Goal: Task Accomplishment & Management: Manage account settings

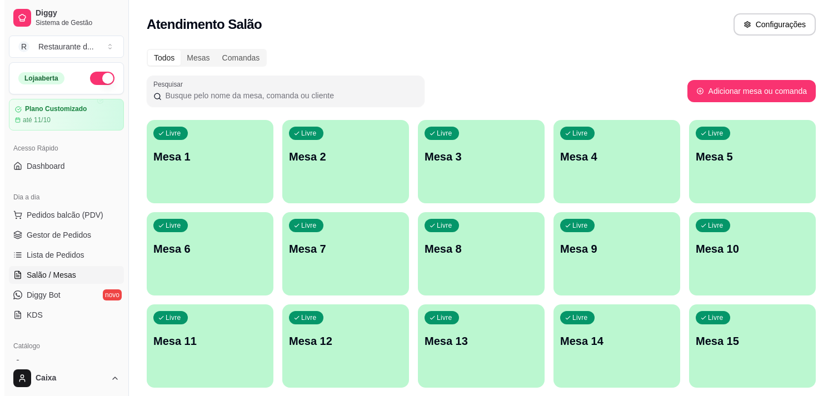
scroll to position [98, 0]
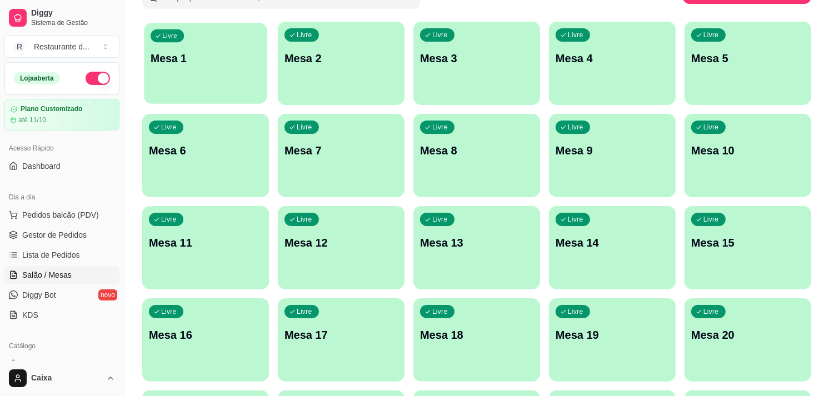
click at [187, 76] on div "Livre Mesa 1" at bounding box center [205, 57] width 123 height 68
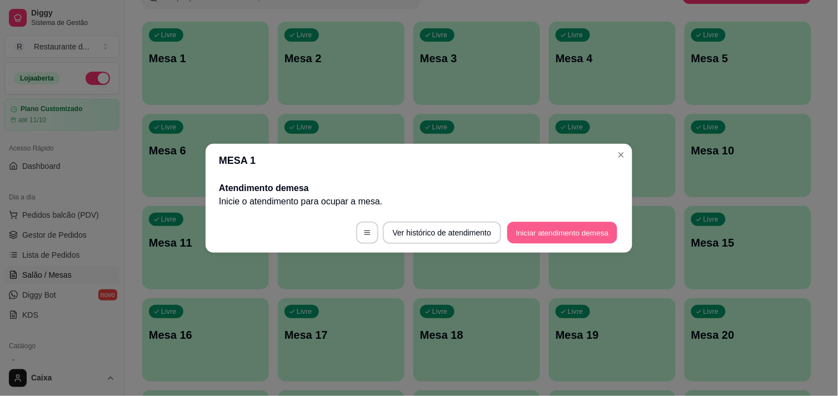
click at [539, 229] on button "Iniciar atendimento de mesa" at bounding box center [562, 233] width 110 height 22
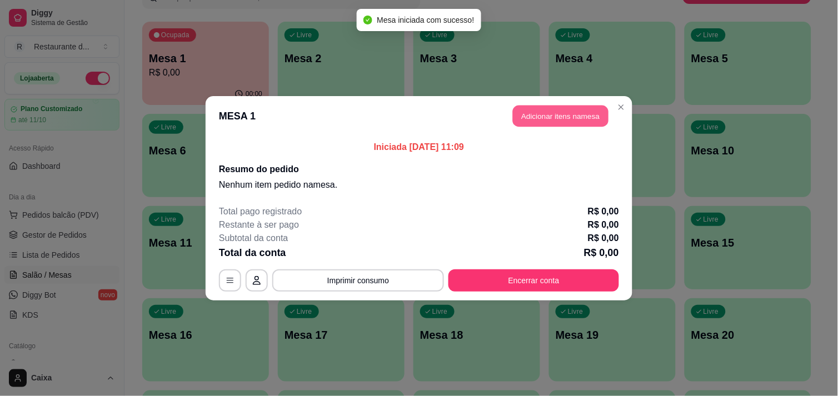
click at [545, 110] on button "Adicionar itens na mesa" at bounding box center [561, 116] width 96 height 22
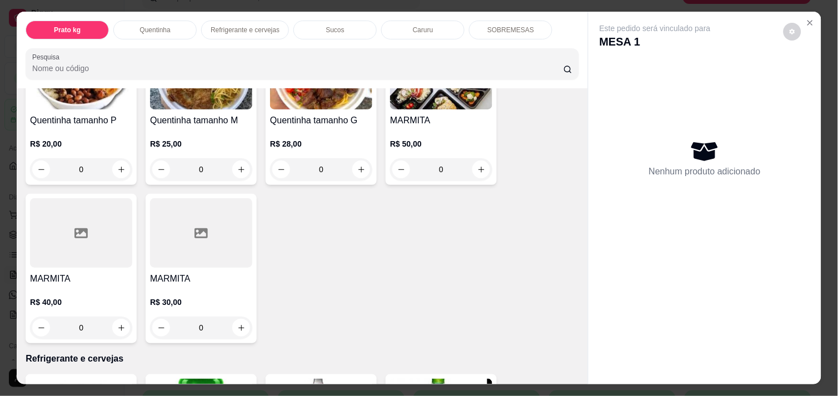
scroll to position [296, 0]
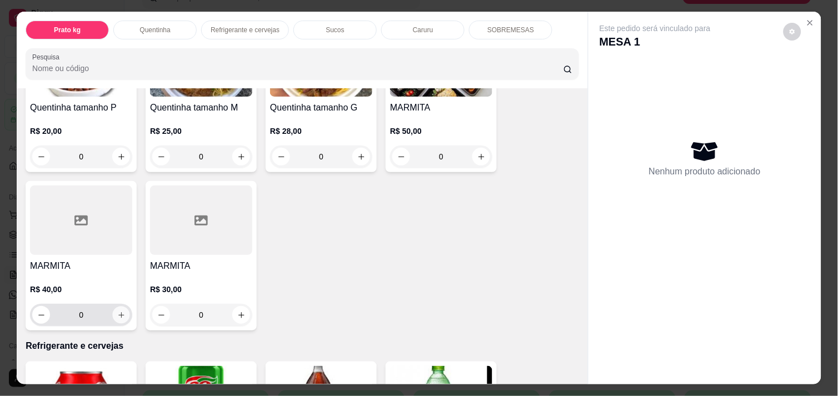
click at [117, 311] on icon "increase-product-quantity" at bounding box center [121, 315] width 8 height 8
type input "1"
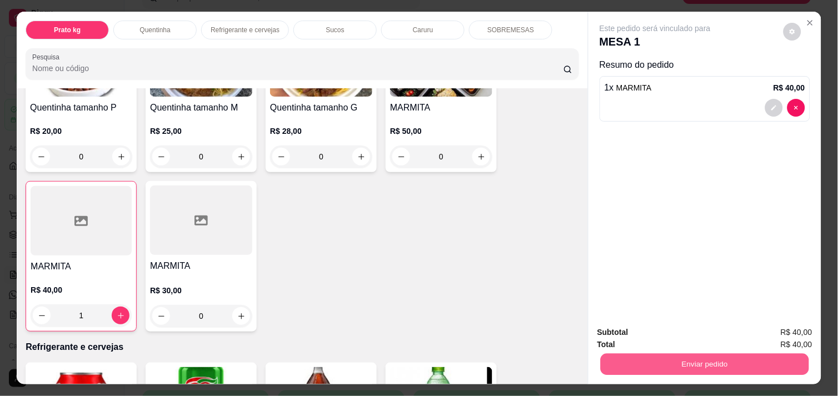
click at [667, 353] on button "Enviar pedido" at bounding box center [704, 364] width 208 height 22
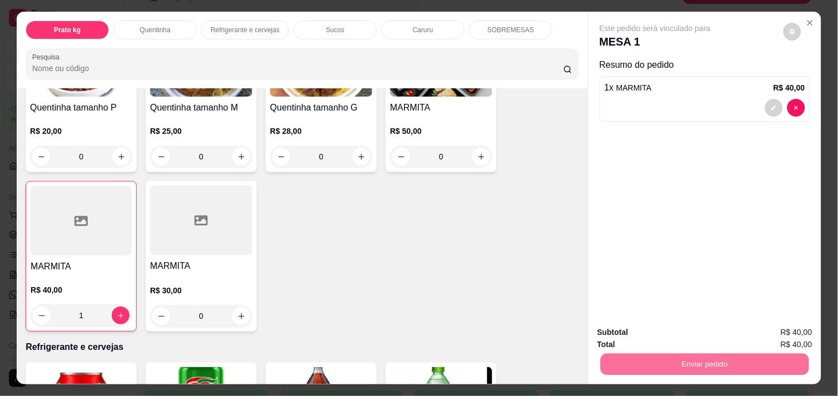
click at [665, 334] on button "Não registrar e enviar pedido" at bounding box center [668, 332] width 116 height 21
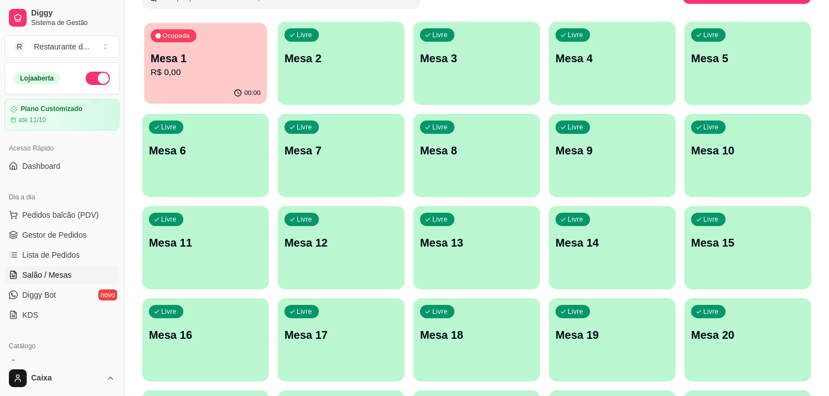
click at [242, 79] on div "Ocupada Mesa 1 R$ 0,00" at bounding box center [205, 53] width 123 height 60
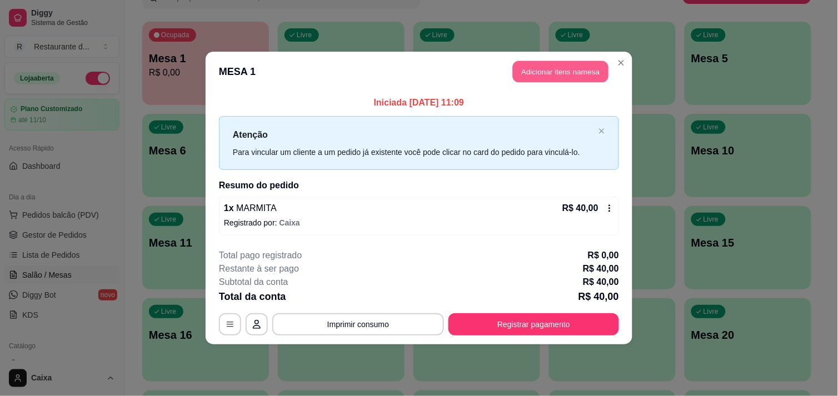
click at [551, 63] on button "Adicionar itens na mesa" at bounding box center [561, 72] width 96 height 22
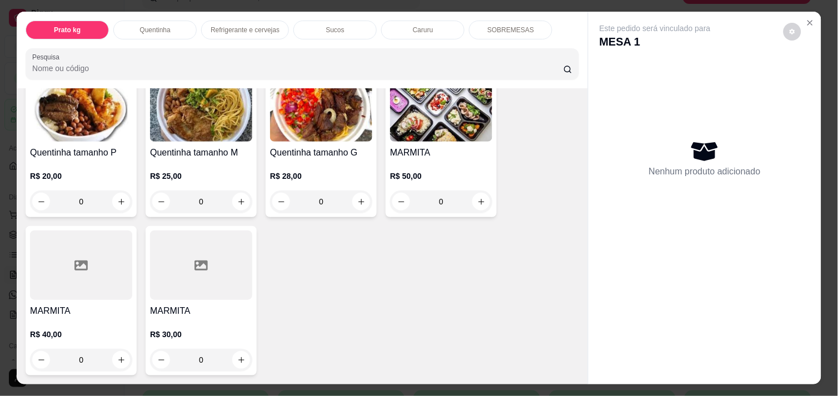
scroll to position [271, 0]
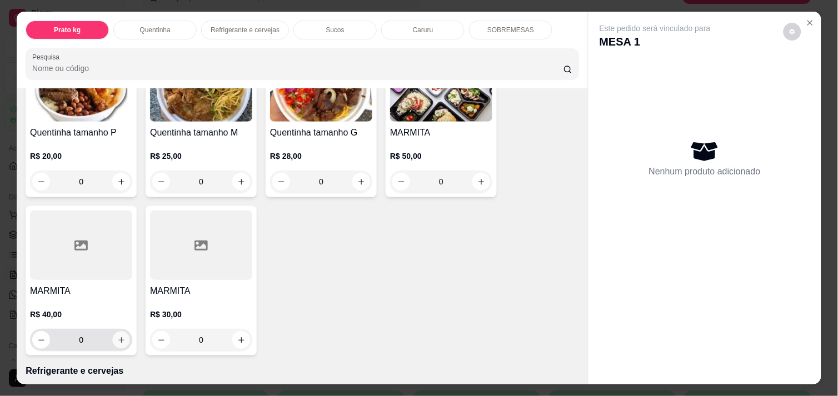
click at [117, 336] on icon "increase-product-quantity" at bounding box center [121, 340] width 8 height 8
type input "1"
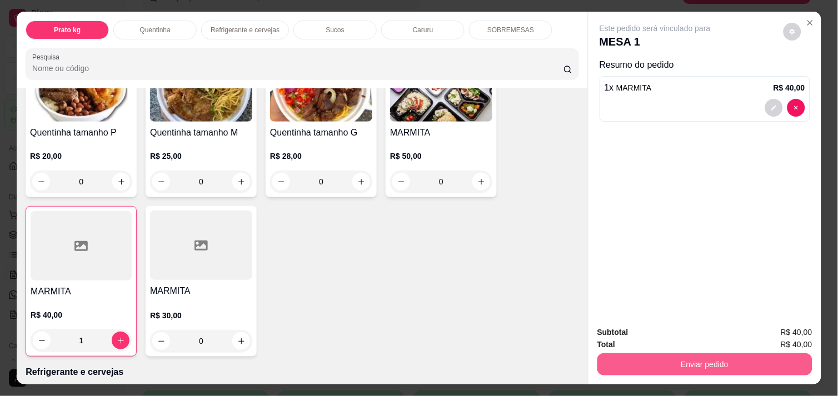
click at [692, 353] on button "Enviar pedido" at bounding box center [704, 364] width 215 height 22
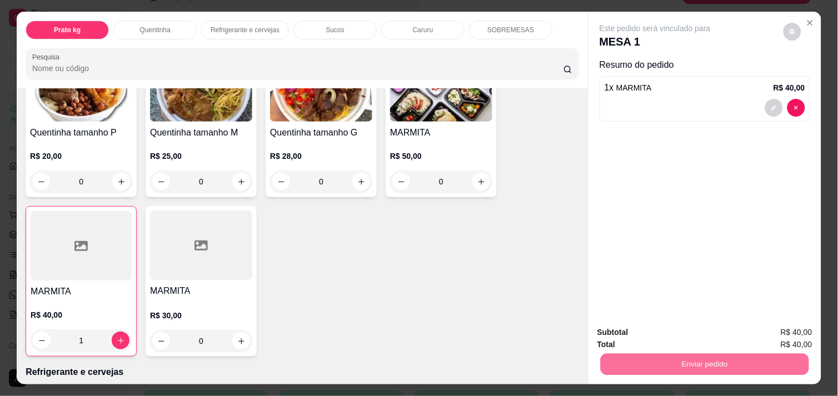
click at [674, 331] on button "Não registrar e enviar pedido" at bounding box center [668, 332] width 112 height 21
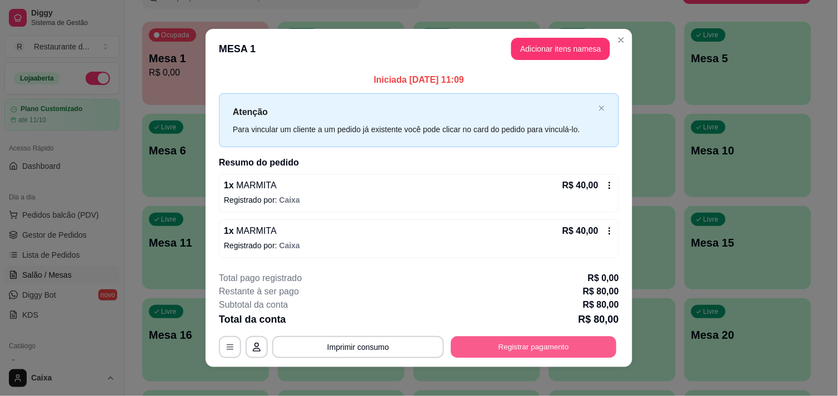
click at [550, 342] on button "Registrar pagamento" at bounding box center [534, 348] width 166 height 22
click at [605, 228] on icon at bounding box center [609, 231] width 9 height 9
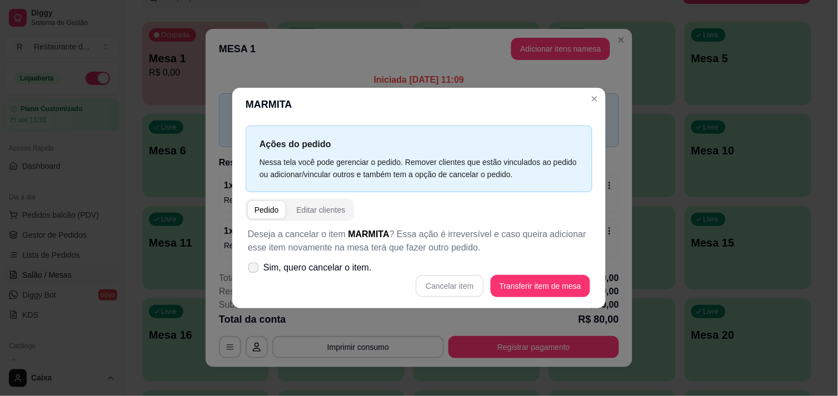
click at [257, 262] on label "Sim, quero cancelar o item." at bounding box center [309, 268] width 133 height 22
click at [254, 269] on input "Sim, quero cancelar o item." at bounding box center [250, 272] width 7 height 7
checkbox input "true"
click at [454, 283] on button "Cancelar item" at bounding box center [450, 286] width 66 height 22
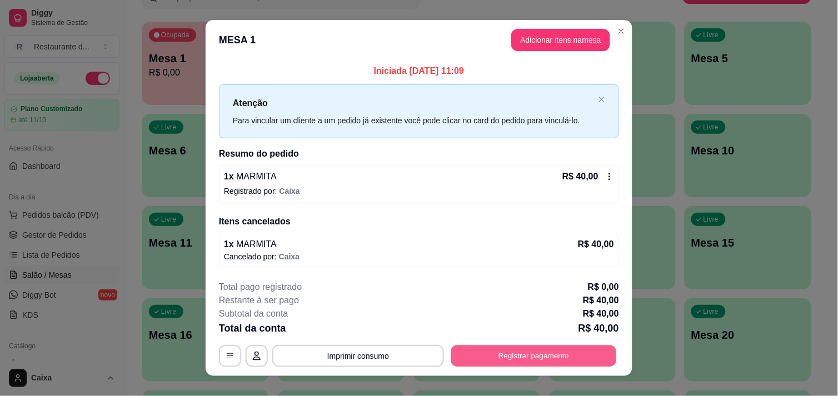
click at [530, 357] on button "Registrar pagamento" at bounding box center [534, 356] width 166 height 22
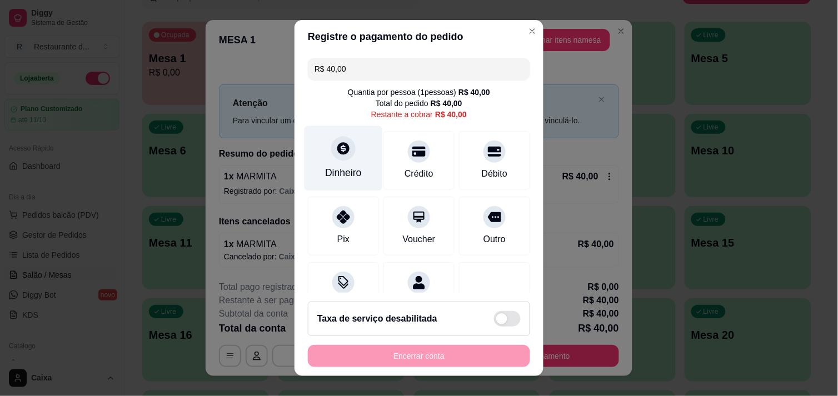
click at [337, 150] on icon at bounding box center [343, 148] width 12 height 12
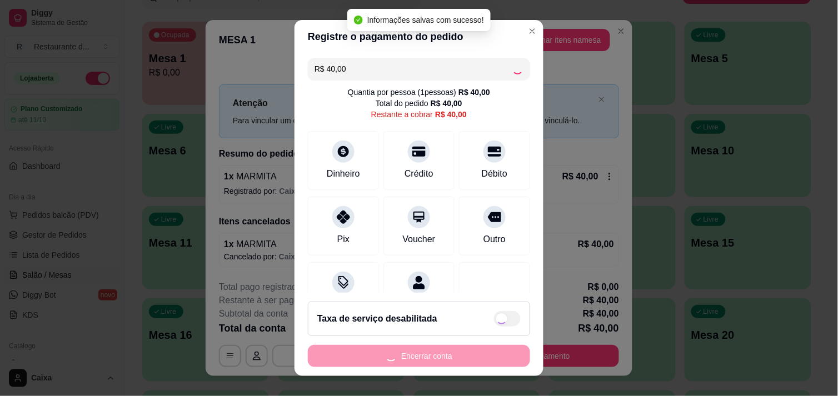
type input "R$ 0,00"
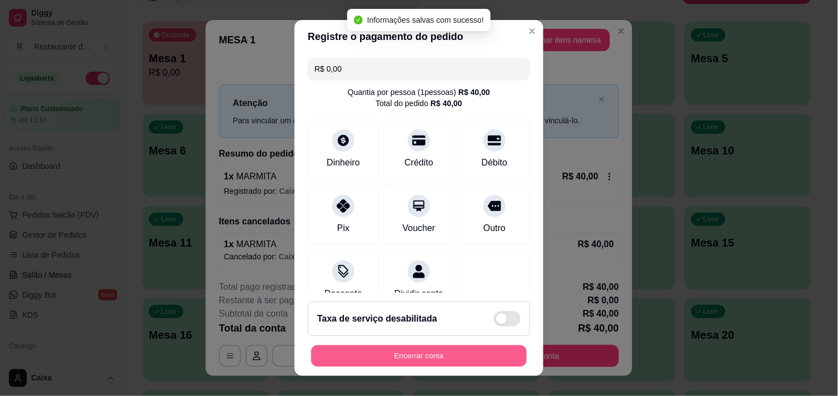
click at [414, 354] on button "Encerrar conta" at bounding box center [419, 356] width 216 height 22
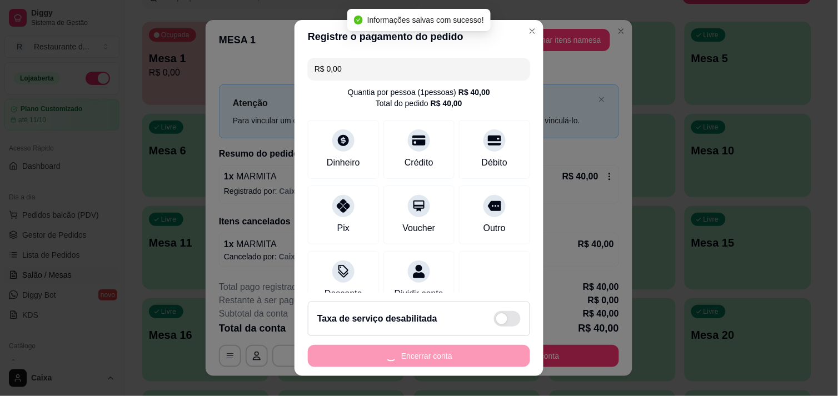
click at [414, 354] on div "Encerrar conta" at bounding box center [419, 356] width 222 height 22
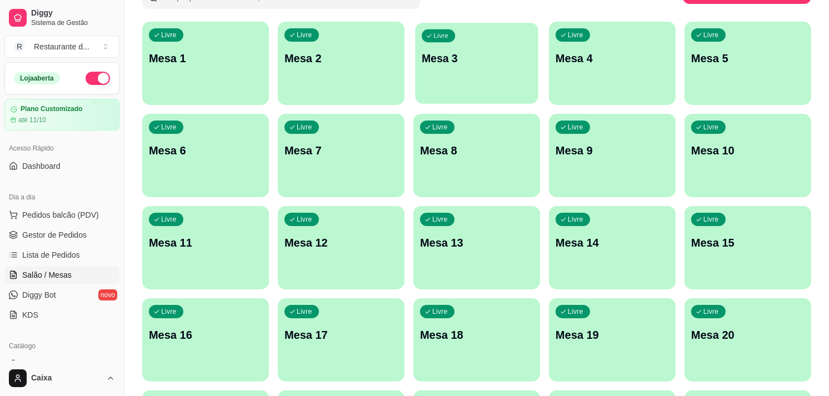
click at [473, 54] on p "Mesa 3" at bounding box center [477, 58] width 110 height 15
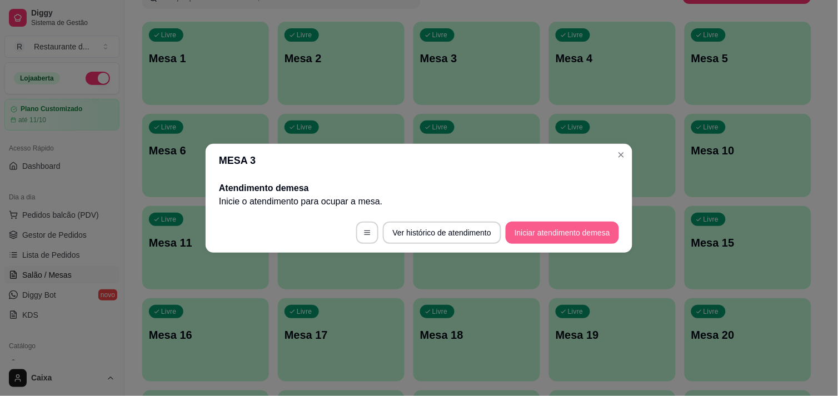
click at [553, 229] on button "Iniciar atendimento de mesa" at bounding box center [561, 233] width 113 height 22
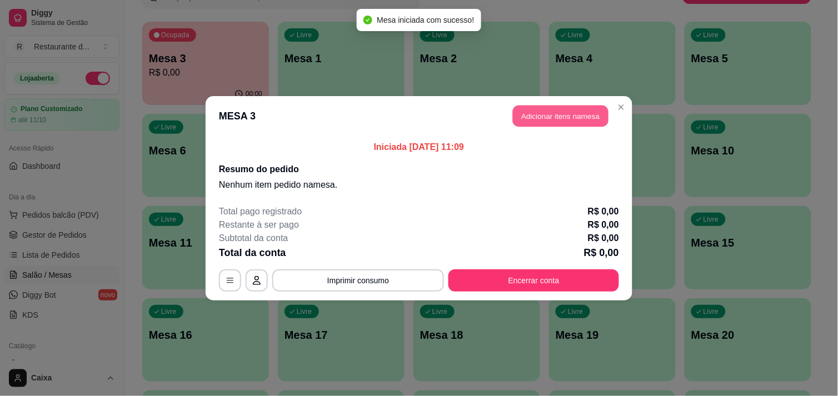
click at [545, 119] on button "Adicionar itens na mesa" at bounding box center [561, 116] width 96 height 22
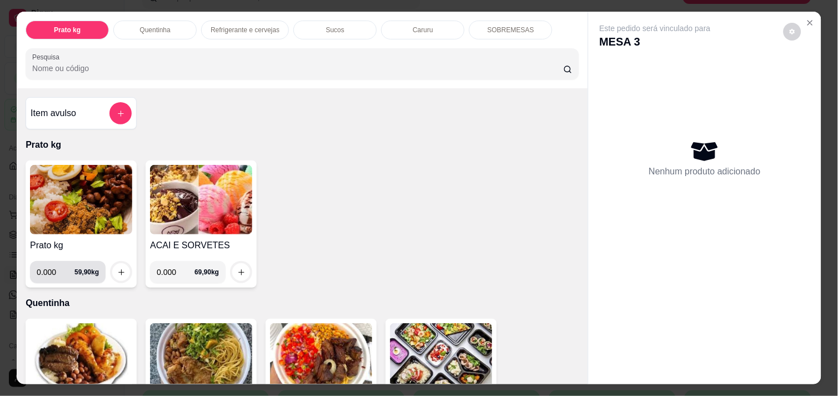
click at [53, 271] on input "0.000" at bounding box center [56, 272] width 38 height 22
type input "0.492"
click at [118, 269] on icon "increase-product-quantity" at bounding box center [121, 272] width 8 height 8
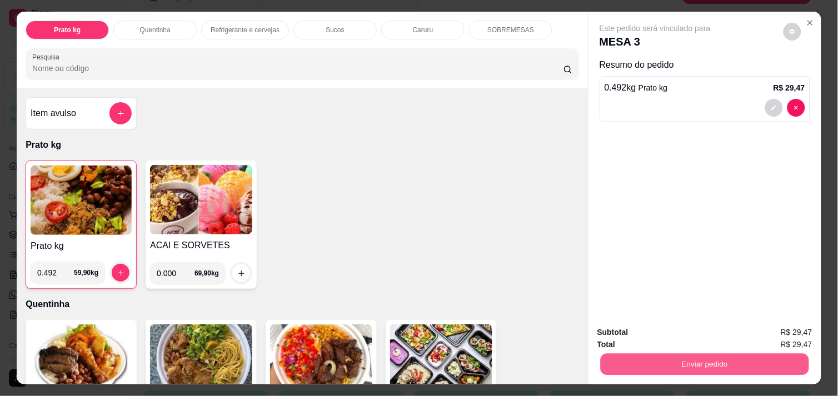
click at [703, 359] on button "Enviar pedido" at bounding box center [704, 364] width 208 height 22
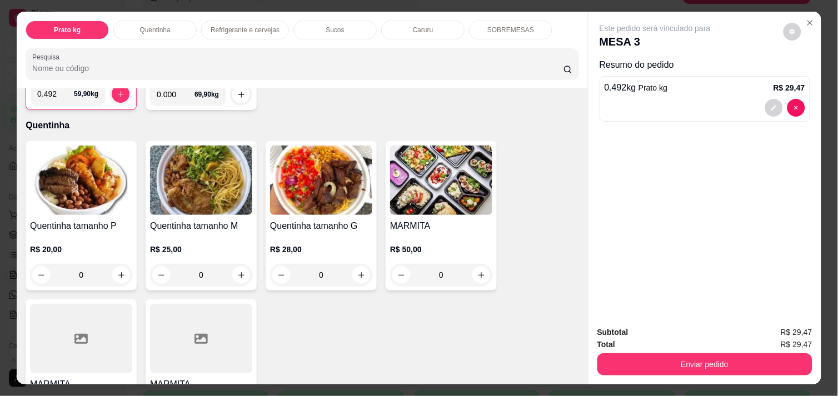
scroll to position [197, 0]
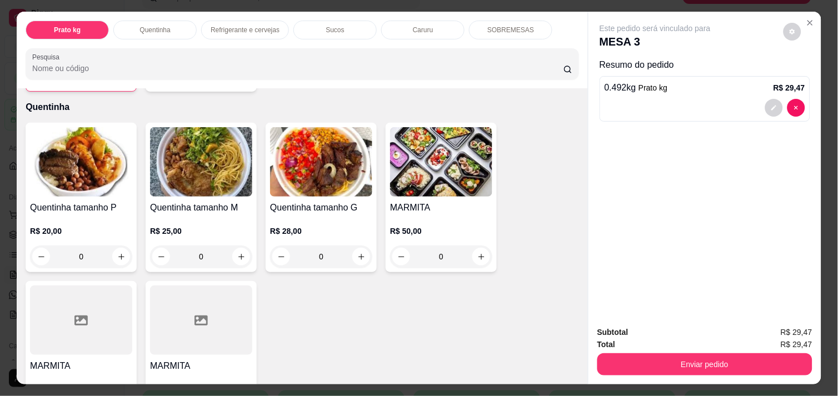
click at [348, 319] on div "Quentinha tamanho P R$ 20,00 0 Quentinha tamanho M R$ 25,00 0 Quentinha tamanho…" at bounding box center [302, 277] width 553 height 308
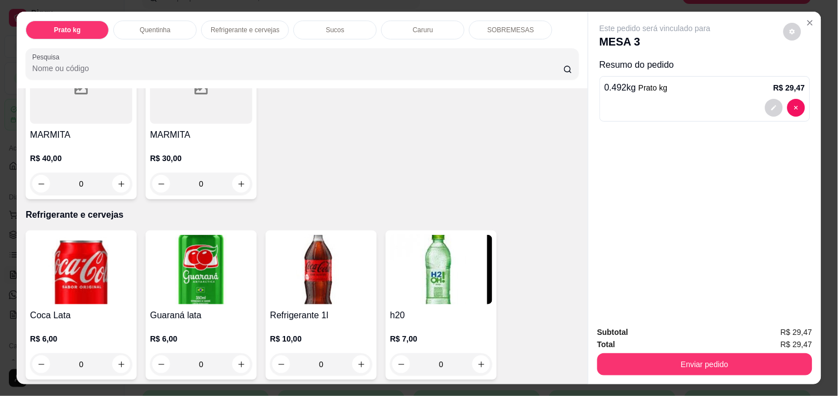
scroll to position [444, 0]
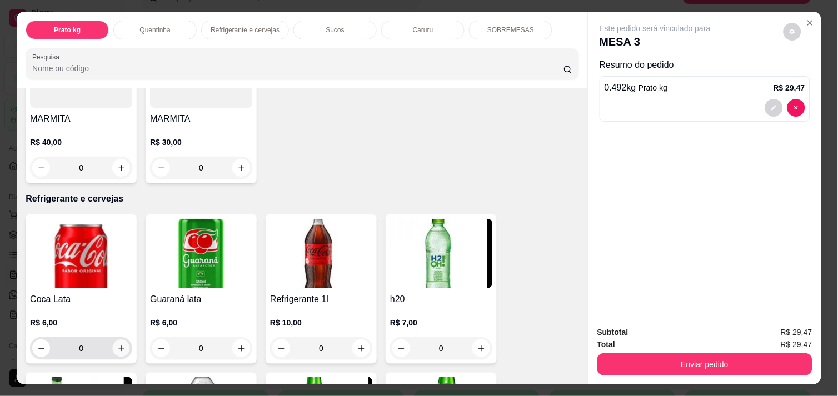
click at [119, 340] on button "increase-product-quantity" at bounding box center [121, 348] width 17 height 17
type input "1"
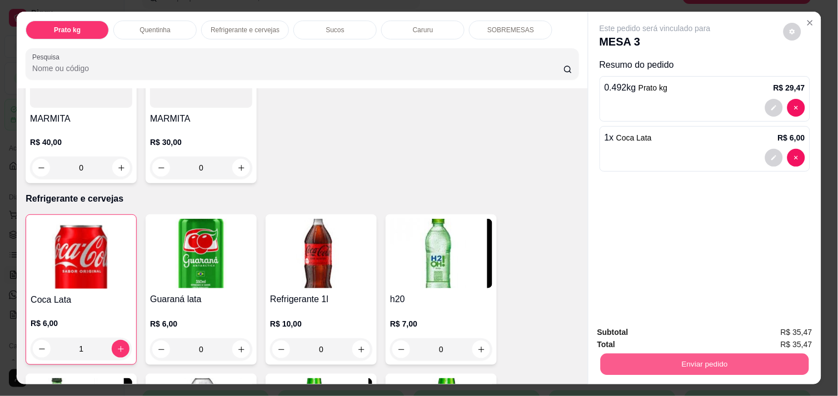
click at [713, 355] on button "Enviar pedido" at bounding box center [704, 364] width 208 height 22
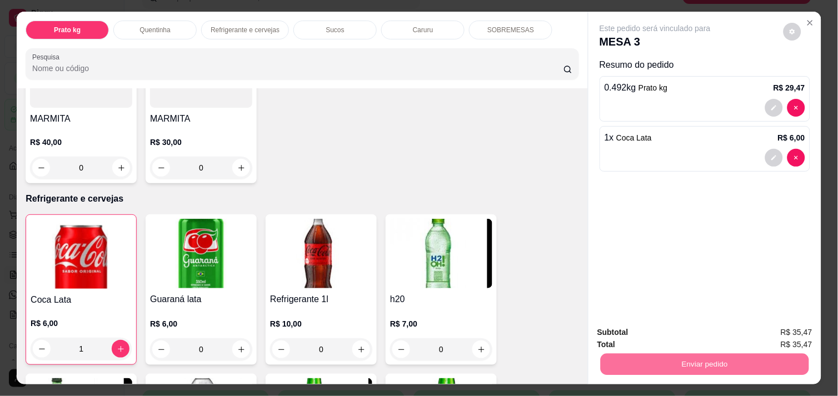
click at [690, 330] on button "Não registrar e enviar pedido" at bounding box center [668, 332] width 112 height 21
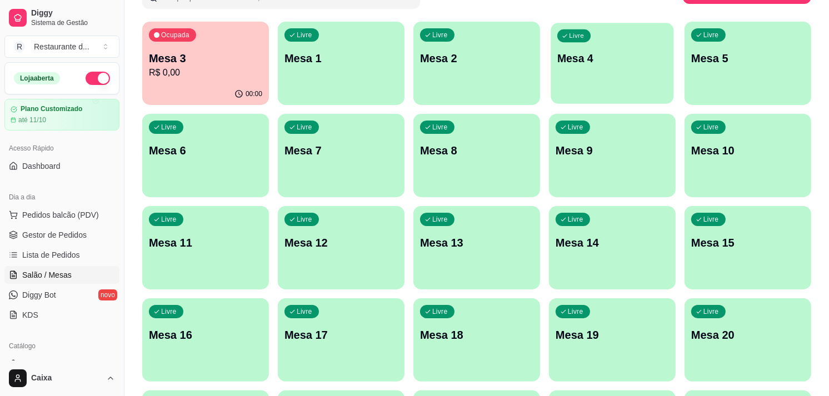
click at [638, 78] on div "Livre Mesa 4" at bounding box center [611, 57] width 123 height 68
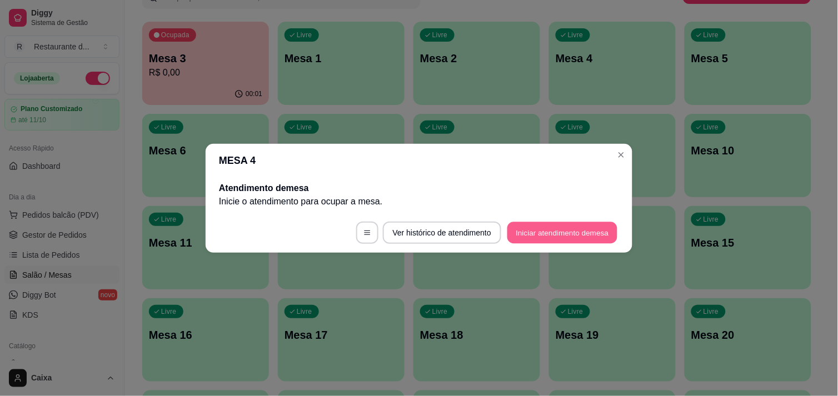
click at [559, 223] on button "Iniciar atendimento de mesa" at bounding box center [562, 233] width 110 height 22
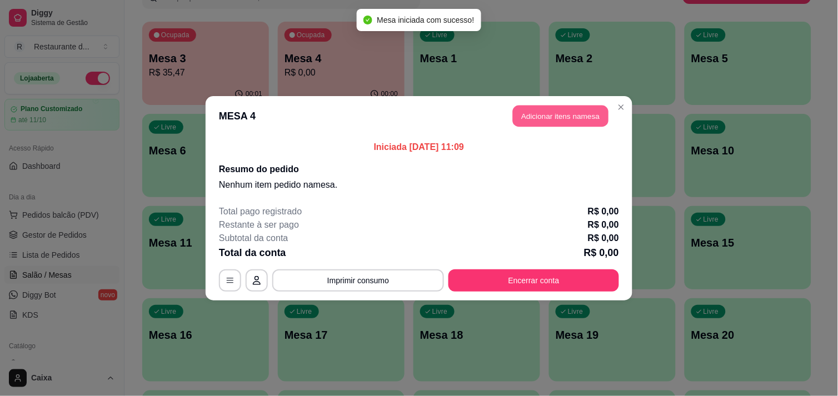
click at [554, 112] on button "Adicionar itens na mesa" at bounding box center [561, 116] width 96 height 22
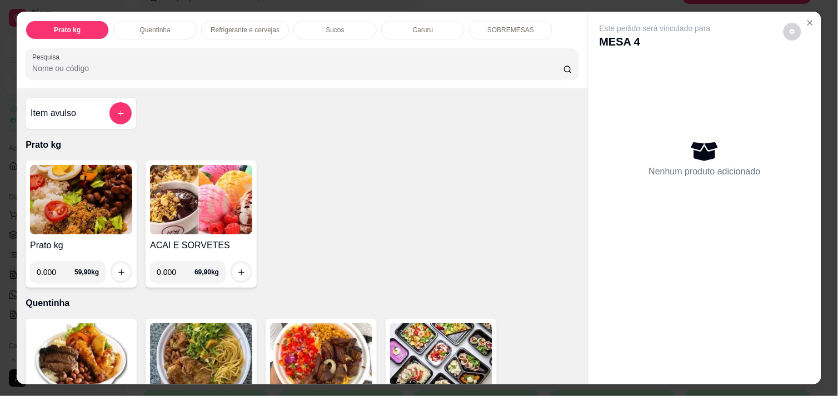
click at [53, 270] on input "0.000" at bounding box center [56, 272] width 38 height 22
type input "0.286"
click at [117, 268] on icon "increase-product-quantity" at bounding box center [121, 272] width 8 height 8
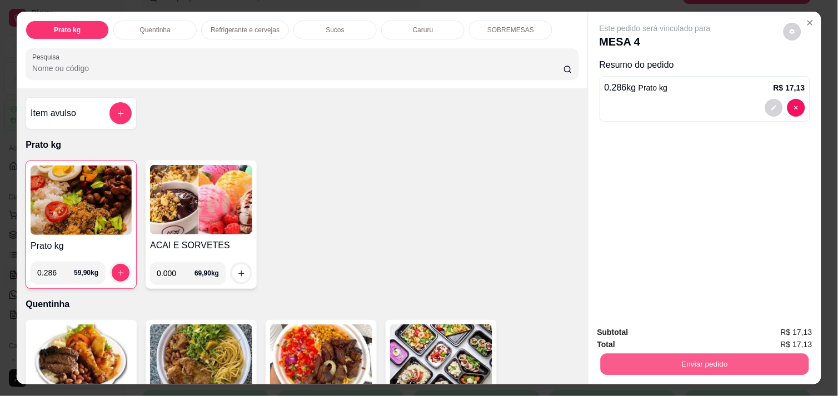
click at [662, 354] on button "Enviar pedido" at bounding box center [704, 364] width 208 height 22
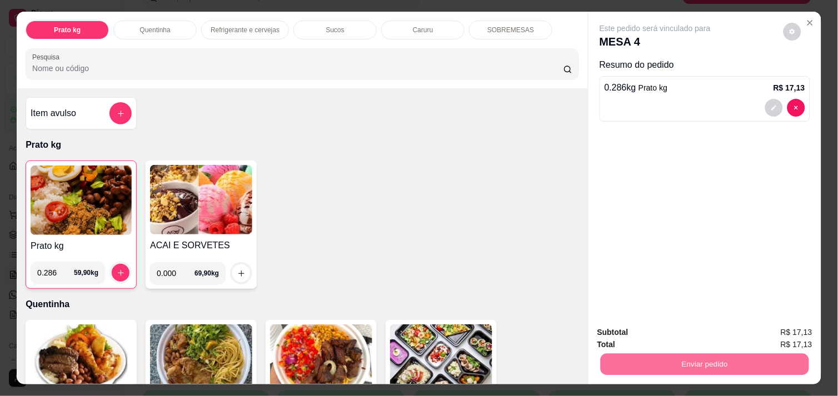
click at [650, 334] on button "Não registrar e enviar pedido" at bounding box center [668, 332] width 112 height 21
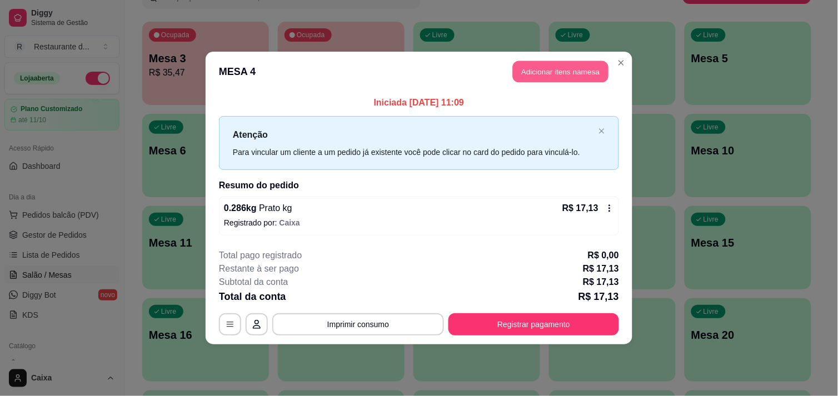
click at [548, 75] on button "Adicionar itens na mesa" at bounding box center [561, 72] width 96 height 22
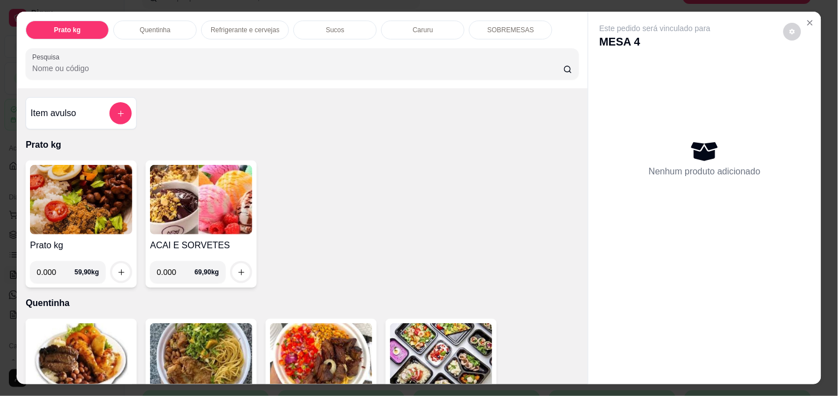
click at [54, 269] on input "0.000" at bounding box center [56, 272] width 38 height 22
type input "0.402"
click at [118, 270] on icon "increase-product-quantity" at bounding box center [121, 272] width 8 height 8
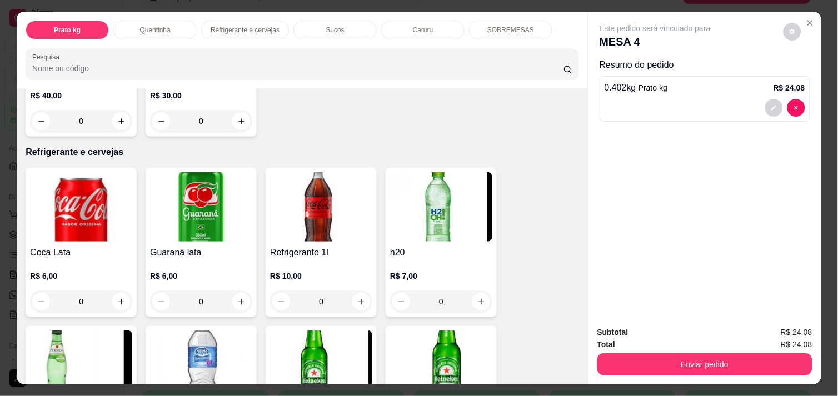
scroll to position [493, 0]
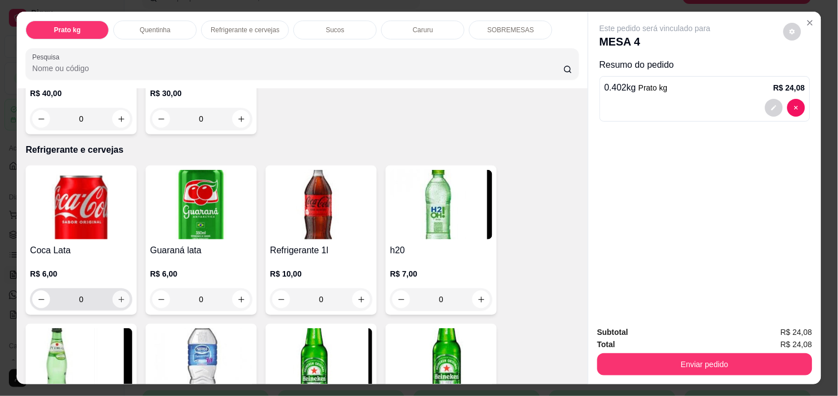
click at [117, 297] on icon "increase-product-quantity" at bounding box center [121, 299] width 8 height 8
type input "1"
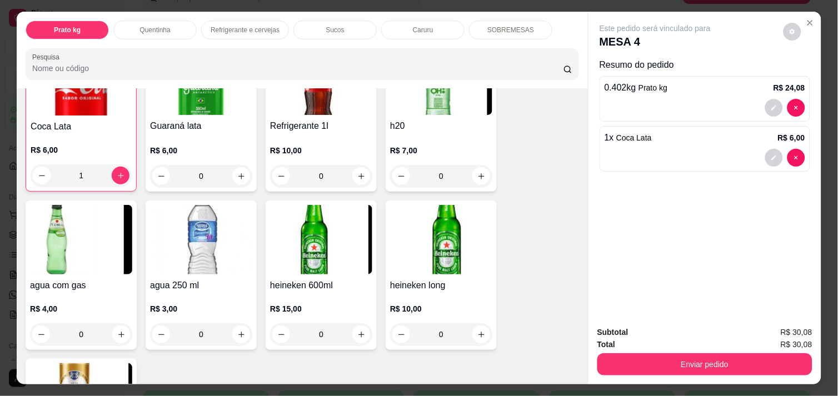
scroll to position [642, 0]
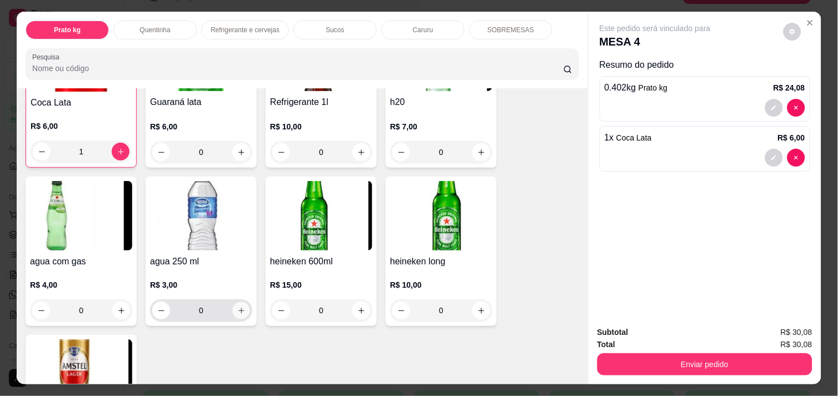
click at [238, 307] on icon "increase-product-quantity" at bounding box center [241, 311] width 8 height 8
type input "1"
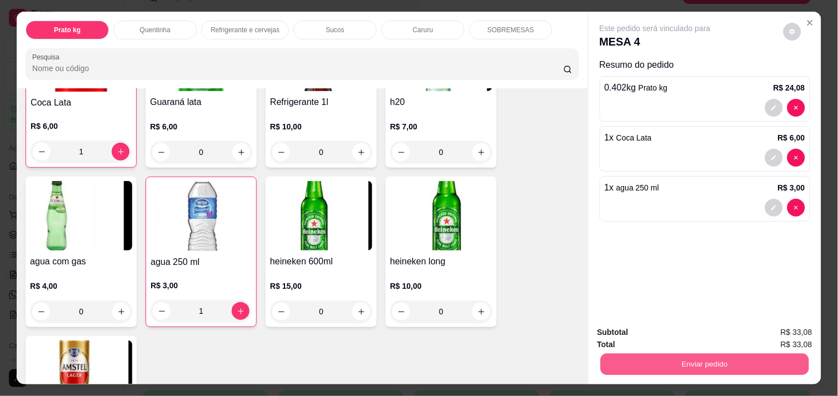
click at [703, 357] on button "Enviar pedido" at bounding box center [704, 364] width 208 height 22
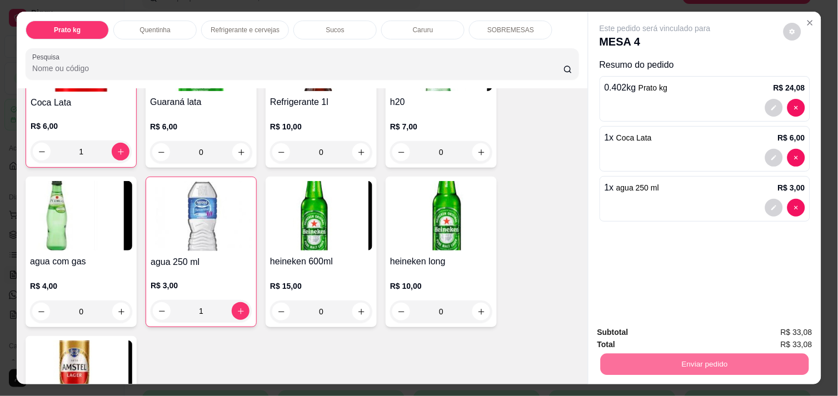
click at [681, 339] on button "Não registrar e enviar pedido" at bounding box center [668, 332] width 112 height 21
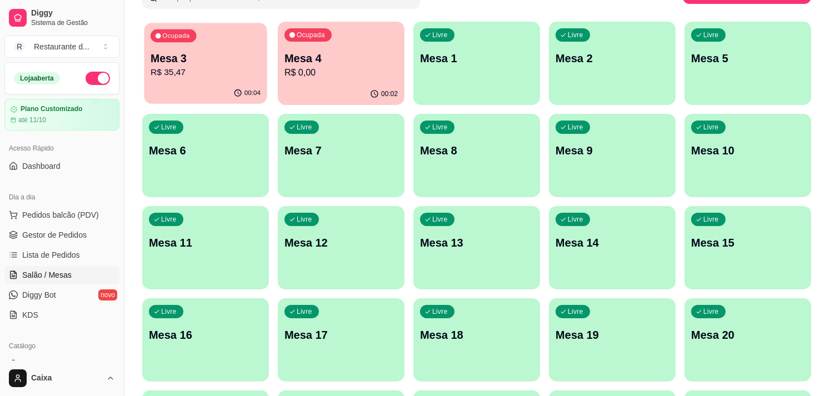
click at [211, 82] on button "Ocupada Mesa 3 R$ 35,47 00:04" at bounding box center [205, 63] width 123 height 81
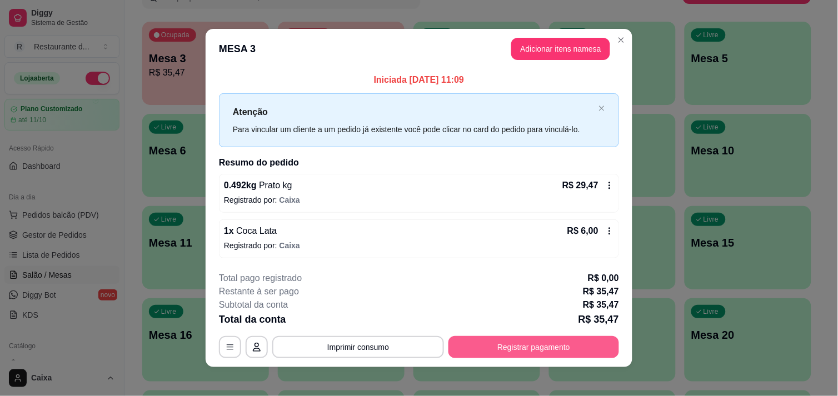
click at [529, 342] on button "Registrar pagamento" at bounding box center [533, 347] width 171 height 22
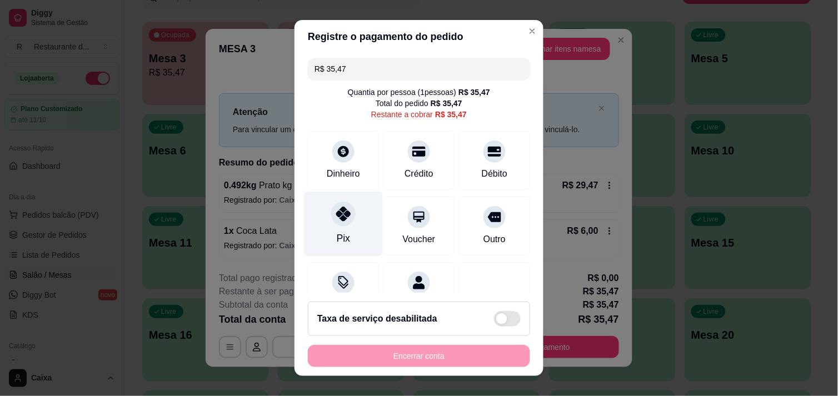
click at [336, 212] on icon at bounding box center [343, 214] width 14 height 14
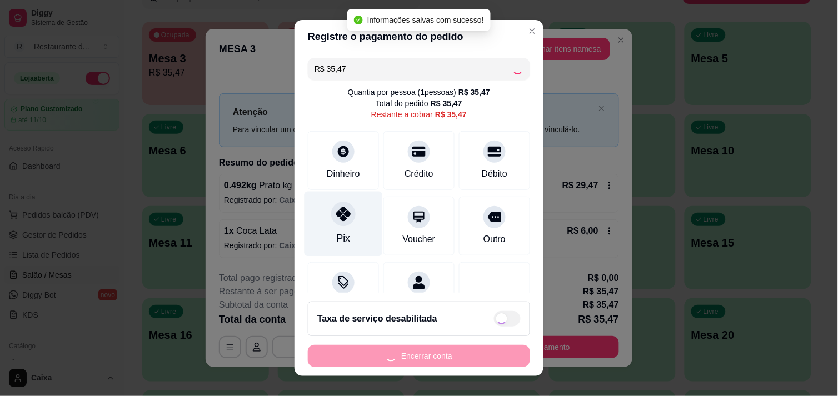
type input "R$ 0,00"
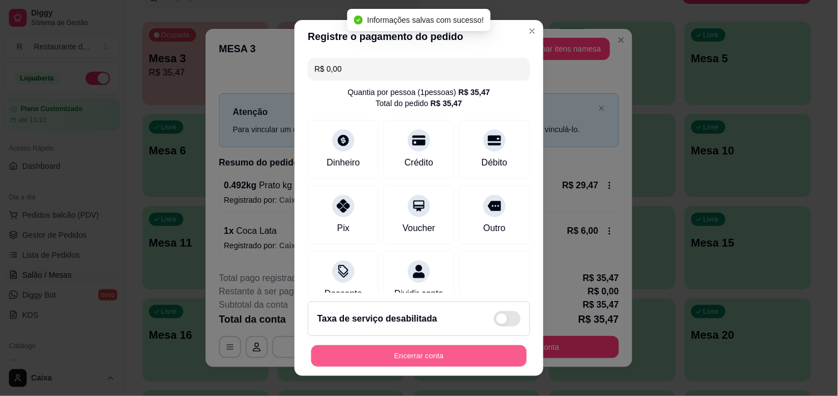
click at [428, 352] on button "Encerrar conta" at bounding box center [419, 356] width 216 height 22
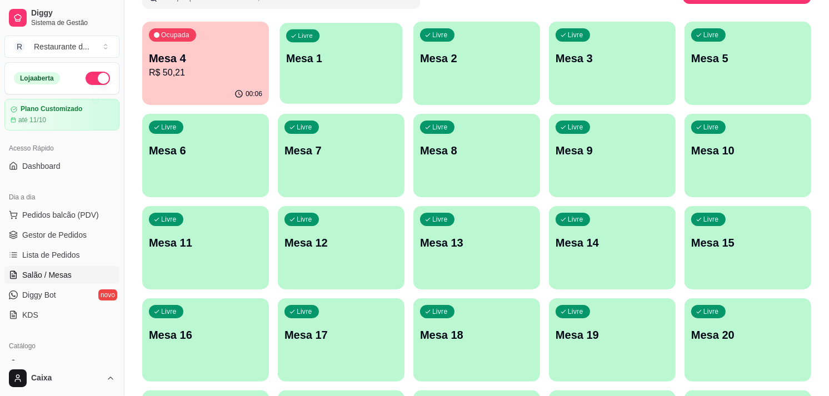
click at [305, 46] on div "Livre Mesa 1" at bounding box center [340, 57] width 123 height 68
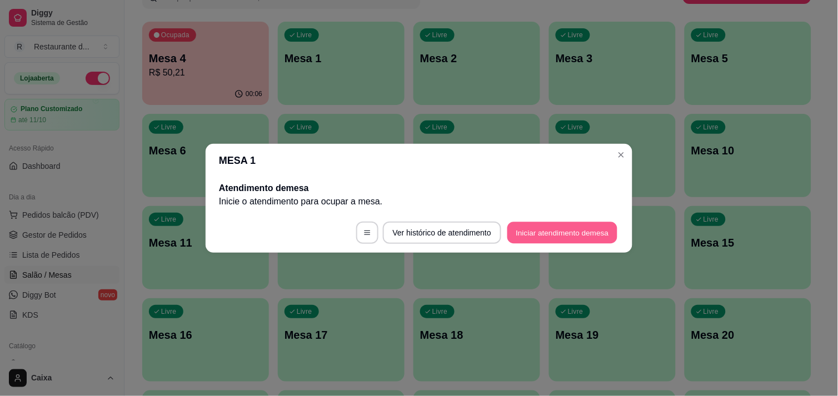
click at [551, 233] on button "Iniciar atendimento de mesa" at bounding box center [562, 233] width 110 height 22
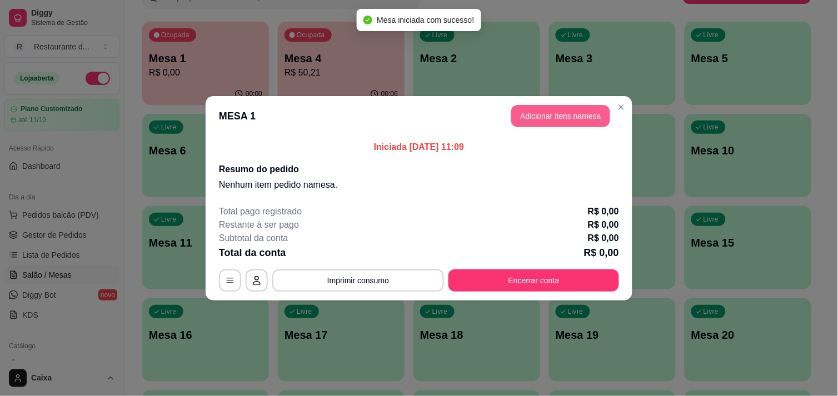
click at [570, 119] on button "Adicionar itens na mesa" at bounding box center [560, 116] width 99 height 22
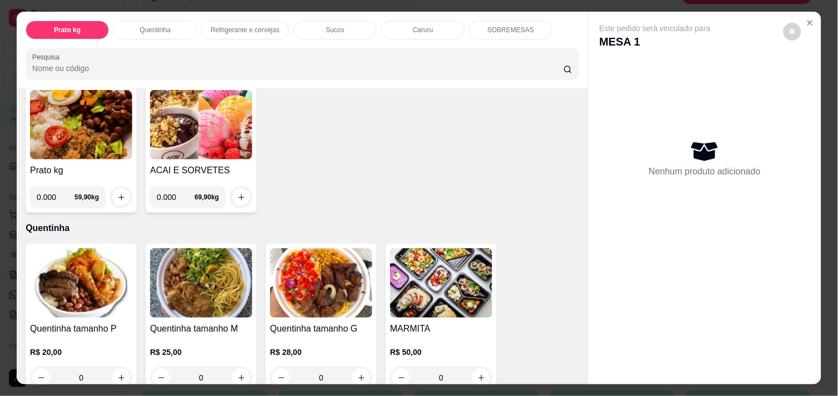
scroll to position [98, 0]
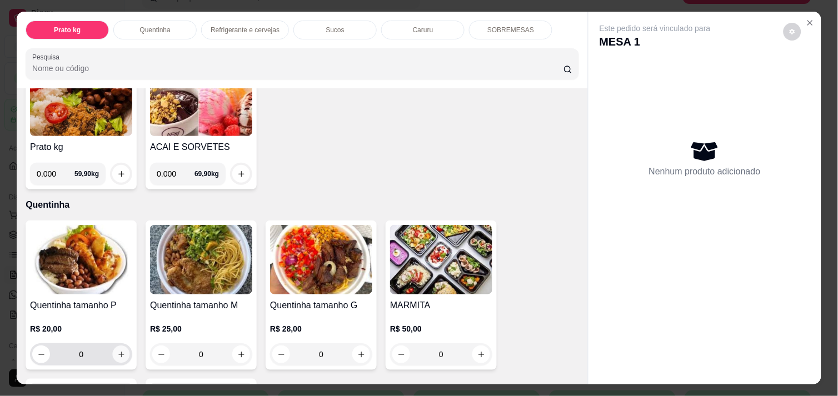
click at [117, 350] on icon "increase-product-quantity" at bounding box center [121, 354] width 8 height 8
type input "1"
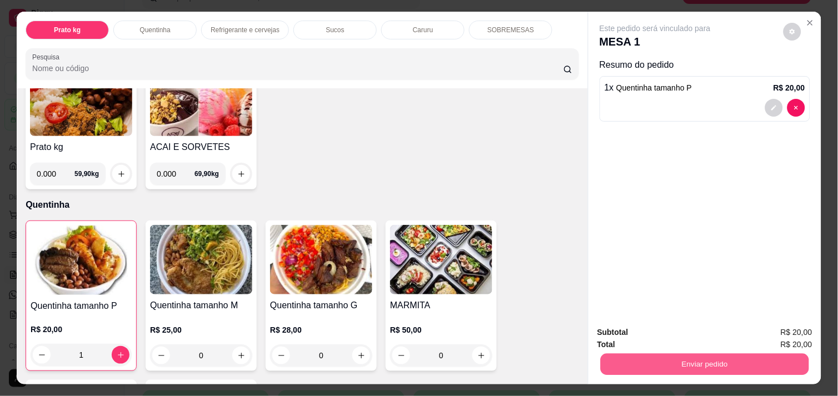
click at [659, 362] on button "Enviar pedido" at bounding box center [704, 364] width 208 height 22
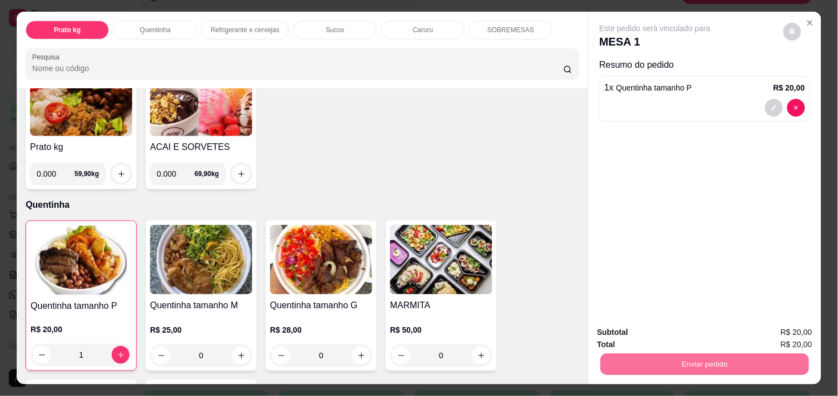
click at [652, 335] on button "Não registrar e enviar pedido" at bounding box center [668, 332] width 112 height 21
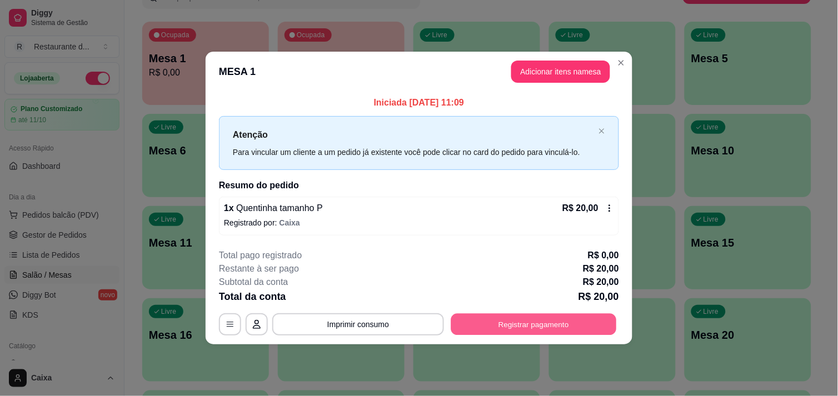
click at [495, 323] on button "Registrar pagamento" at bounding box center [534, 325] width 166 height 22
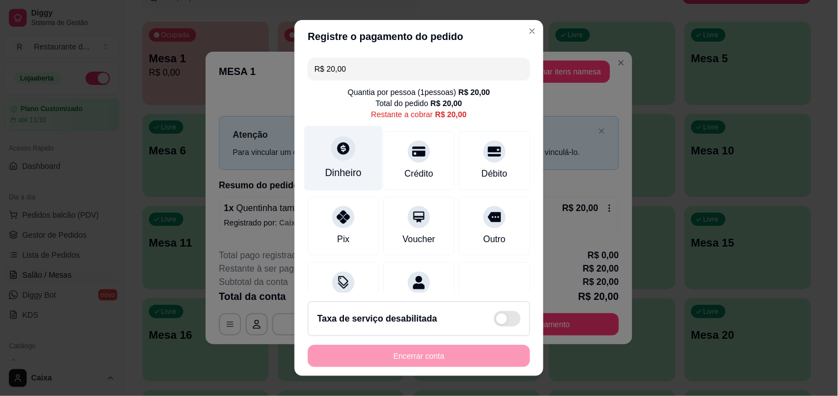
click at [339, 160] on div "Dinheiro" at bounding box center [343, 158] width 78 height 65
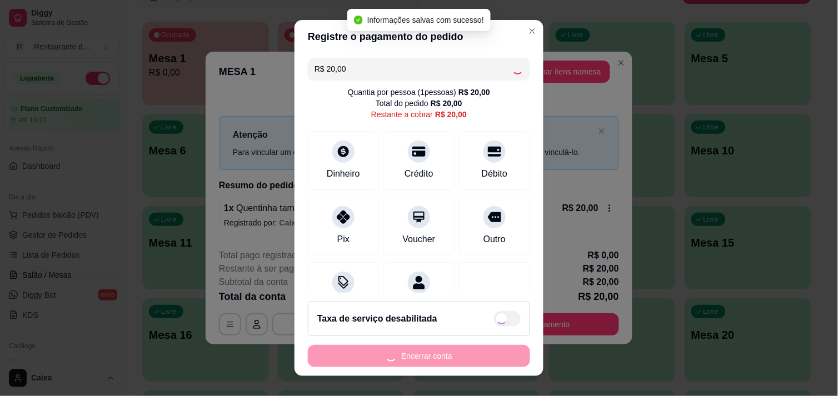
type input "R$ 0,00"
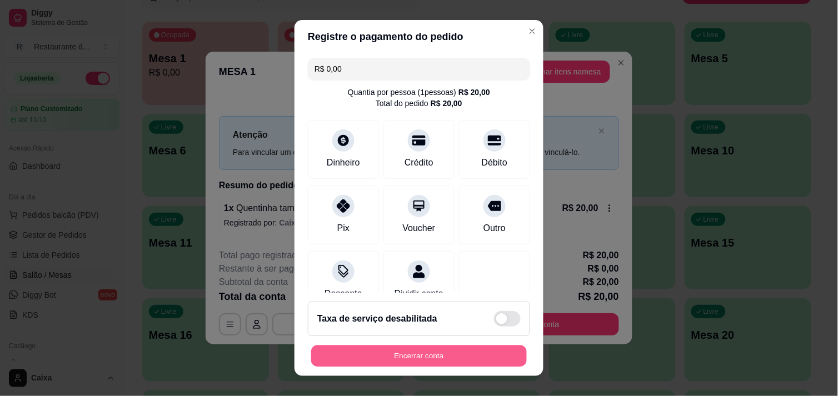
click at [410, 352] on button "Encerrar conta" at bounding box center [419, 356] width 216 height 22
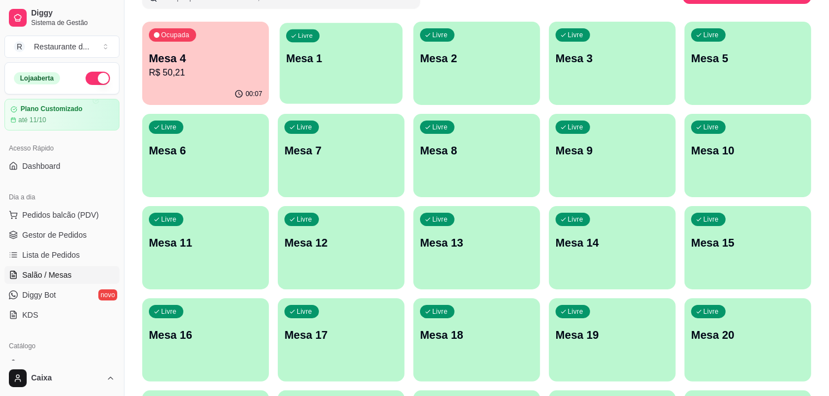
click at [342, 89] on div "Livre Mesa 1" at bounding box center [340, 57] width 123 height 68
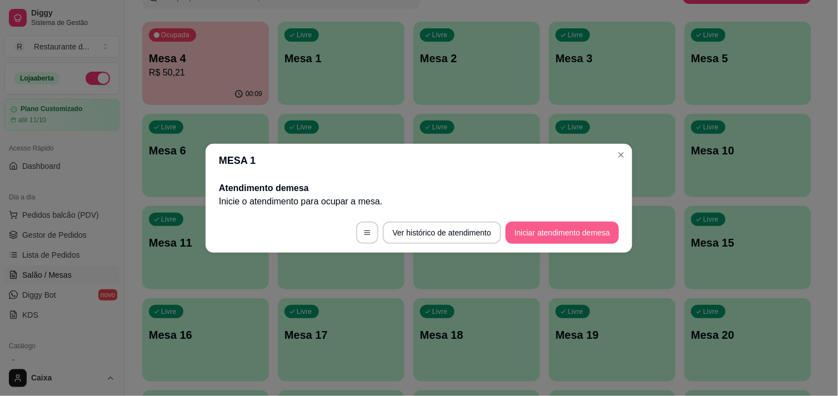
click at [550, 236] on button "Iniciar atendimento de mesa" at bounding box center [561, 233] width 113 height 22
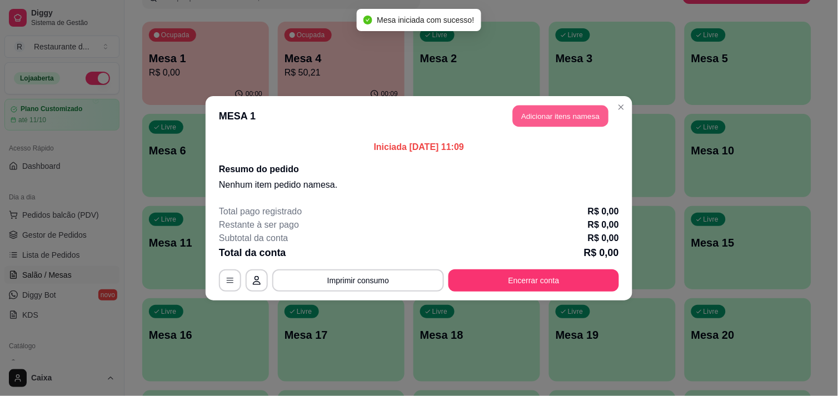
click at [535, 112] on button "Adicionar itens na mesa" at bounding box center [561, 116] width 96 height 22
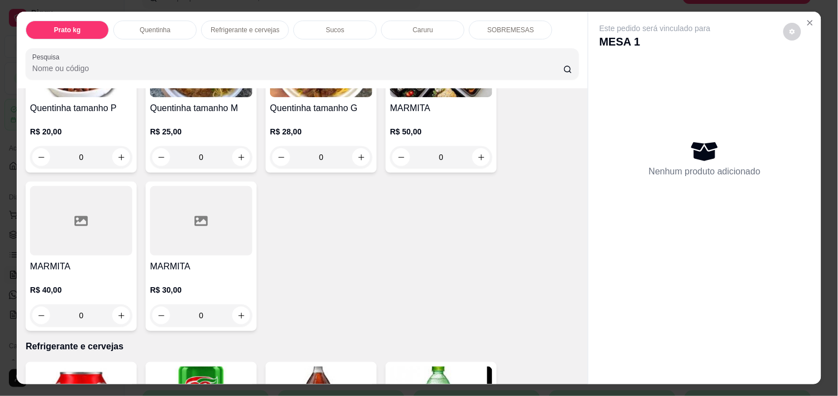
scroll to position [296, 0]
click at [117, 311] on icon "increase-product-quantity" at bounding box center [121, 315] width 8 height 8
type input "1"
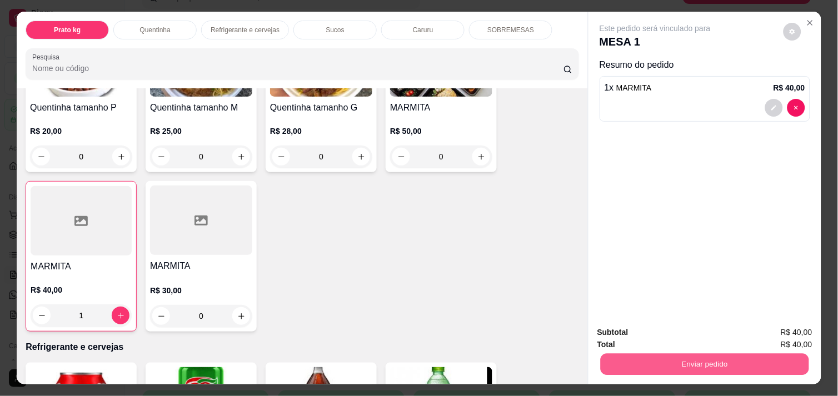
click at [651, 358] on button "Enviar pedido" at bounding box center [704, 364] width 208 height 22
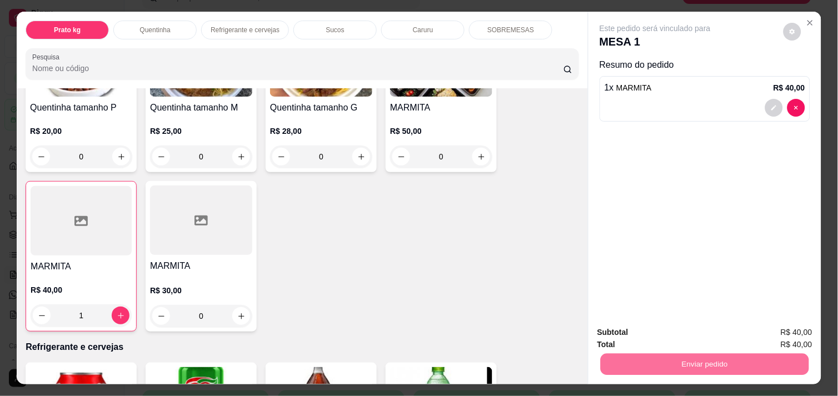
click at [639, 330] on button "Não registrar e enviar pedido" at bounding box center [668, 332] width 112 height 21
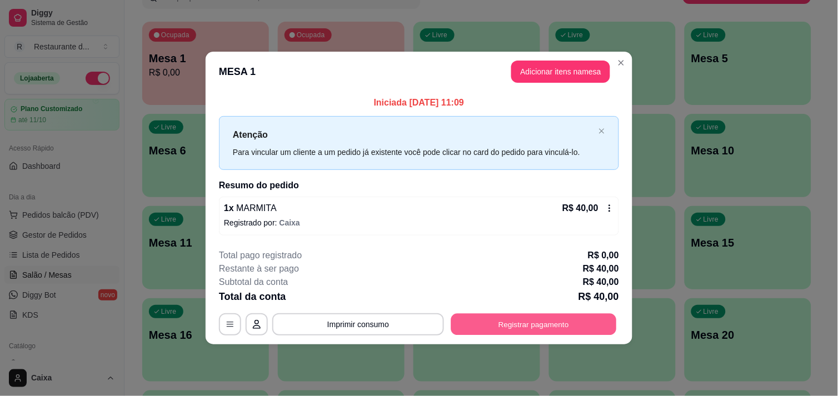
click at [537, 323] on button "Registrar pagamento" at bounding box center [534, 325] width 166 height 22
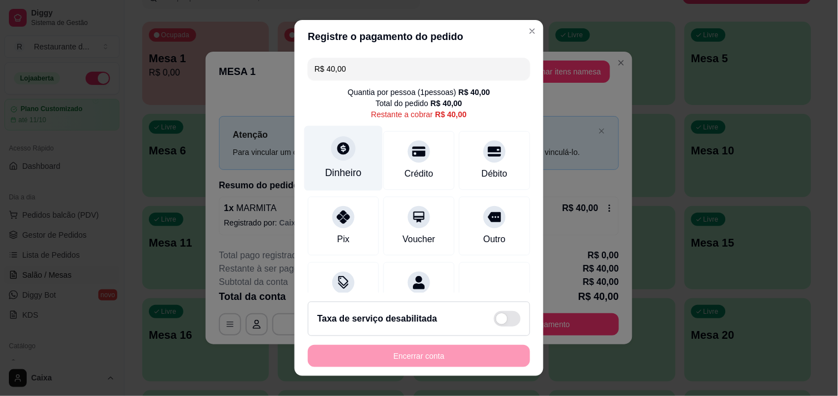
click at [341, 163] on div "Dinheiro" at bounding box center [343, 158] width 78 height 65
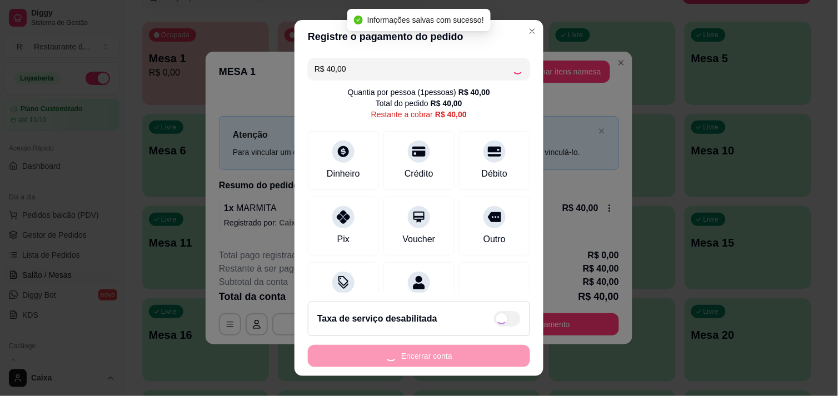
type input "R$ 0,00"
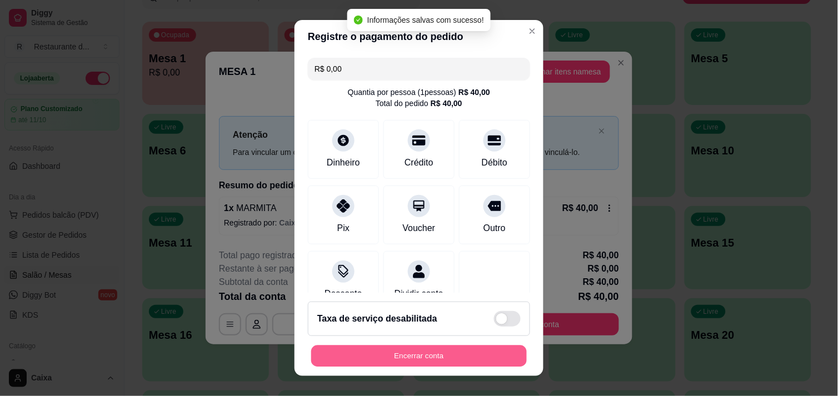
click at [415, 348] on button "Encerrar conta" at bounding box center [419, 356] width 216 height 22
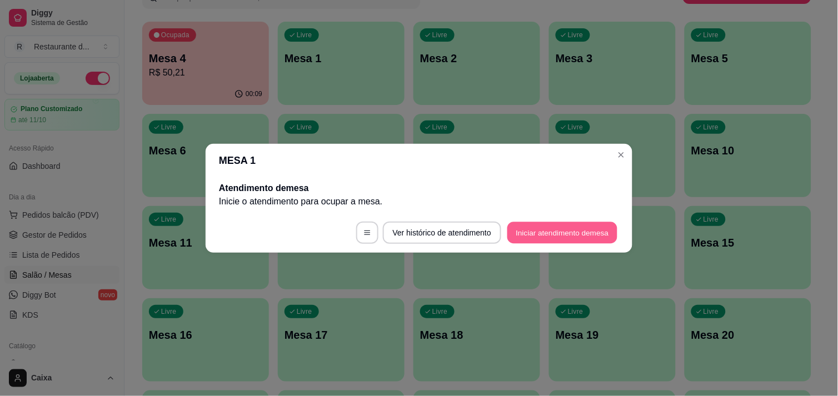
click at [575, 234] on button "Iniciar atendimento de mesa" at bounding box center [562, 233] width 110 height 22
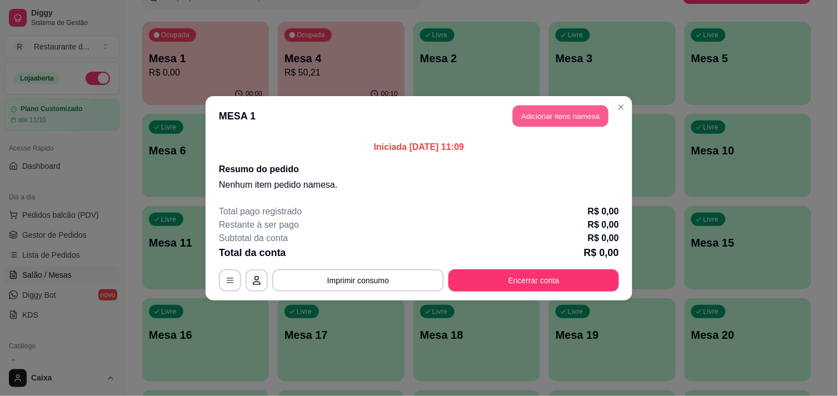
click at [563, 112] on button "Adicionar itens na mesa" at bounding box center [561, 116] width 96 height 22
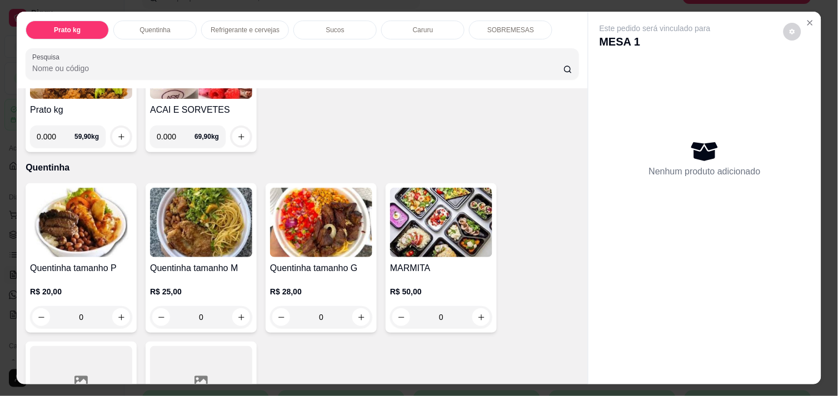
scroll to position [148, 0]
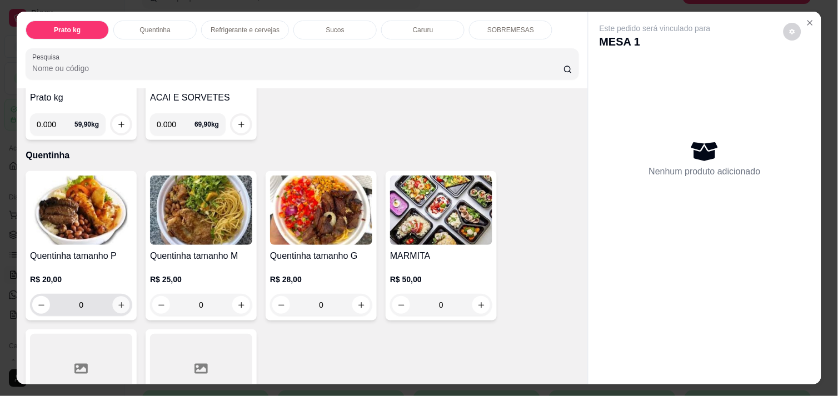
click at [117, 301] on icon "increase-product-quantity" at bounding box center [121, 305] width 8 height 8
type input "1"
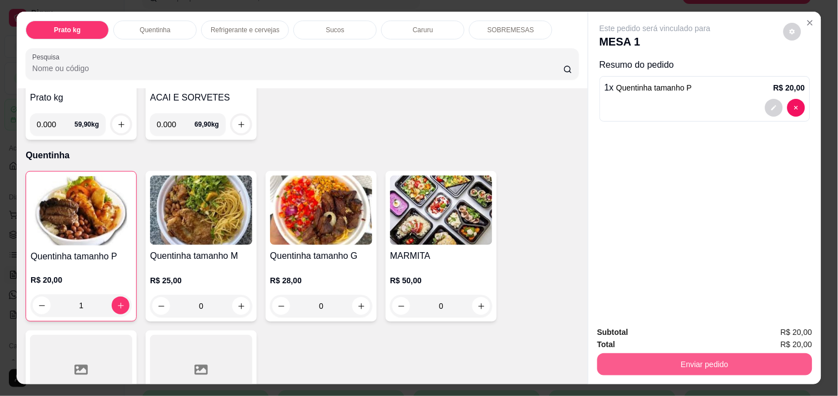
click at [695, 362] on button "Enviar pedido" at bounding box center [704, 364] width 215 height 22
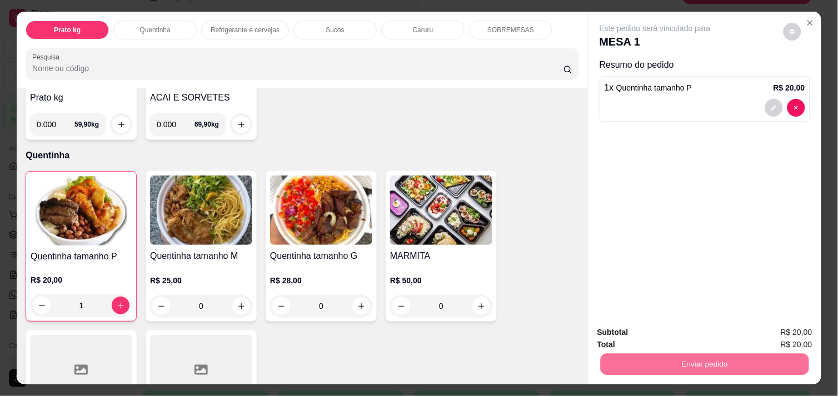
click at [662, 330] on button "Não registrar e enviar pedido" at bounding box center [668, 332] width 112 height 21
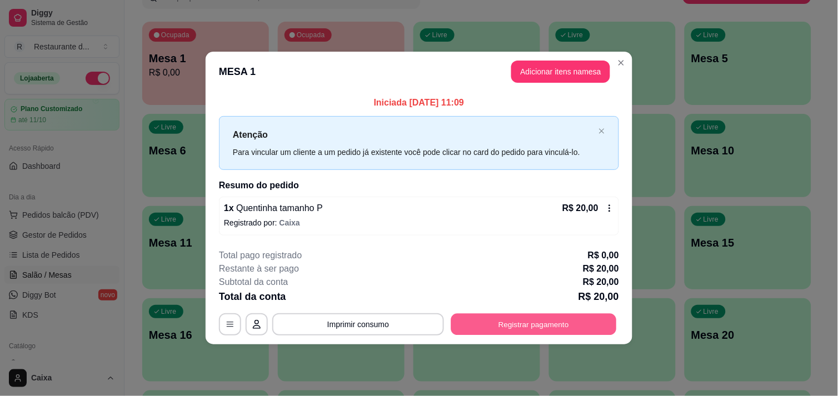
click at [498, 322] on button "Registrar pagamento" at bounding box center [534, 325] width 166 height 22
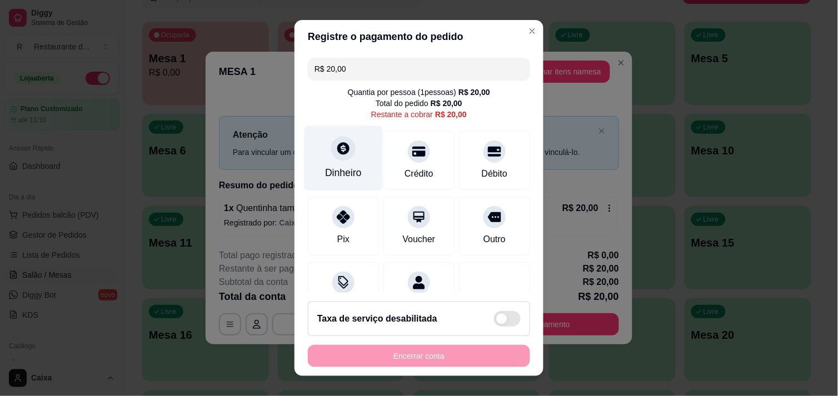
click at [336, 141] on icon at bounding box center [343, 148] width 14 height 14
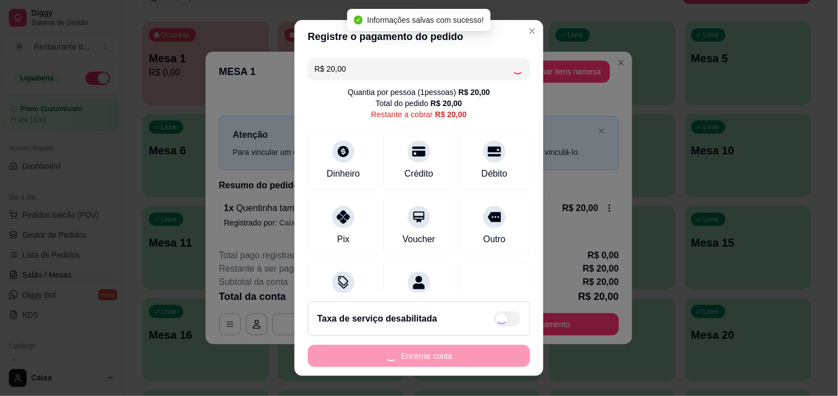
type input "R$ 0,00"
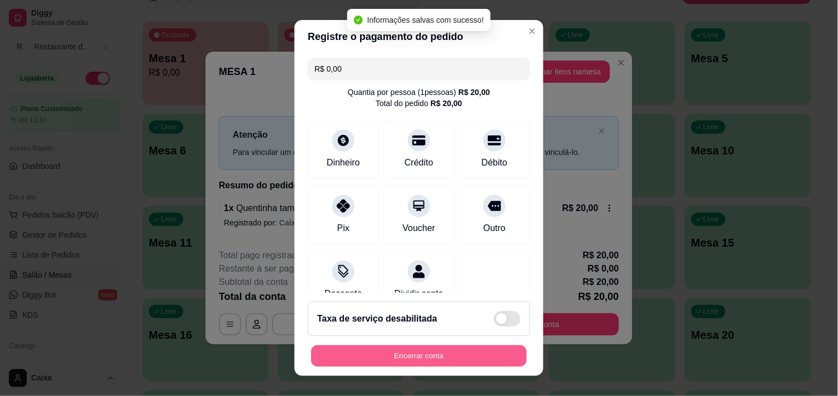
click at [452, 359] on button "Encerrar conta" at bounding box center [419, 356] width 216 height 22
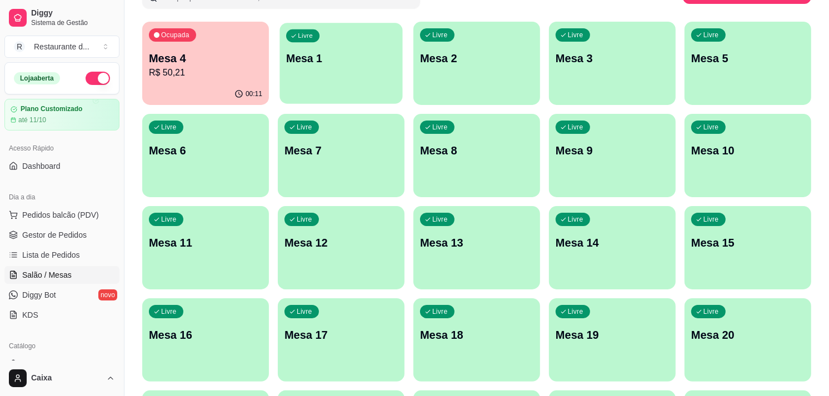
click at [353, 86] on div "Livre Mesa 1" at bounding box center [340, 57] width 123 height 68
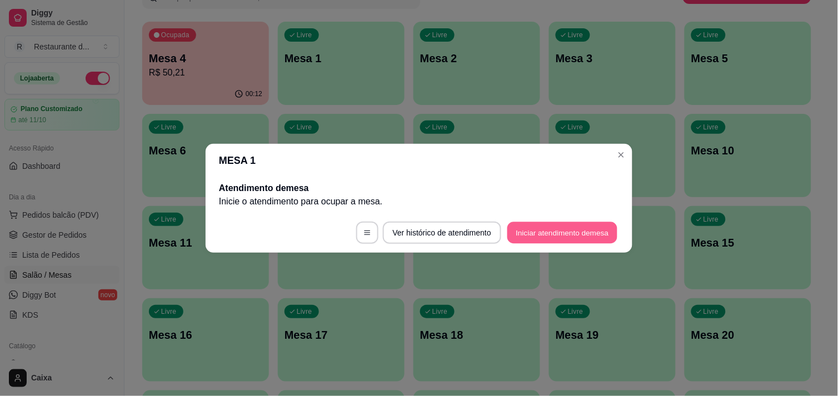
click at [540, 228] on button "Iniciar atendimento de mesa" at bounding box center [562, 233] width 110 height 22
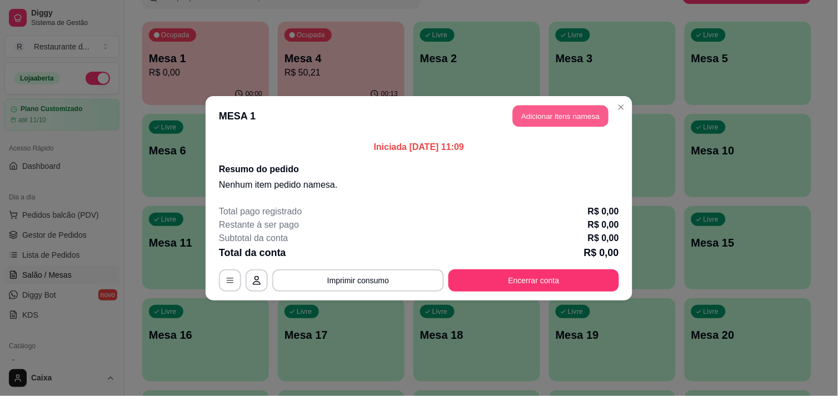
click at [540, 117] on button "Adicionar itens na mesa" at bounding box center [561, 116] width 96 height 22
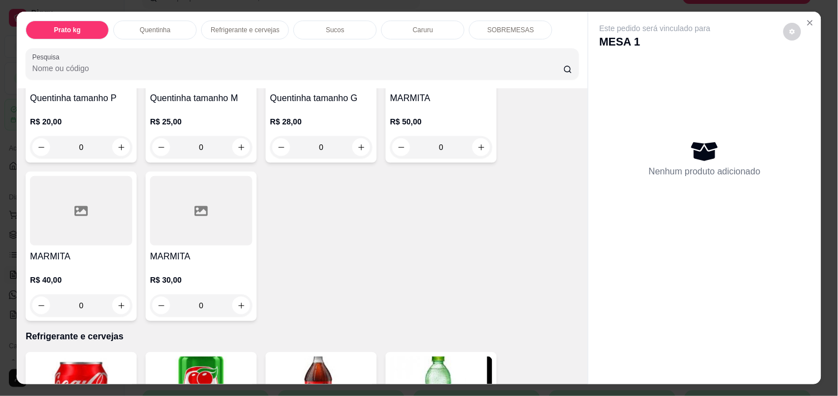
scroll to position [320, 0]
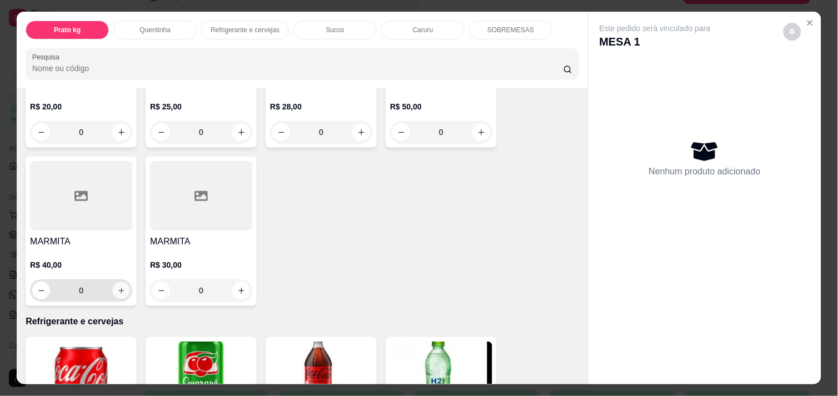
click at [114, 282] on button "increase-product-quantity" at bounding box center [121, 290] width 17 height 17
type input "1"
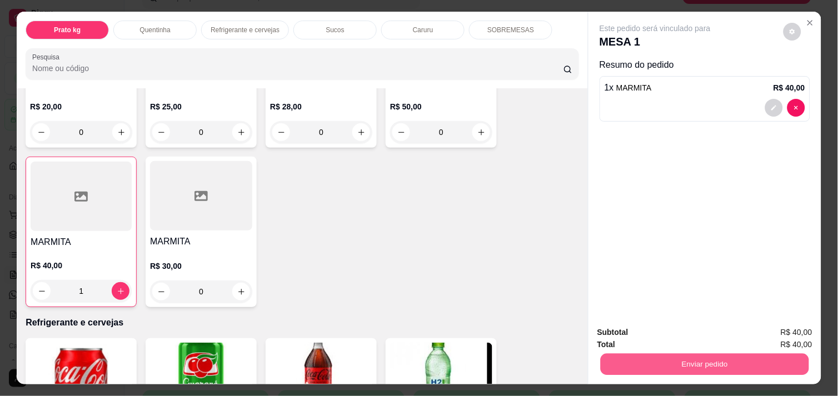
click at [619, 353] on button "Enviar pedido" at bounding box center [704, 364] width 208 height 22
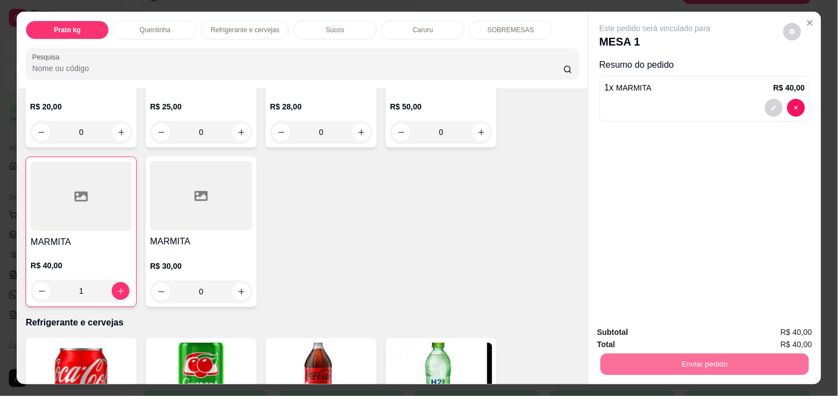
click at [623, 334] on button "Não registrar e enviar pedido" at bounding box center [668, 332] width 112 height 21
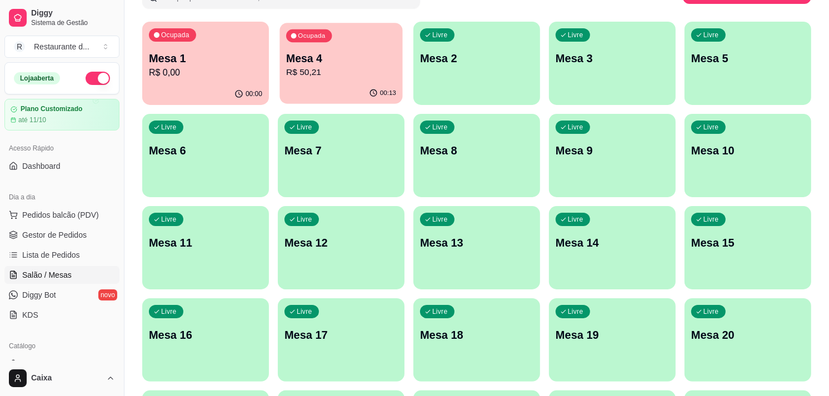
click at [338, 68] on p "R$ 50,21" at bounding box center [341, 72] width 110 height 13
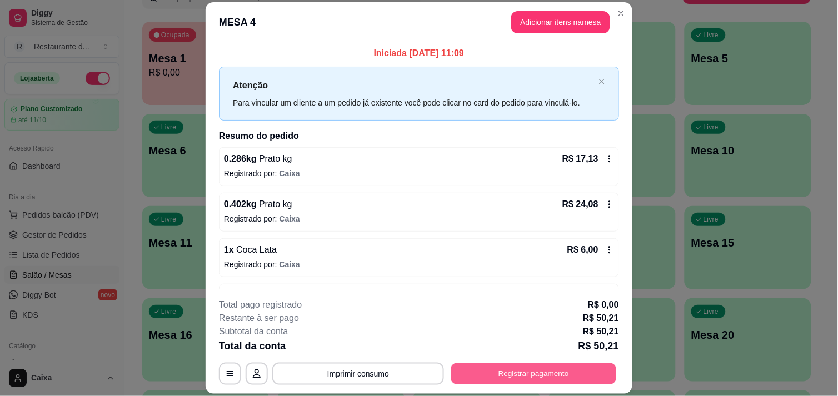
click at [513, 368] on button "Registrar pagamento" at bounding box center [534, 374] width 166 height 22
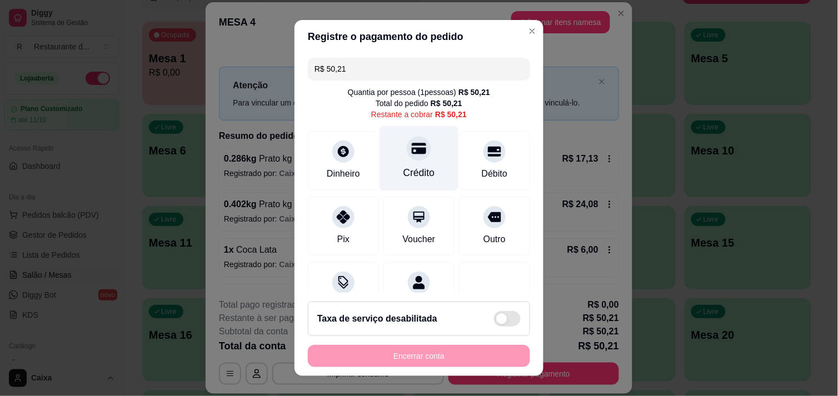
click at [405, 173] on div "Crédito" at bounding box center [419, 173] width 32 height 14
type input "R$ 0,00"
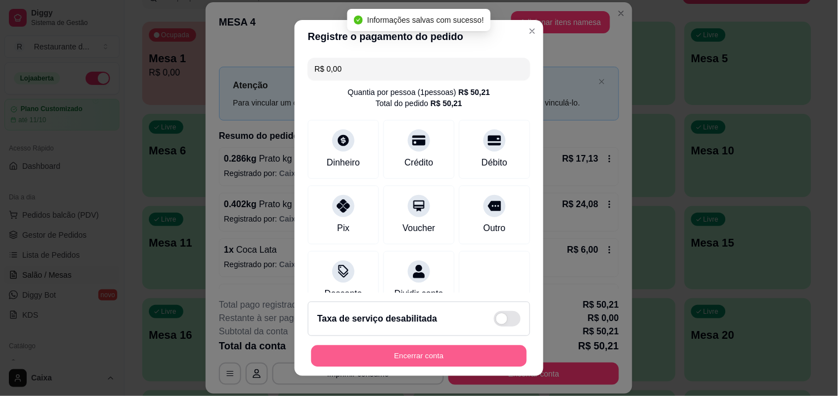
click at [419, 345] on button "Encerrar conta" at bounding box center [419, 356] width 216 height 22
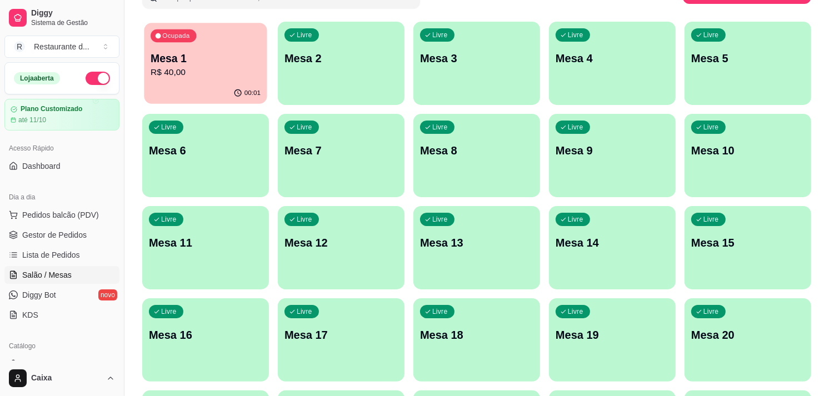
click at [210, 76] on p "R$ 40,00" at bounding box center [206, 72] width 110 height 13
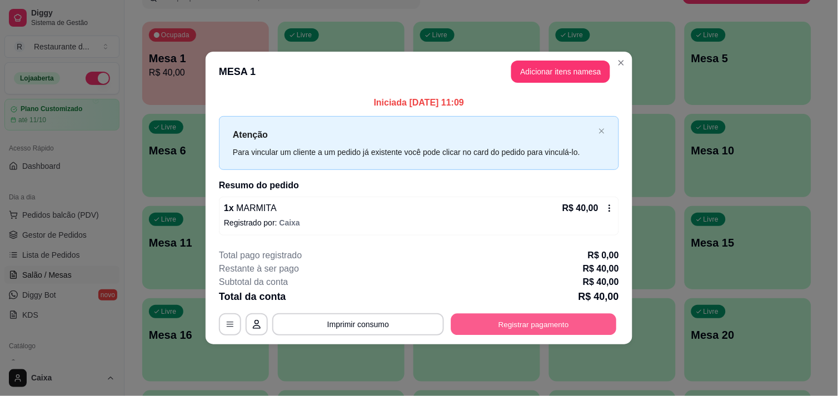
click at [541, 325] on button "Registrar pagamento" at bounding box center [534, 325] width 166 height 22
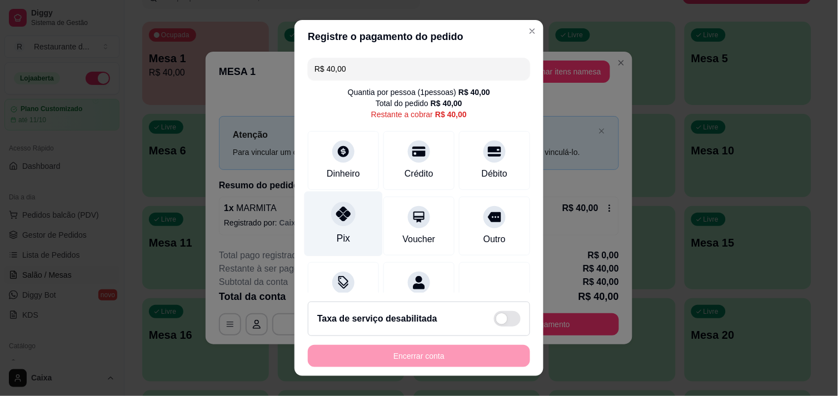
click at [333, 226] on div "Pix" at bounding box center [343, 223] width 78 height 65
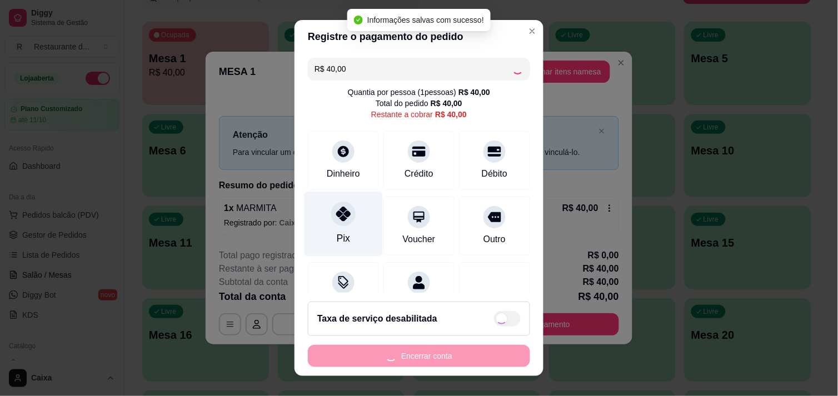
type input "R$ 0,00"
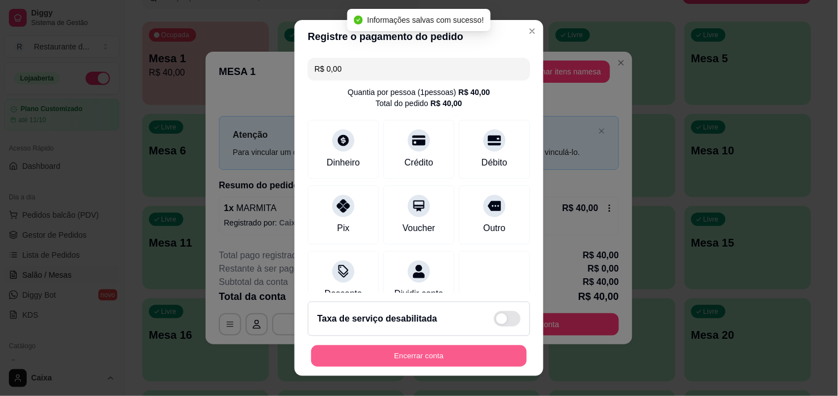
click at [420, 355] on button "Encerrar conta" at bounding box center [419, 356] width 216 height 22
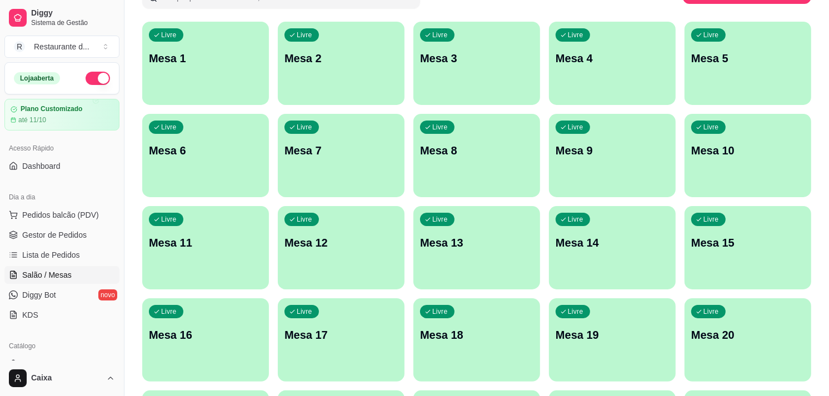
click at [223, 54] on p "Mesa 1" at bounding box center [205, 59] width 113 height 16
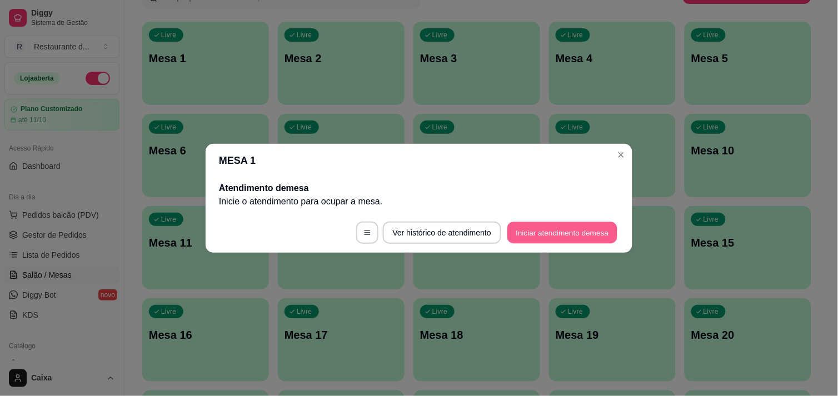
click at [520, 231] on button "Iniciar atendimento de mesa" at bounding box center [562, 233] width 110 height 22
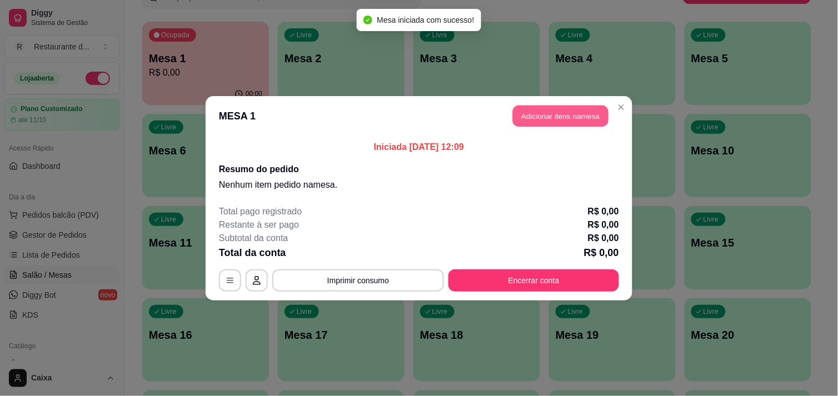
click at [559, 112] on button "Adicionar itens na mesa" at bounding box center [561, 116] width 96 height 22
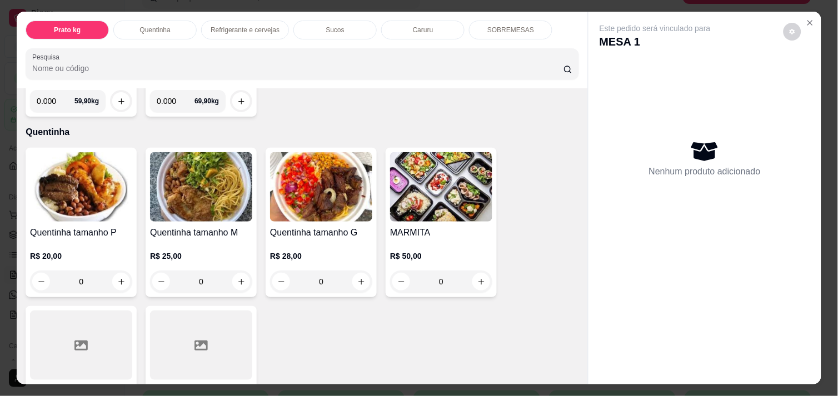
scroll to position [173, 0]
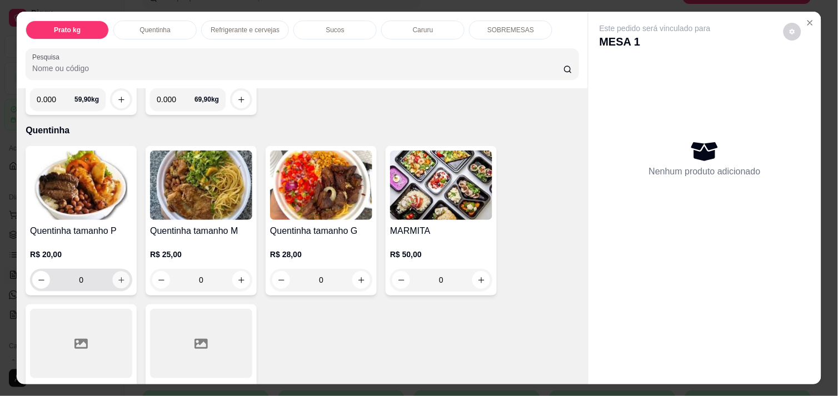
click at [117, 276] on icon "increase-product-quantity" at bounding box center [121, 280] width 8 height 8
type input "1"
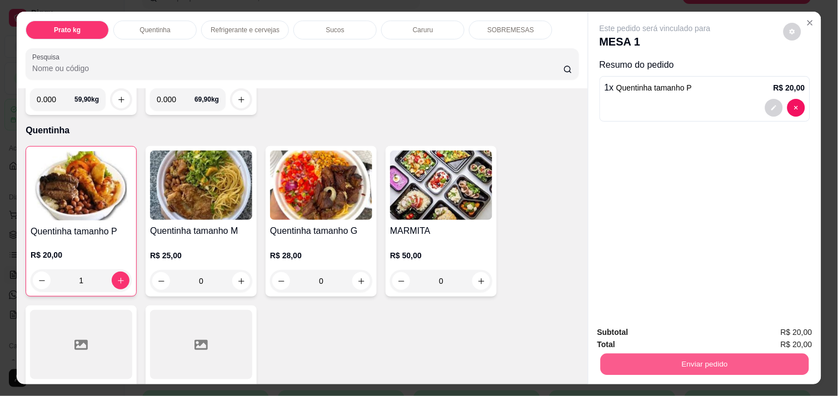
click at [646, 362] on button "Enviar pedido" at bounding box center [704, 364] width 208 height 22
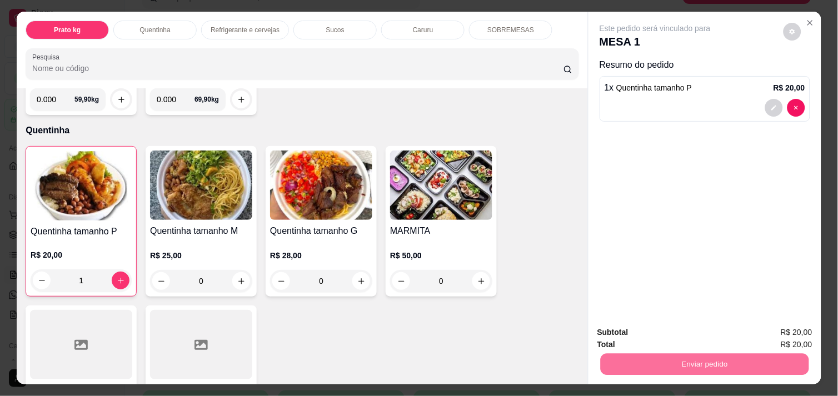
click at [630, 337] on button "Não registrar e enviar pedido" at bounding box center [668, 332] width 112 height 21
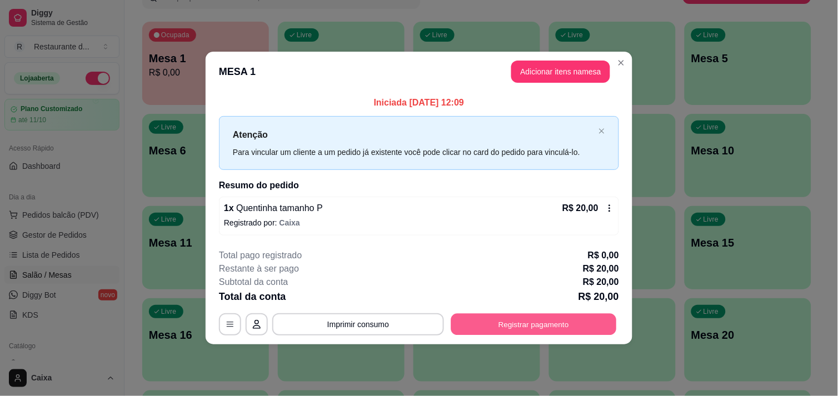
click at [574, 322] on button "Registrar pagamento" at bounding box center [534, 325] width 166 height 22
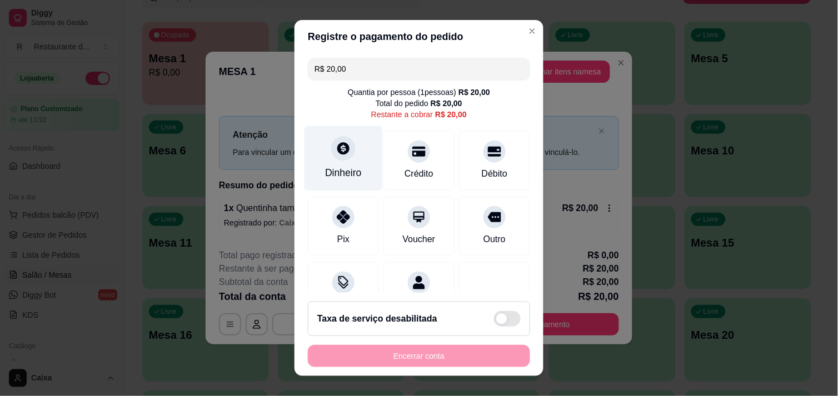
click at [339, 150] on icon at bounding box center [343, 148] width 12 height 12
click at [514, 243] on div "R$ 20,00 Quantia por pessoa ( 1 pessoas) R$ 20,00 Total do pedido R$ 20,00 Rest…" at bounding box center [418, 173] width 249 height 240
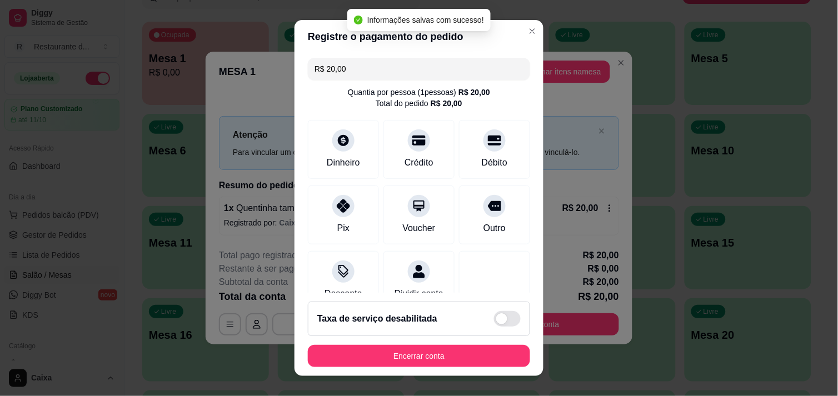
type input "R$ 0,00"
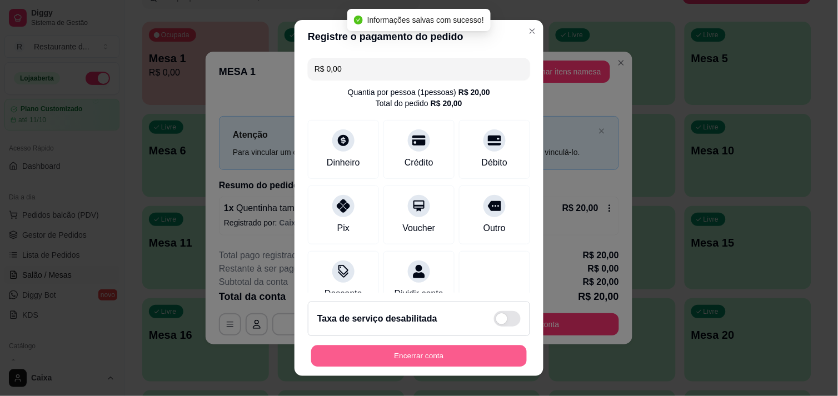
click at [457, 354] on button "Encerrar conta" at bounding box center [419, 356] width 216 height 22
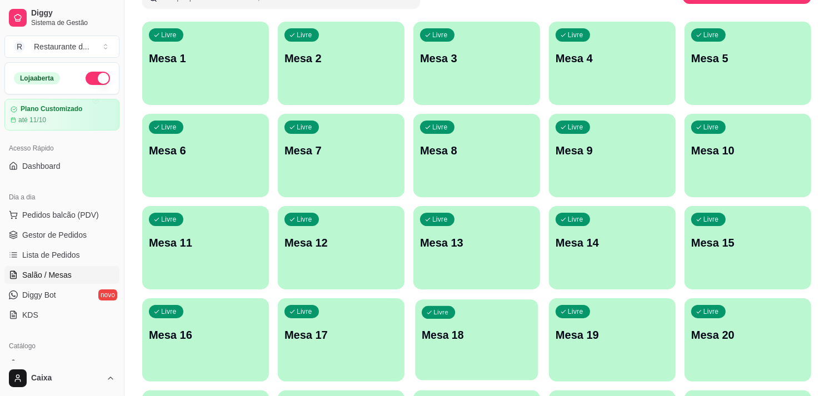
click at [457, 354] on div "Livre Mesa 18" at bounding box center [476, 333] width 123 height 68
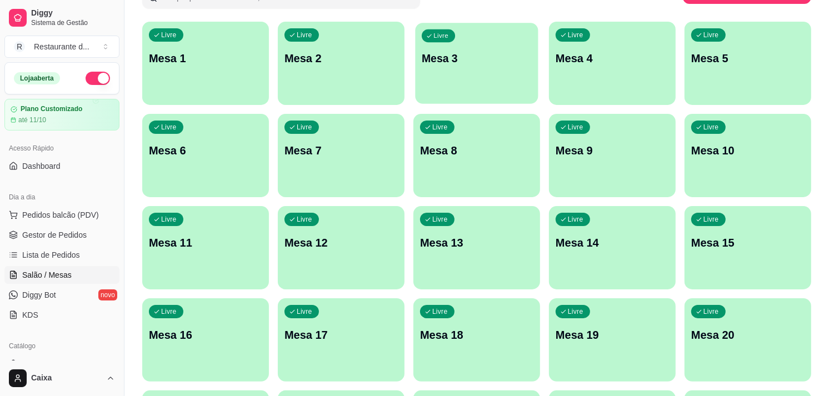
click at [452, 70] on div "Livre Mesa 3" at bounding box center [476, 57] width 123 height 68
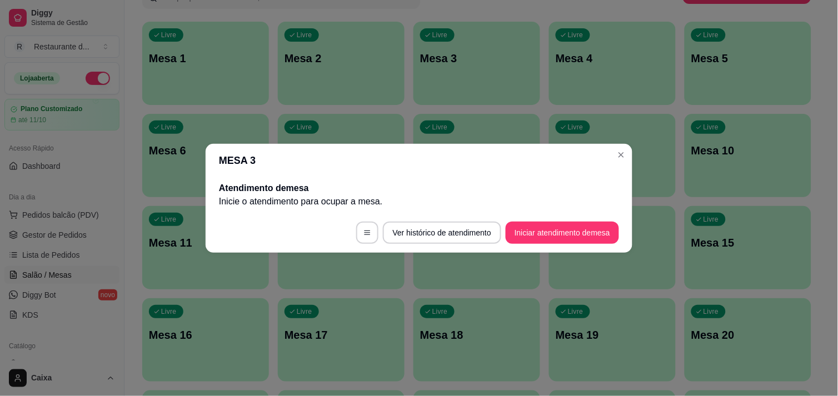
click at [525, 220] on footer "Ver histórico de atendimento Iniciar atendimento de mesa" at bounding box center [419, 233] width 427 height 40
click at [528, 227] on button "Iniciar atendimento de mesa" at bounding box center [562, 233] width 110 height 22
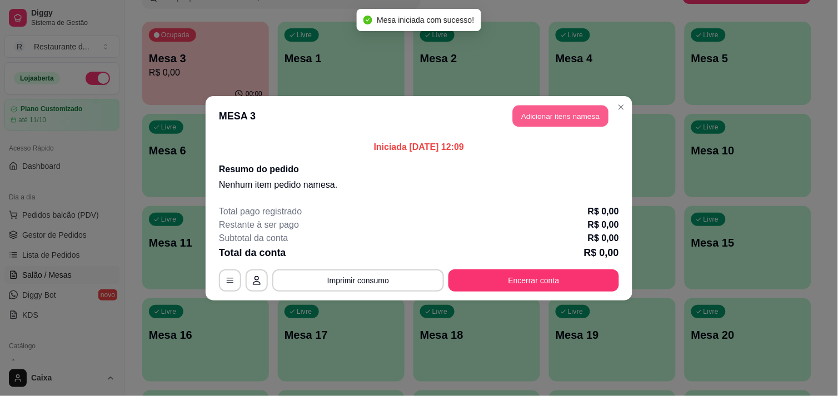
click at [542, 126] on button "Adicionar itens na mesa" at bounding box center [561, 116] width 96 height 22
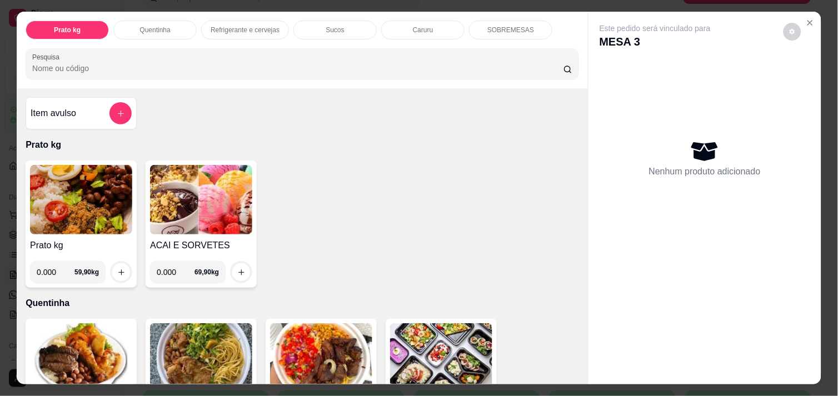
click at [54, 265] on input "0.000" at bounding box center [56, 272] width 38 height 22
type input "0.498"
click at [117, 268] on icon "increase-product-quantity" at bounding box center [121, 272] width 8 height 8
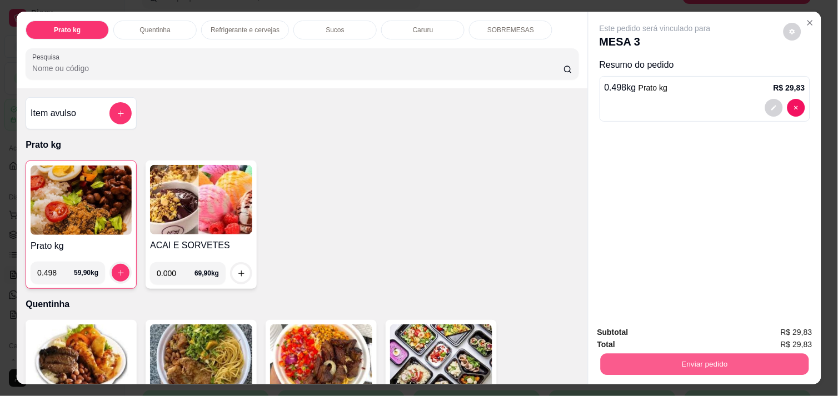
click at [643, 360] on button "Enviar pedido" at bounding box center [704, 364] width 208 height 22
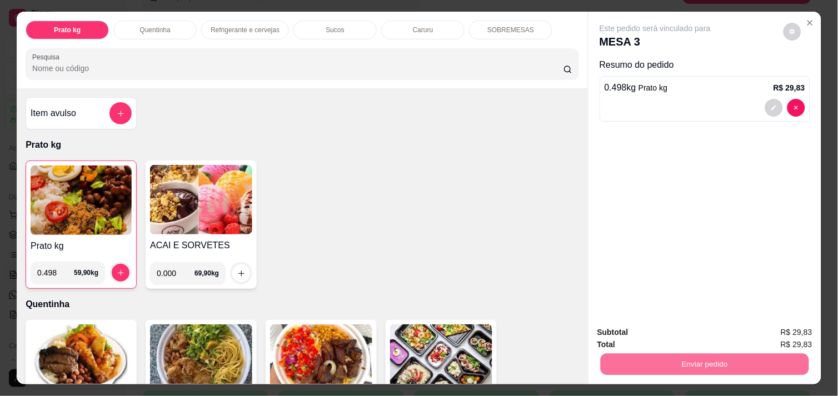
click at [650, 324] on button "Não registrar e enviar pedido" at bounding box center [668, 332] width 112 height 21
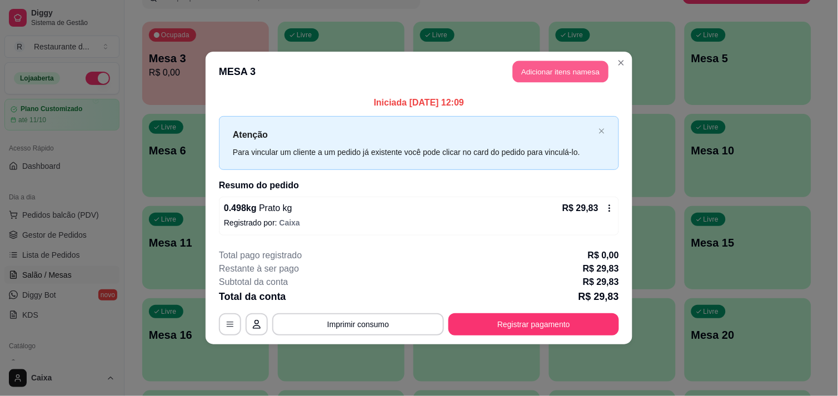
click at [574, 70] on button "Adicionar itens na mesa" at bounding box center [561, 72] width 96 height 22
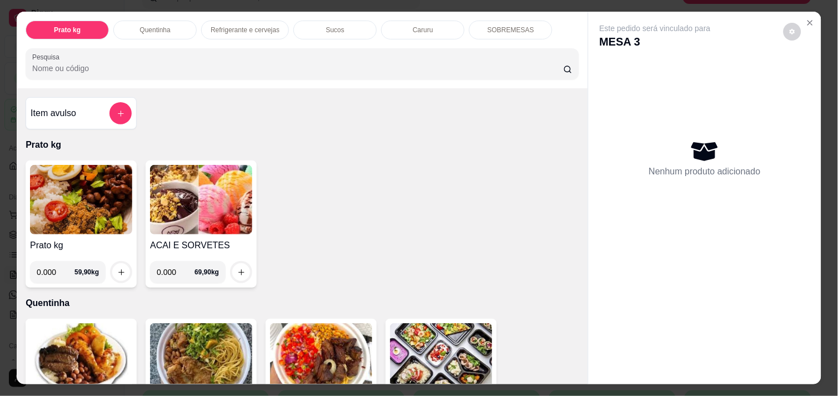
click at [58, 267] on input "0.000" at bounding box center [56, 272] width 38 height 22
type input "0.382"
click at [118, 268] on icon "increase-product-quantity" at bounding box center [121, 272] width 8 height 8
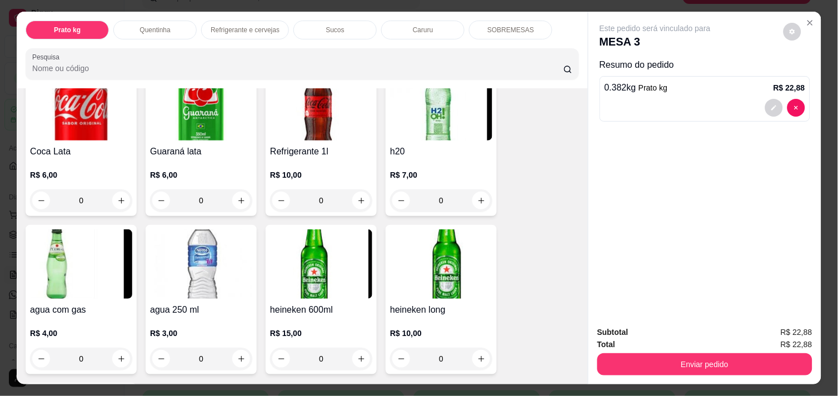
scroll to position [617, 0]
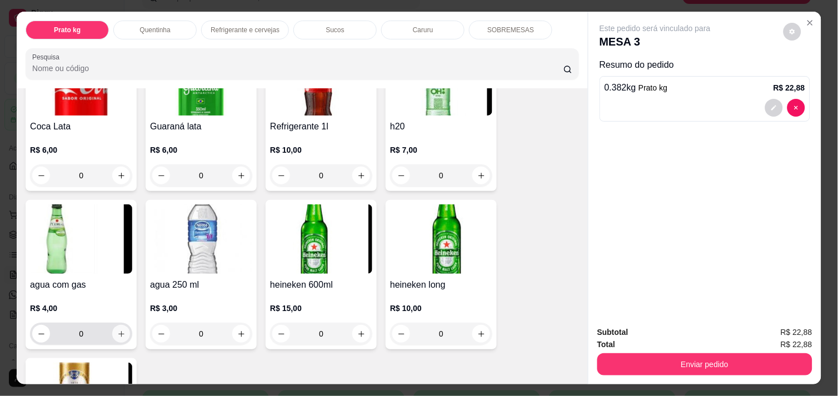
click at [119, 330] on icon "increase-product-quantity" at bounding box center [121, 334] width 8 height 8
type input "1"
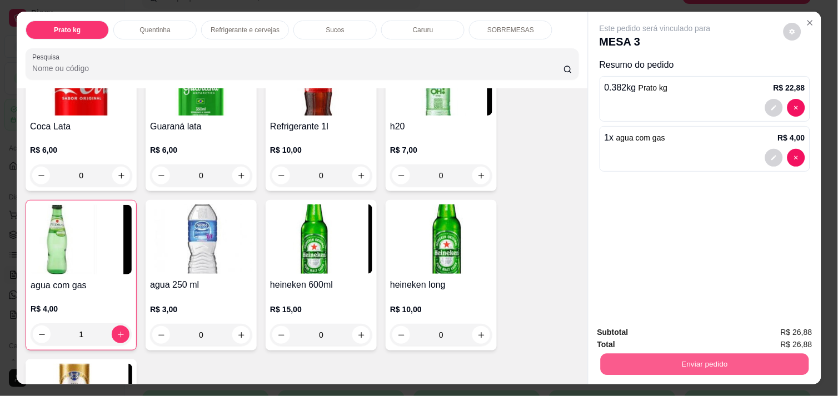
click at [659, 361] on button "Enviar pedido" at bounding box center [704, 364] width 208 height 22
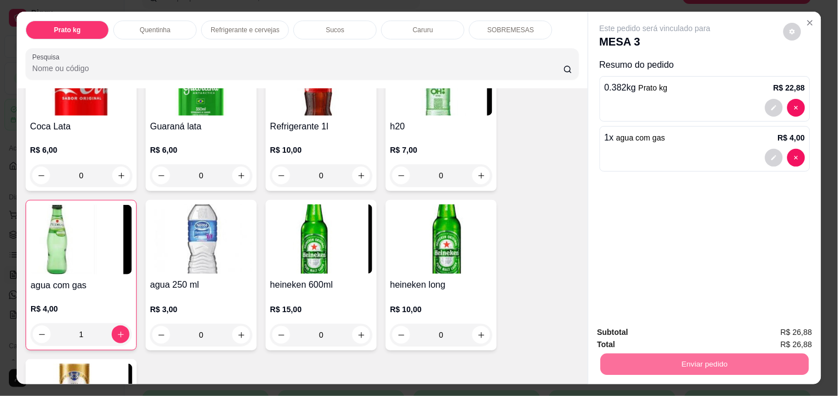
click at [658, 328] on button "Não registrar e enviar pedido" at bounding box center [668, 332] width 112 height 21
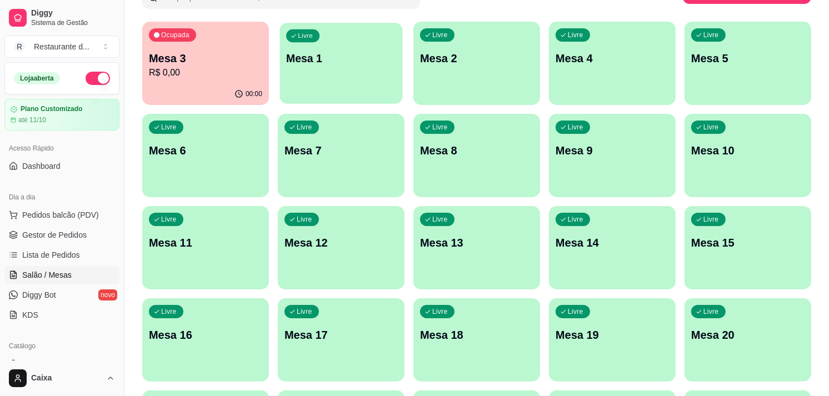
click at [362, 71] on div "Livre Mesa 1" at bounding box center [340, 57] width 123 height 68
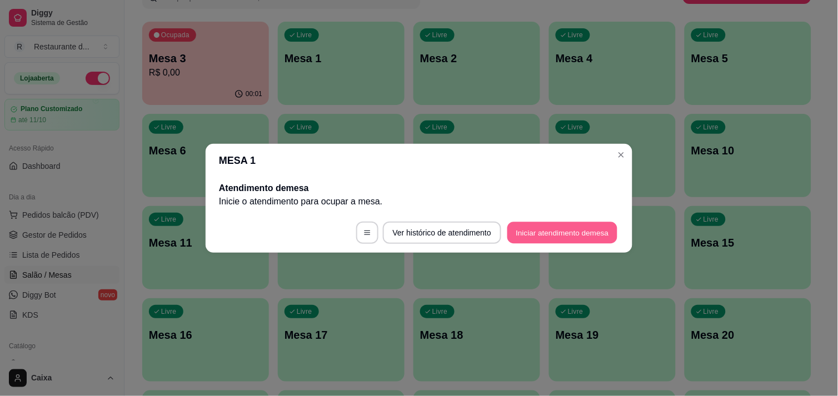
click at [562, 236] on button "Iniciar atendimento de mesa" at bounding box center [562, 233] width 110 height 22
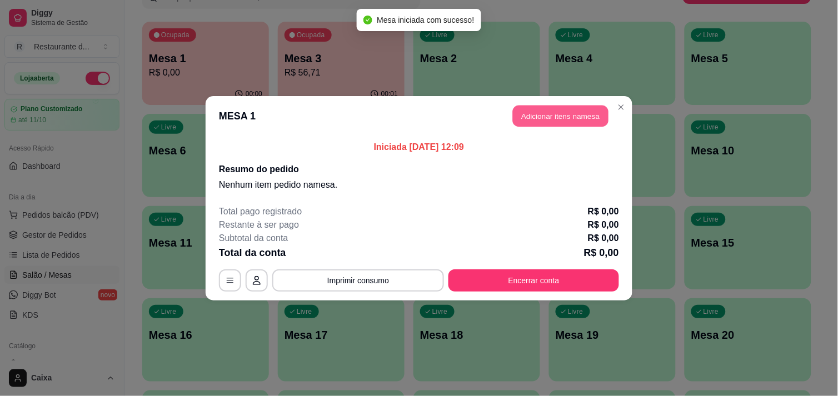
click at [564, 108] on button "Adicionar itens na mesa" at bounding box center [561, 116] width 96 height 22
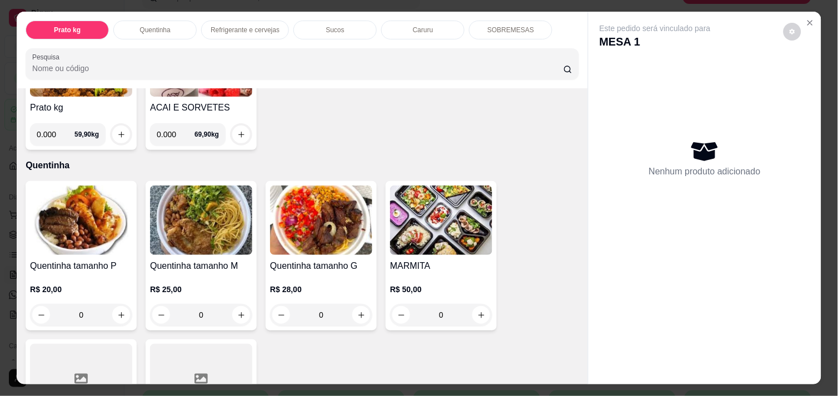
scroll to position [148, 0]
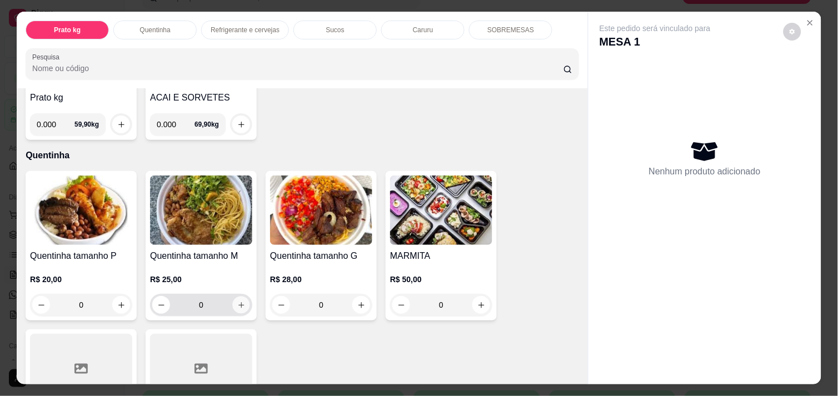
click at [238, 302] on icon "increase-product-quantity" at bounding box center [241, 305] width 6 height 6
type input "1"
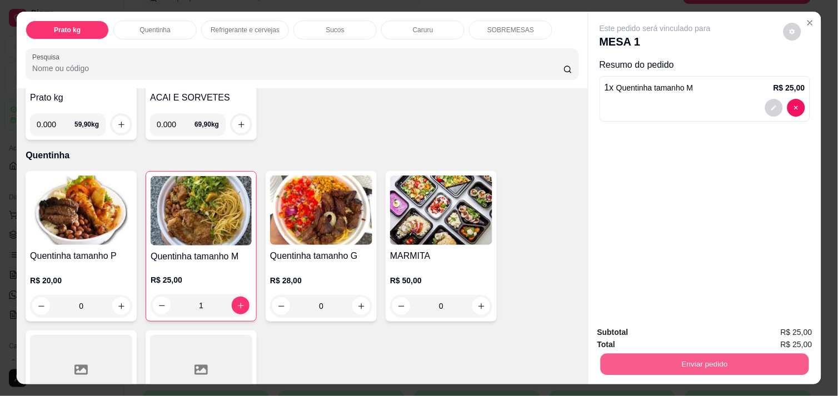
click at [669, 353] on button "Enviar pedido" at bounding box center [704, 364] width 208 height 22
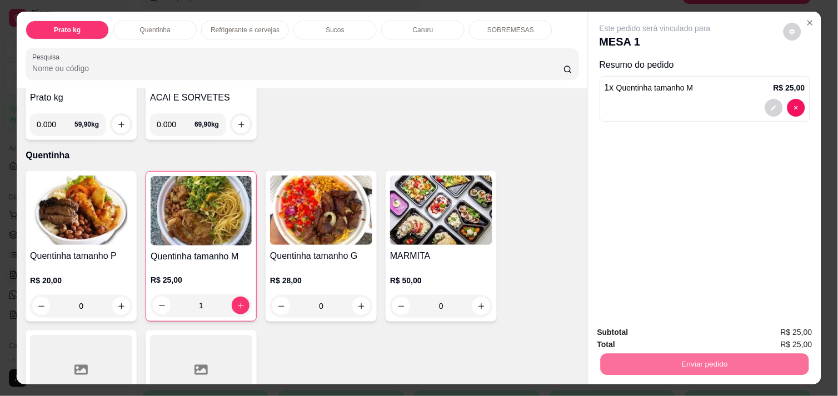
click at [662, 322] on button "Não registrar e enviar pedido" at bounding box center [668, 332] width 112 height 21
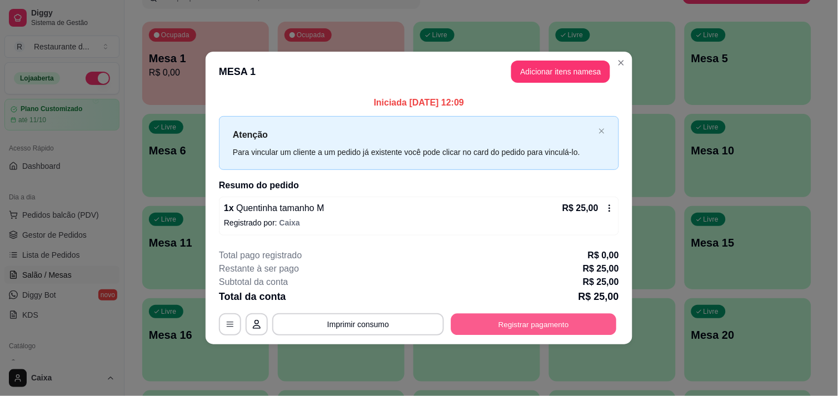
click at [528, 323] on button "Registrar pagamento" at bounding box center [534, 325] width 166 height 22
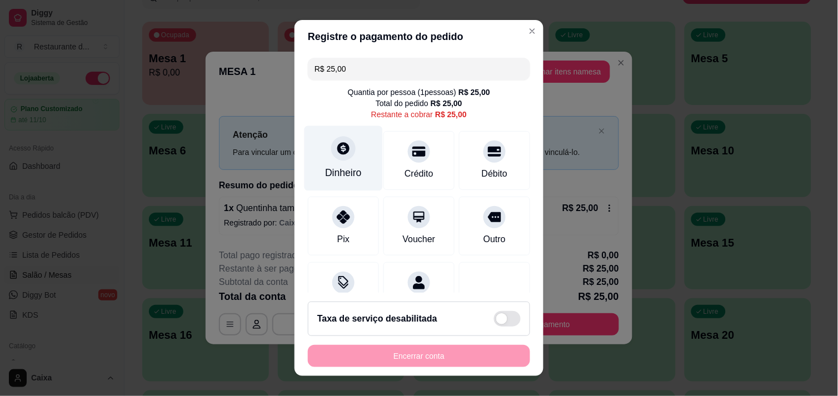
click at [336, 142] on icon at bounding box center [343, 148] width 14 height 14
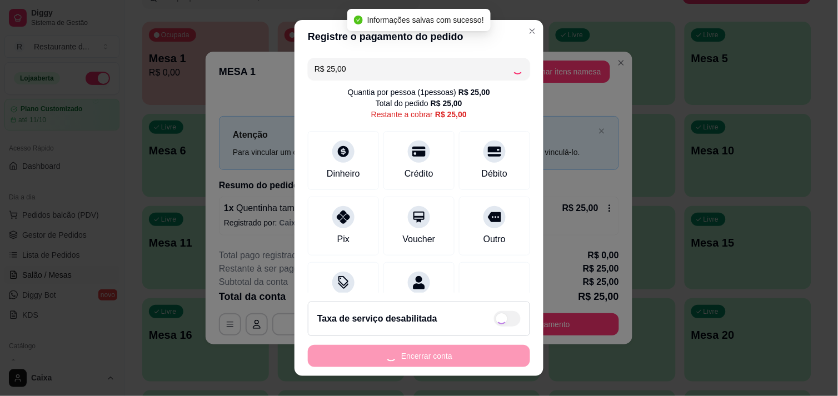
type input "R$ 0,00"
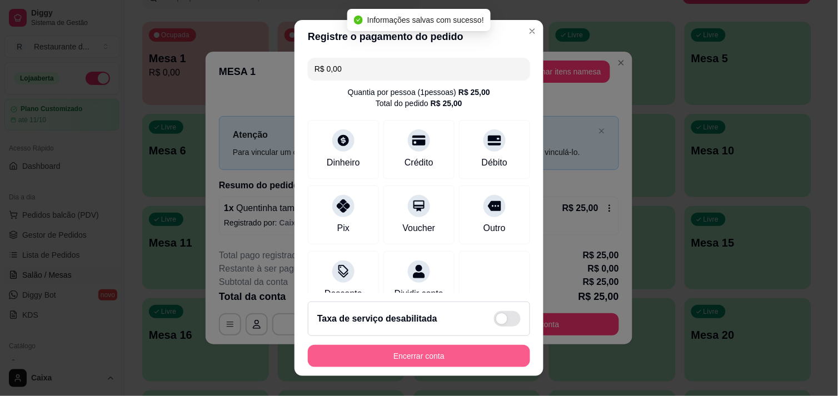
click at [435, 358] on button "Encerrar conta" at bounding box center [419, 356] width 222 height 22
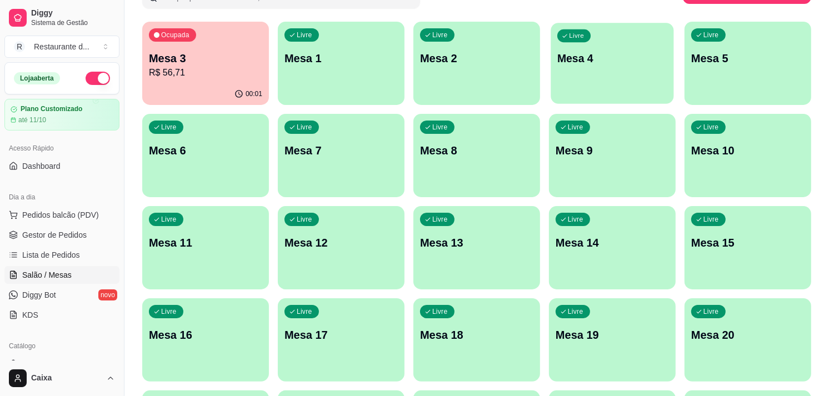
click at [600, 78] on div "Livre Mesa 4" at bounding box center [611, 57] width 123 height 68
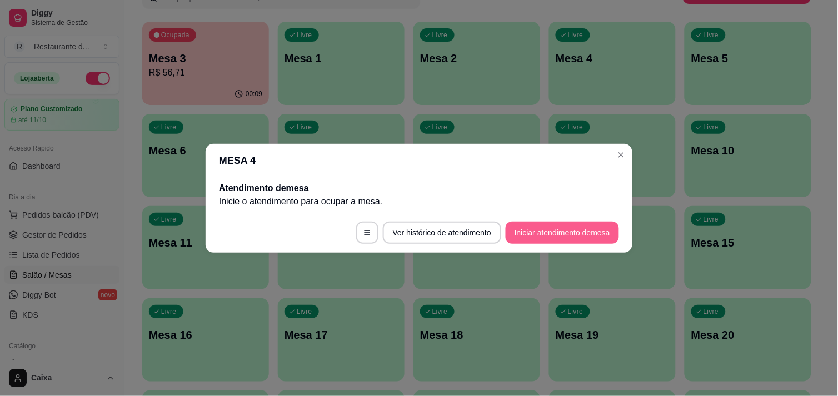
click at [537, 235] on button "Iniciar atendimento de mesa" at bounding box center [561, 233] width 113 height 22
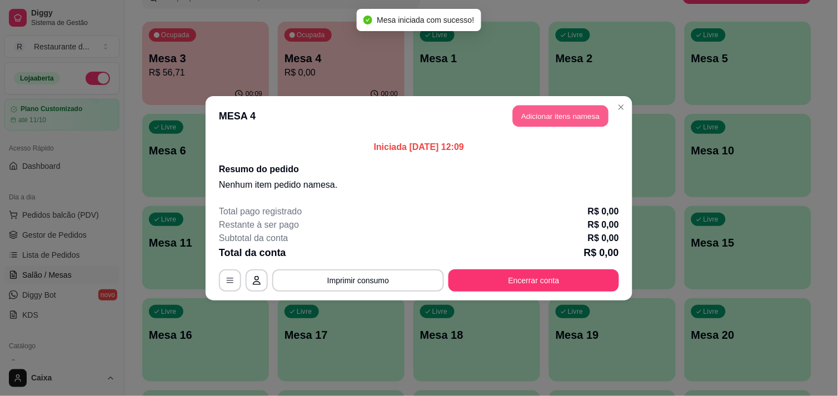
click at [545, 114] on button "Adicionar itens na mesa" at bounding box center [561, 116] width 96 height 22
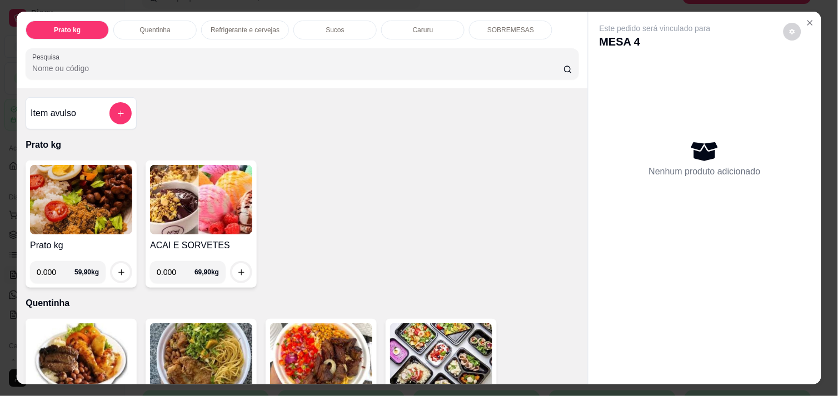
click at [51, 271] on input "0.000" at bounding box center [56, 272] width 38 height 22
type input "0.378"
click at [118, 269] on icon "increase-product-quantity" at bounding box center [121, 272] width 6 height 6
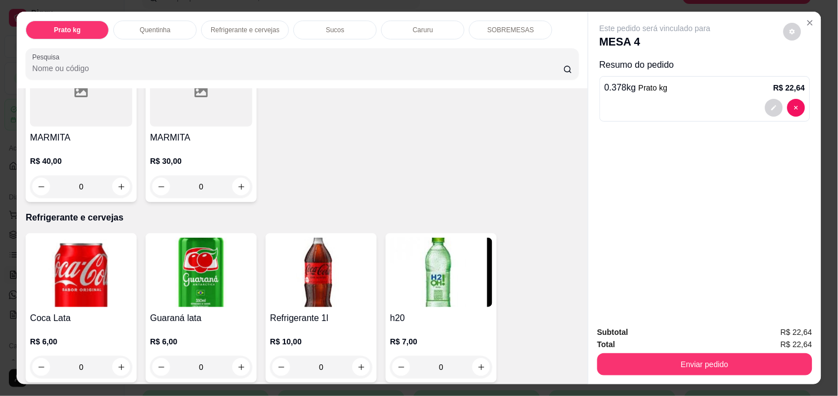
scroll to position [444, 0]
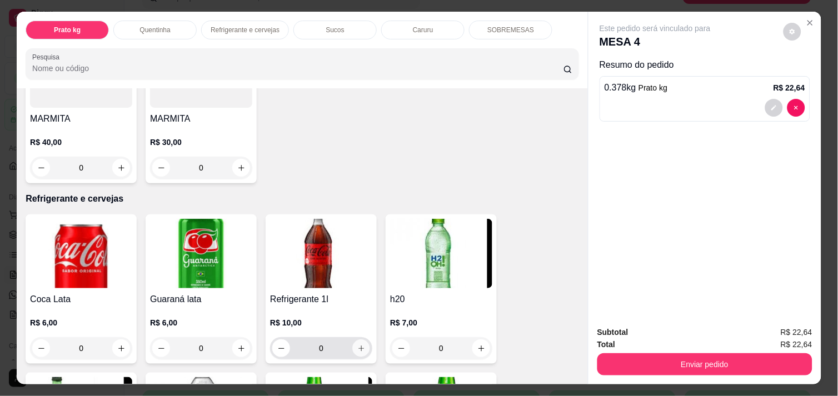
click at [357, 344] on icon "increase-product-quantity" at bounding box center [361, 348] width 8 height 8
type input "1"
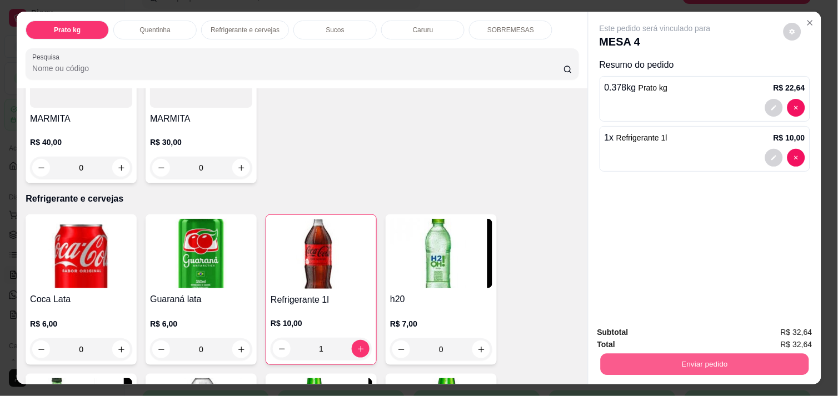
click at [759, 357] on button "Enviar pedido" at bounding box center [704, 364] width 208 height 22
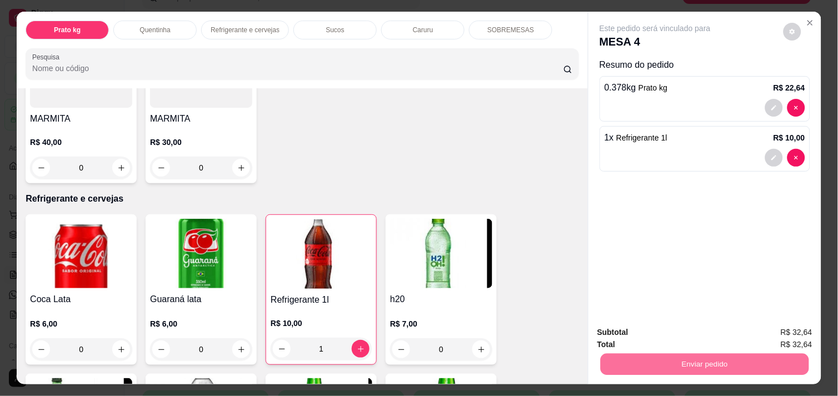
click at [703, 327] on button "Não registrar e enviar pedido" at bounding box center [668, 332] width 112 height 21
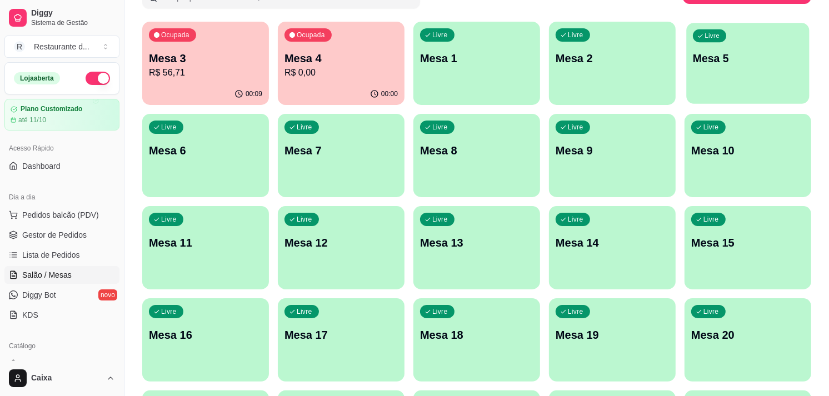
click at [753, 46] on div "Livre Mesa 5" at bounding box center [747, 57] width 123 height 68
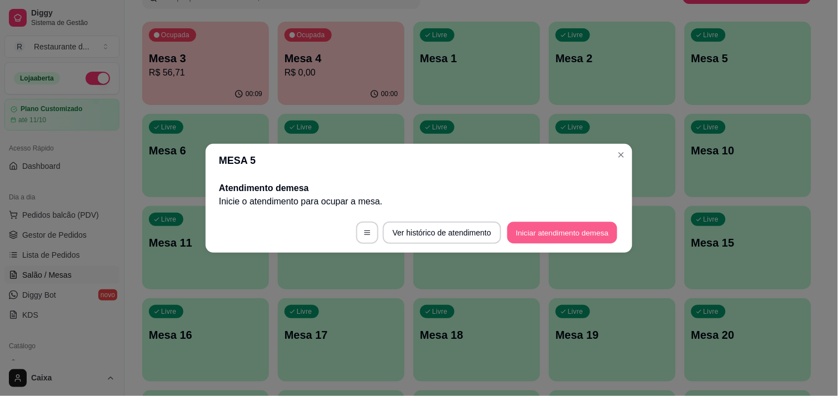
click at [561, 231] on button "Iniciar atendimento de mesa" at bounding box center [562, 233] width 110 height 22
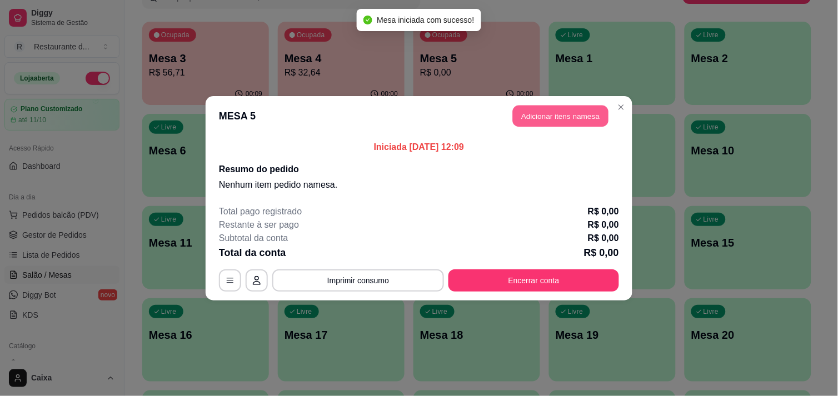
click at [550, 108] on button "Adicionar itens na mesa" at bounding box center [561, 116] width 96 height 22
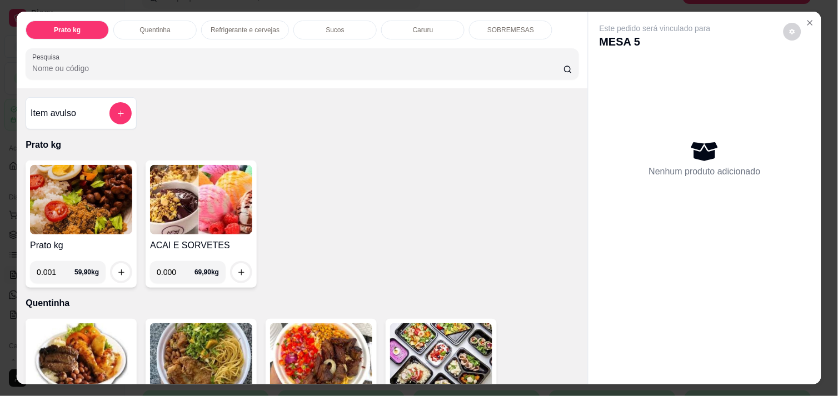
click at [58, 270] on input "0.001" at bounding box center [56, 272] width 38 height 22
type input "0.368"
click at [119, 268] on icon "increase-product-quantity" at bounding box center [121, 272] width 8 height 8
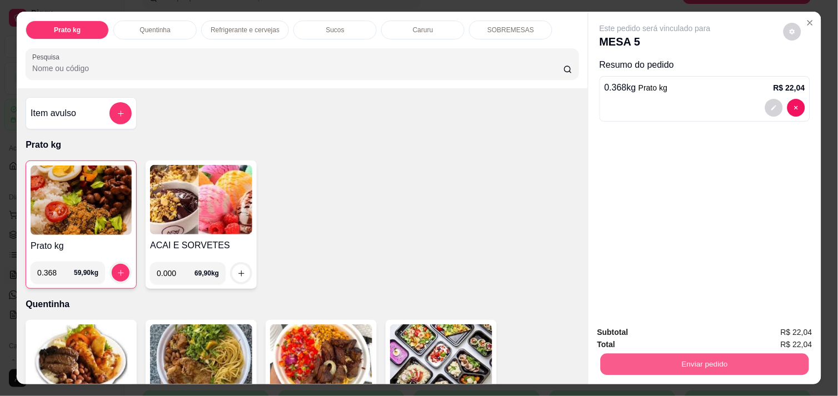
click at [650, 364] on button "Enviar pedido" at bounding box center [704, 364] width 208 height 22
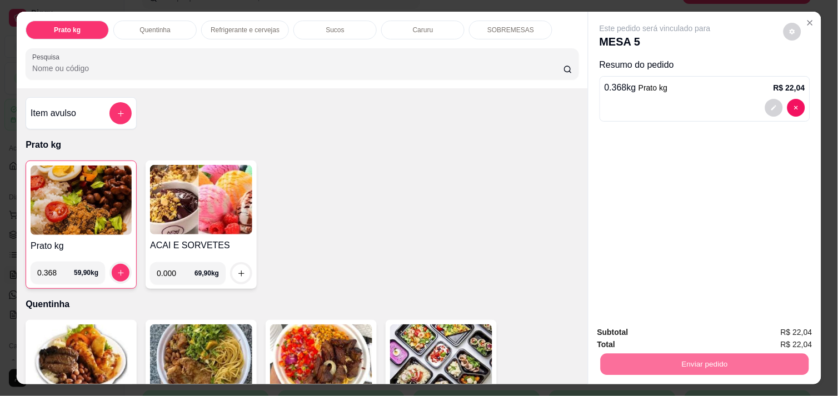
click at [647, 327] on button "Não registrar e enviar pedido" at bounding box center [668, 332] width 112 height 21
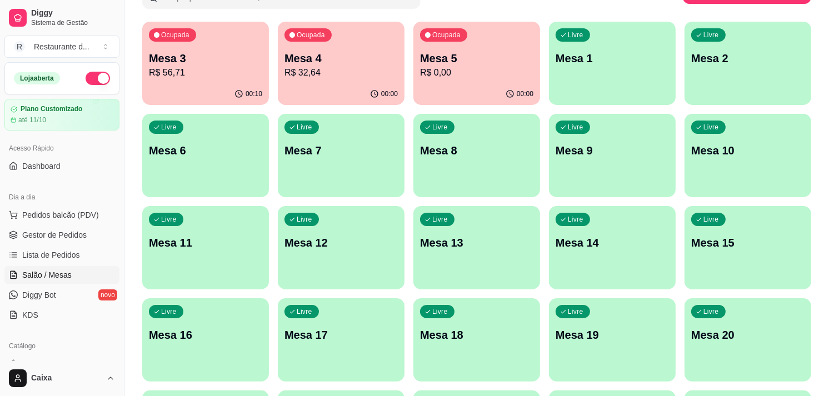
click at [822, 296] on div "Todos Mesas Comandas Pesquisar Adicionar mesa ou comanda Ocupada Mesa 3 R$ 56,7…" at bounding box center [476, 354] width 704 height 820
click at [376, 167] on div "Livre Mesa 7" at bounding box center [340, 149] width 123 height 68
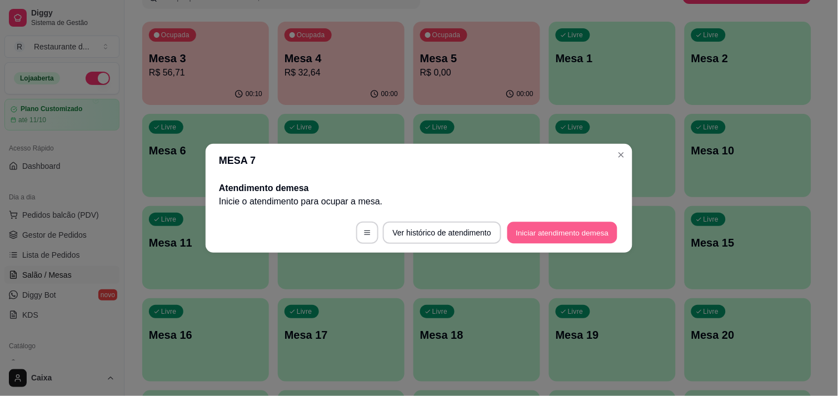
click at [559, 228] on button "Iniciar atendimento de mesa" at bounding box center [562, 233] width 110 height 22
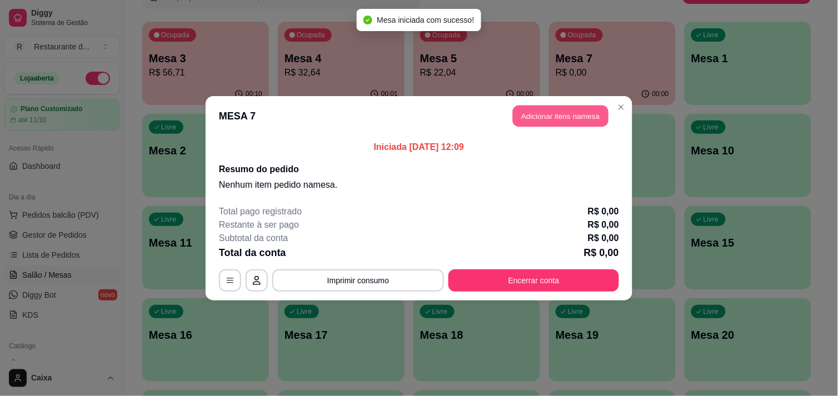
click at [555, 117] on button "Adicionar itens na mesa" at bounding box center [561, 116] width 96 height 22
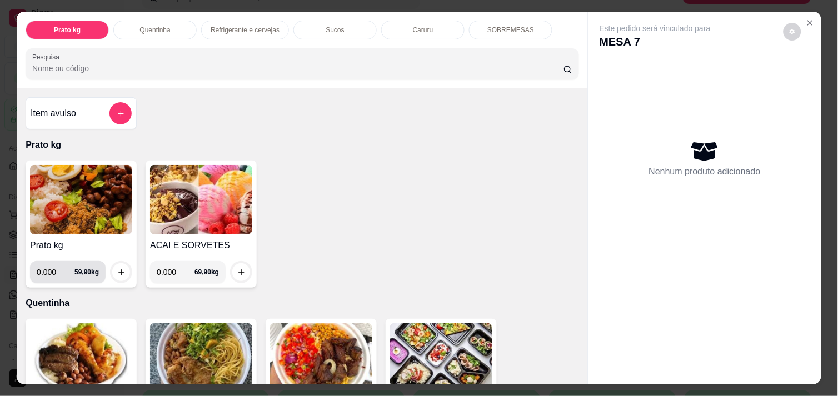
click at [51, 269] on input "0.000" at bounding box center [56, 272] width 38 height 22
type input "0.388"
click at [119, 268] on icon "increase-product-quantity" at bounding box center [121, 272] width 8 height 8
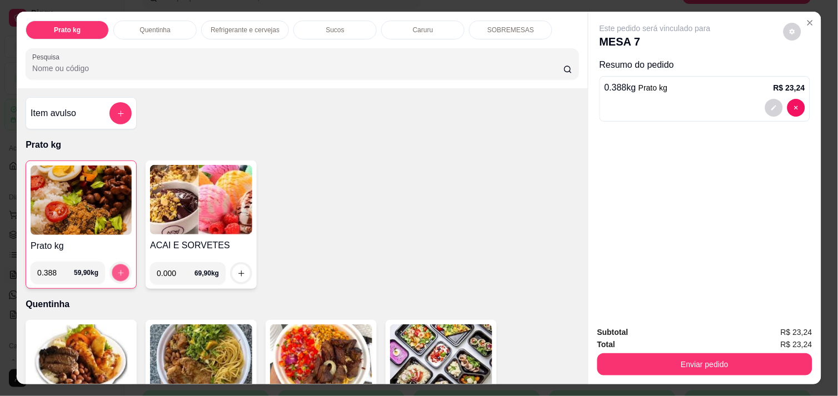
click at [119, 269] on icon "increase-product-quantity" at bounding box center [121, 273] width 8 height 8
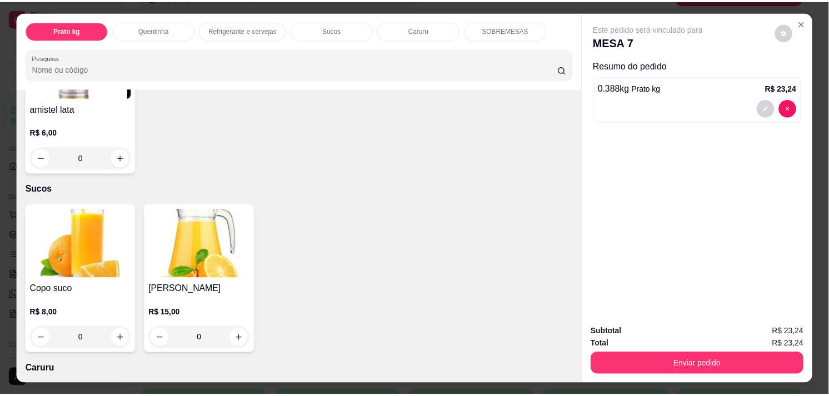
scroll to position [963, 0]
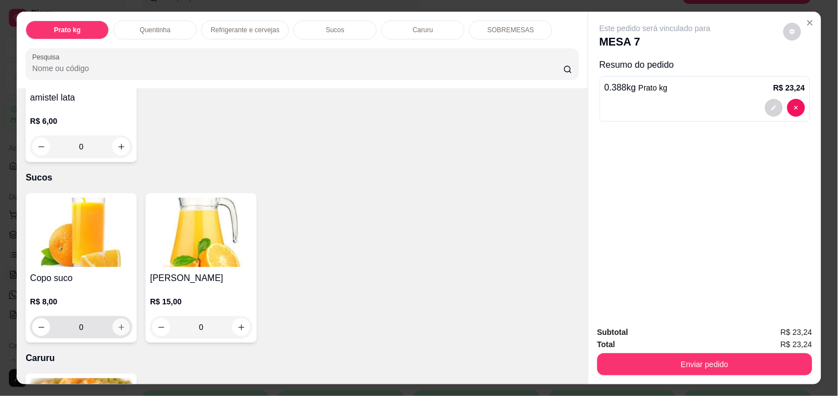
click at [113, 321] on button "increase-product-quantity" at bounding box center [121, 327] width 17 height 17
type input "1"
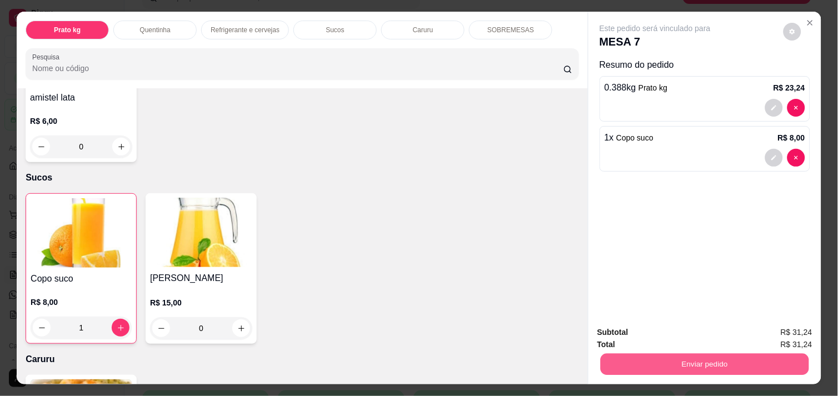
click at [657, 358] on button "Enviar pedido" at bounding box center [704, 364] width 208 height 22
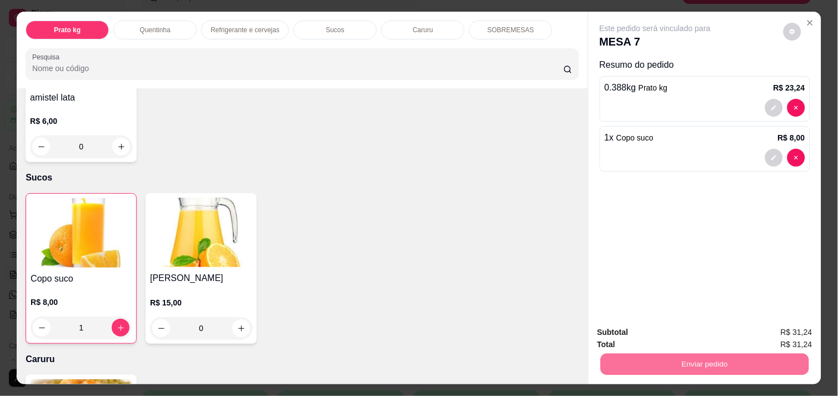
click at [648, 330] on button "Não registrar e enviar pedido" at bounding box center [668, 332] width 112 height 21
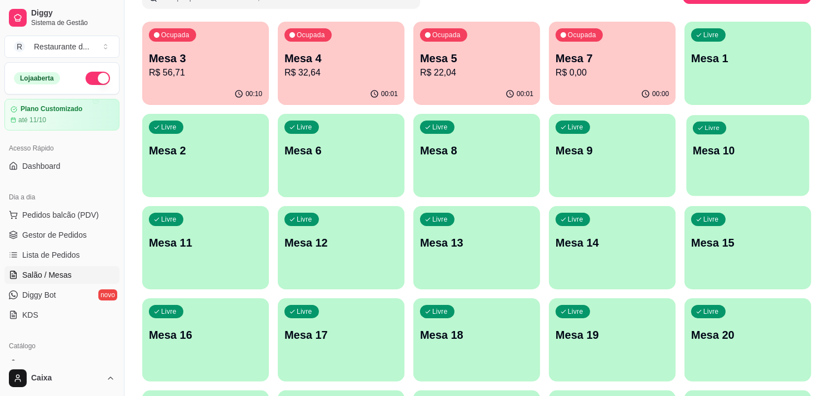
click at [714, 190] on div "button" at bounding box center [747, 189] width 123 height 13
click at [715, 167] on div "Livre Mesa 10" at bounding box center [747, 149] width 123 height 68
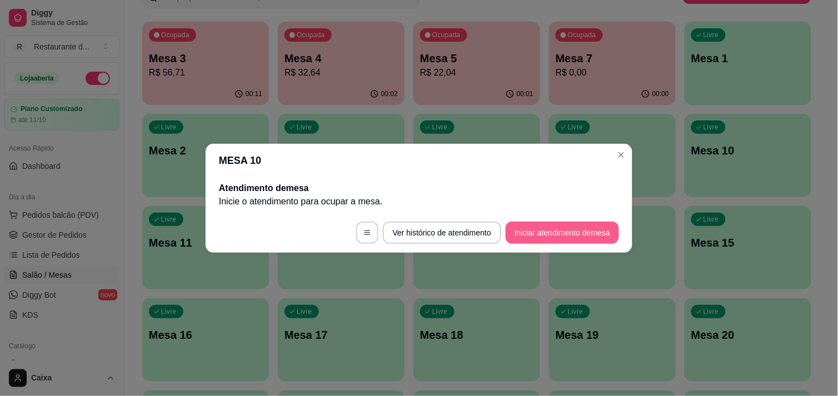
click at [579, 229] on button "Iniciar atendimento de mesa" at bounding box center [561, 233] width 113 height 22
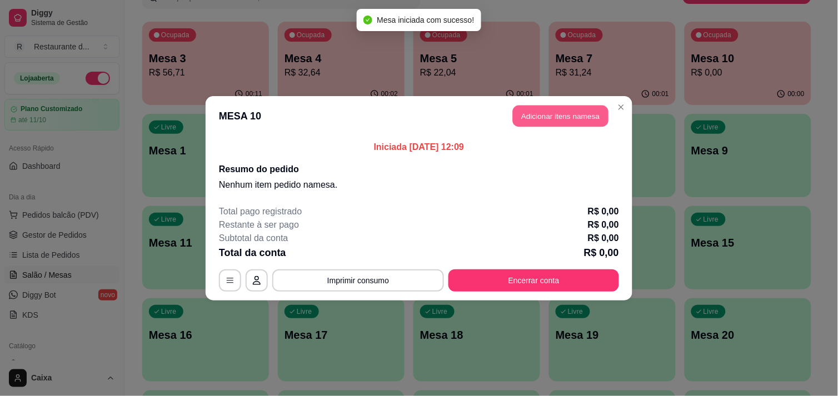
click at [587, 117] on button "Adicionar itens na mesa" at bounding box center [561, 116] width 96 height 22
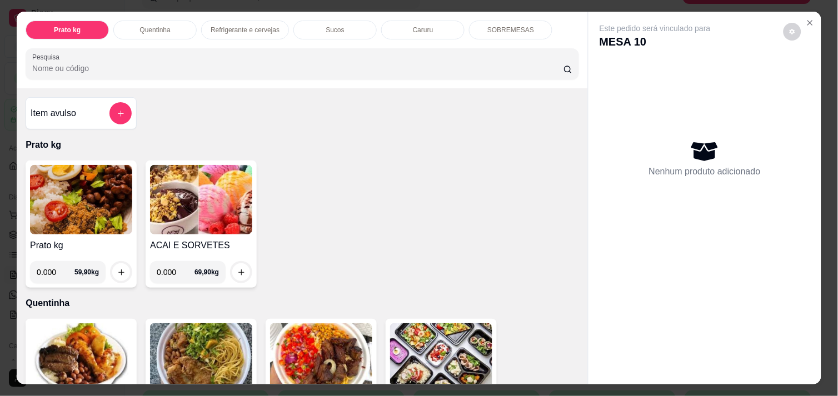
click at [53, 270] on input "0.000" at bounding box center [56, 272] width 38 height 22
type input "0.528"
click at [120, 264] on button "increase-product-quantity" at bounding box center [121, 272] width 17 height 17
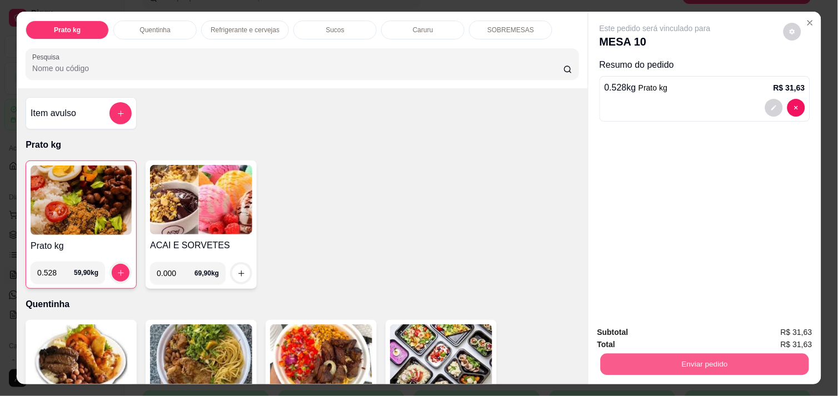
click at [670, 357] on button "Enviar pedido" at bounding box center [704, 364] width 208 height 22
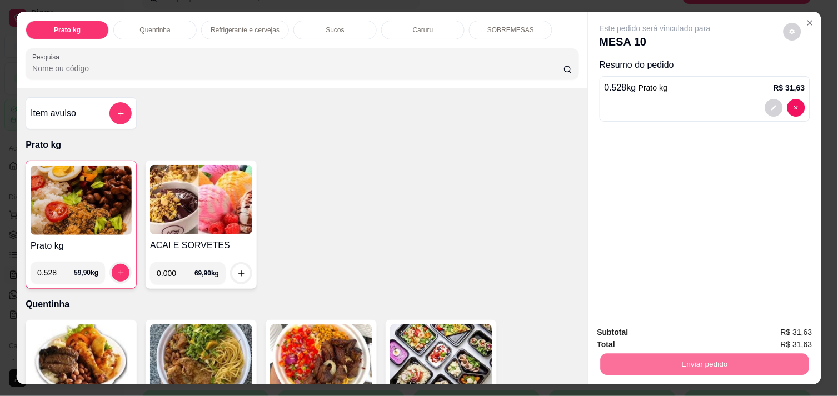
click at [652, 328] on button "Não registrar e enviar pedido" at bounding box center [668, 332] width 112 height 21
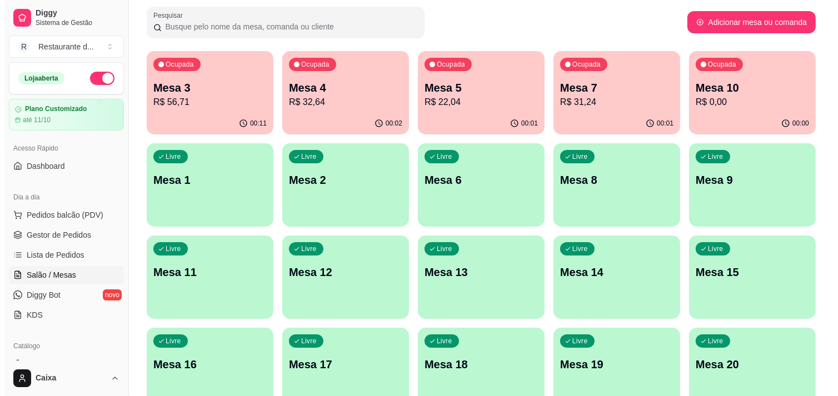
scroll to position [50, 0]
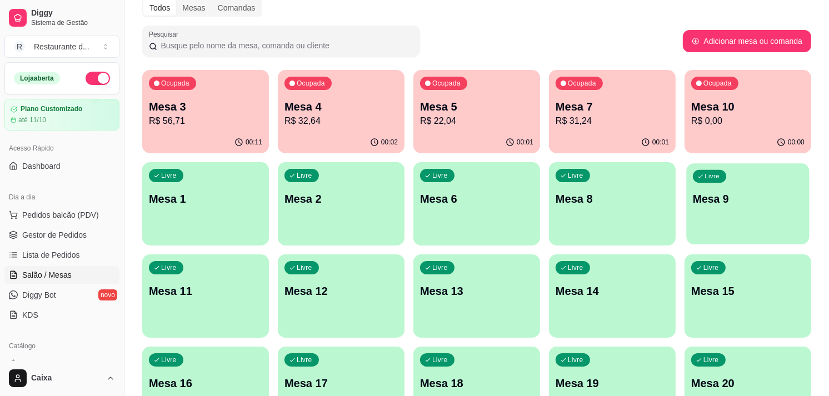
click at [716, 203] on p "Mesa 9" at bounding box center [748, 199] width 110 height 15
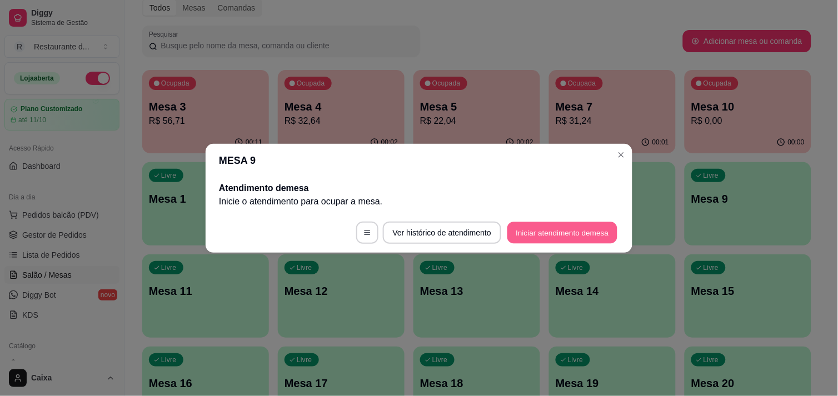
click at [569, 229] on button "Iniciar atendimento de mesa" at bounding box center [562, 233] width 110 height 22
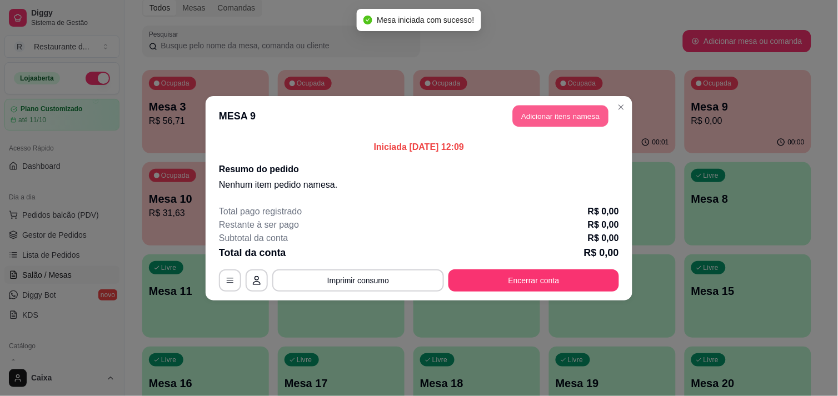
click at [554, 121] on button "Adicionar itens na mesa" at bounding box center [561, 116] width 96 height 22
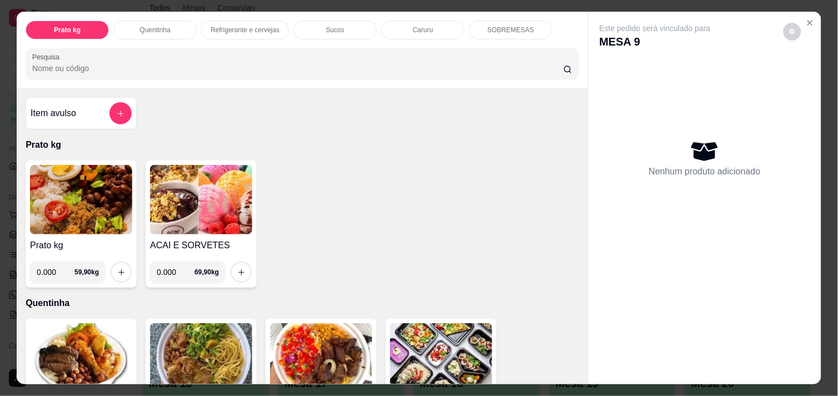
click at [51, 265] on input "0.000" at bounding box center [56, 272] width 38 height 22
type input "0.394"
click at [118, 270] on icon "increase-product-quantity" at bounding box center [121, 272] width 8 height 8
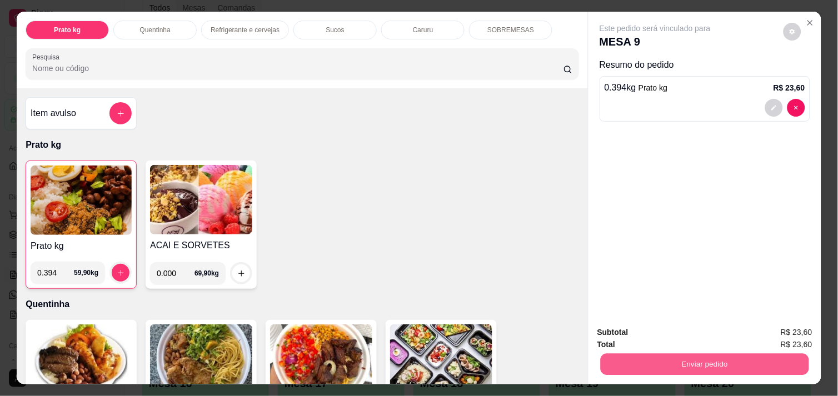
click at [650, 353] on button "Enviar pedido" at bounding box center [704, 364] width 208 height 22
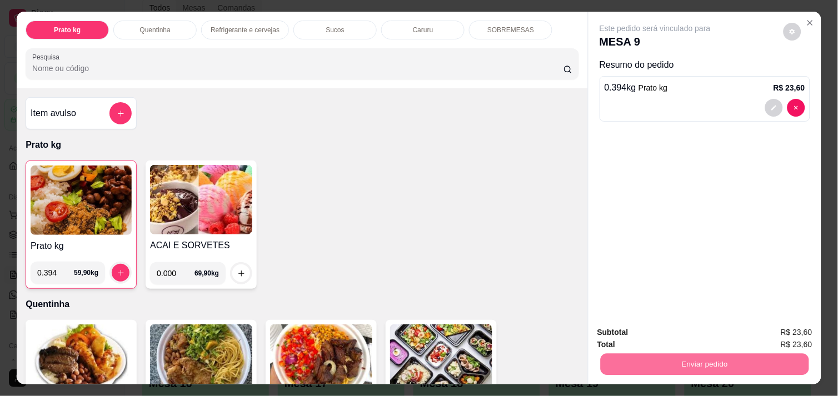
click at [648, 333] on button "Não registrar e enviar pedido" at bounding box center [668, 332] width 112 height 21
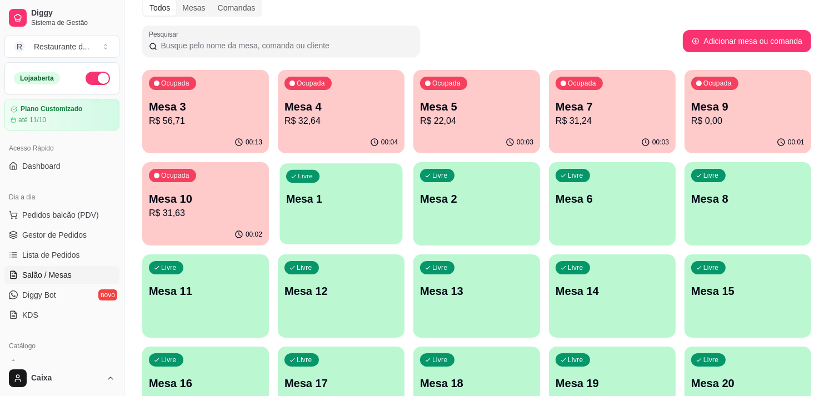
click at [375, 211] on div "Livre Mesa 1" at bounding box center [340, 197] width 123 height 68
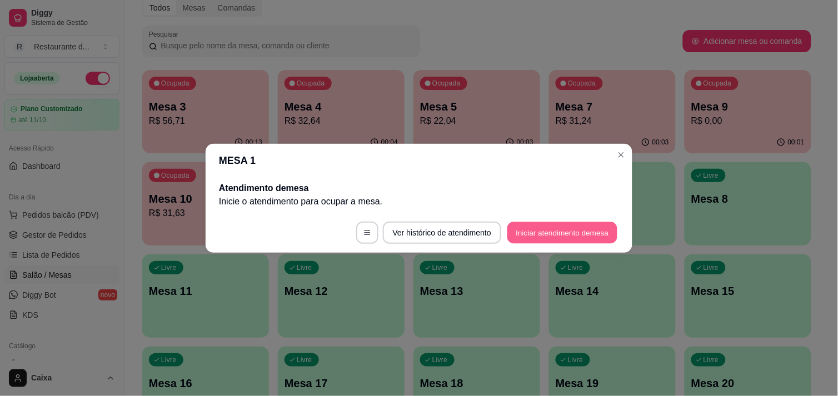
click at [577, 232] on button "Iniciar atendimento de mesa" at bounding box center [562, 233] width 110 height 22
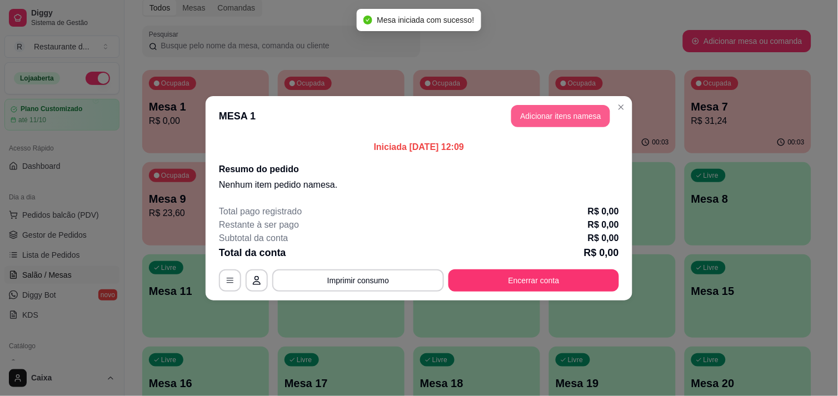
click at [552, 114] on button "Adicionar itens na mesa" at bounding box center [560, 116] width 99 height 22
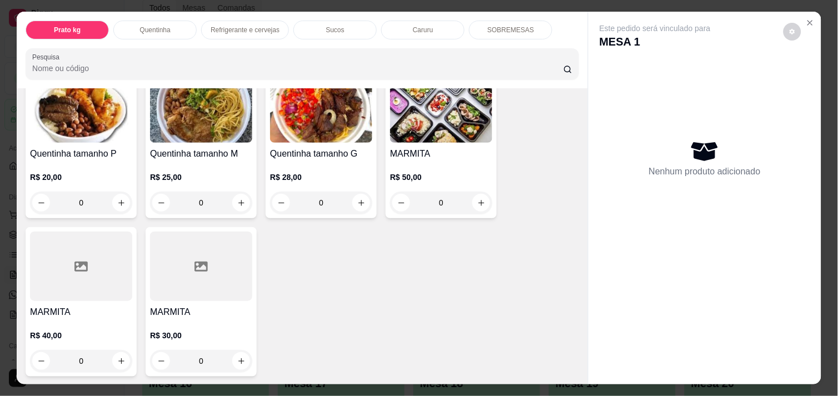
scroll to position [271, 0]
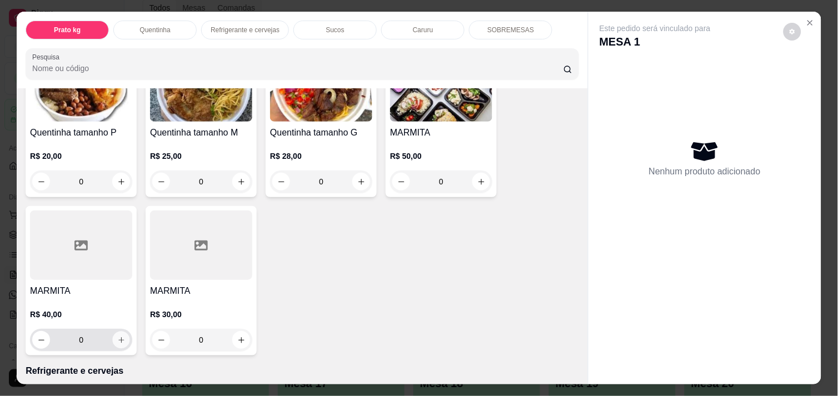
click at [117, 336] on icon "increase-product-quantity" at bounding box center [121, 340] width 8 height 8
type input "1"
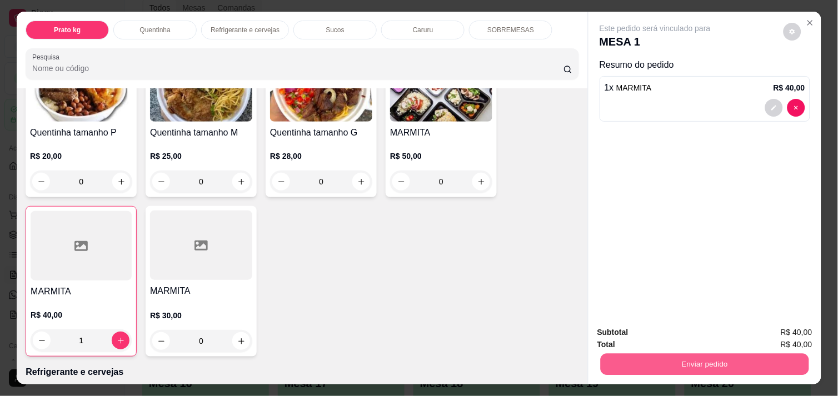
click at [668, 353] on button "Enviar pedido" at bounding box center [704, 364] width 208 height 22
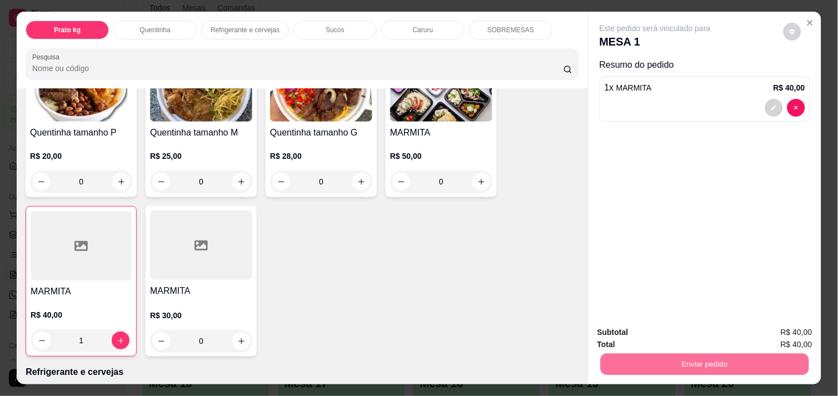
click at [652, 337] on button "Não registrar e enviar pedido" at bounding box center [668, 332] width 112 height 21
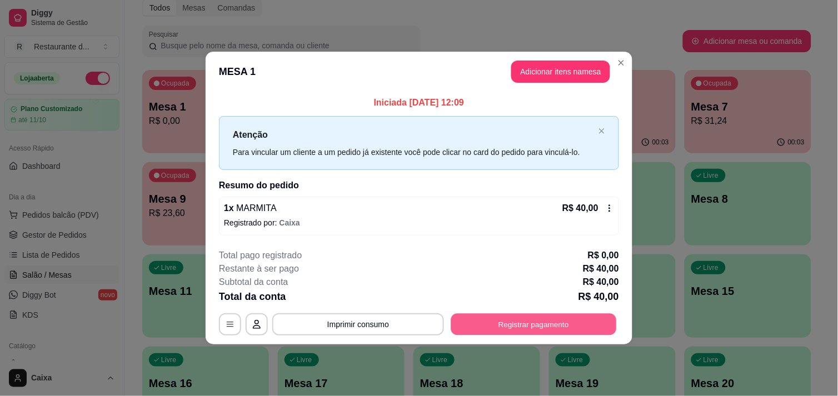
click at [519, 320] on button "Registrar pagamento" at bounding box center [534, 325] width 166 height 22
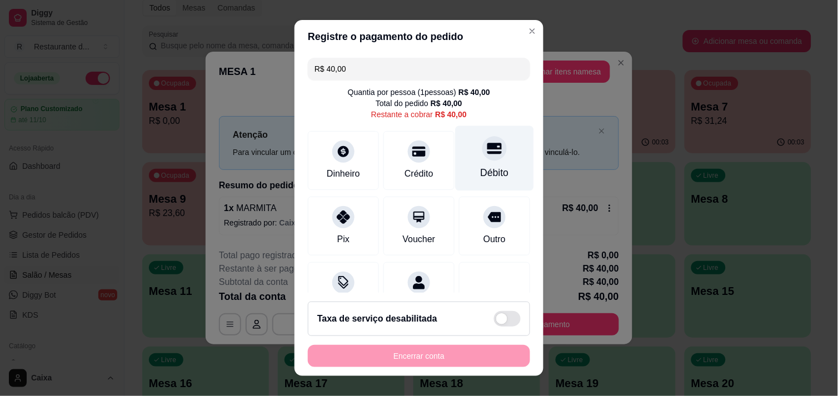
click at [477, 162] on div "Débito" at bounding box center [494, 158] width 78 height 65
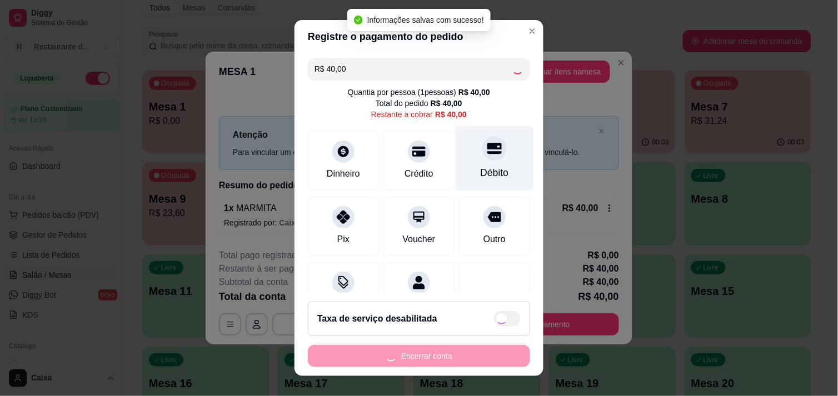
type input "R$ 0,00"
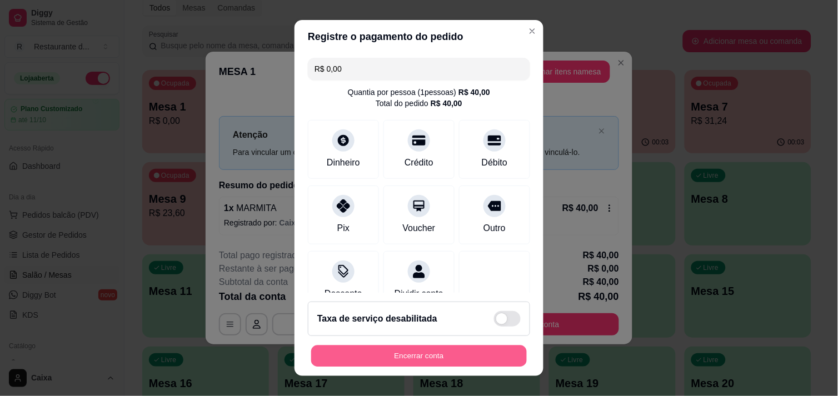
click at [405, 348] on button "Encerrar conta" at bounding box center [419, 356] width 216 height 22
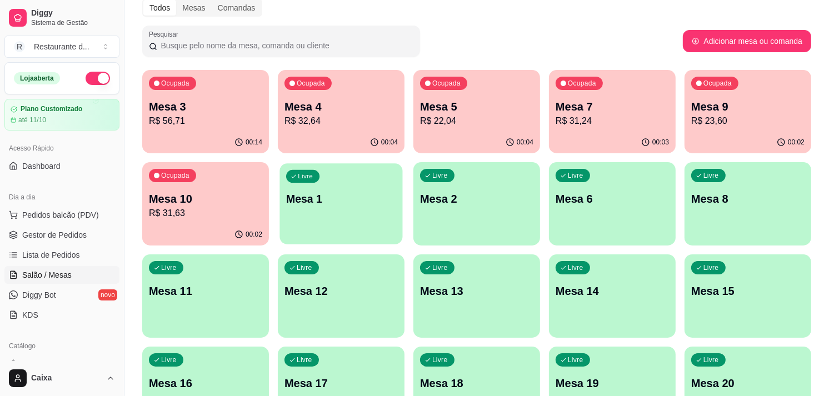
click at [334, 196] on p "Mesa 1" at bounding box center [341, 199] width 110 height 15
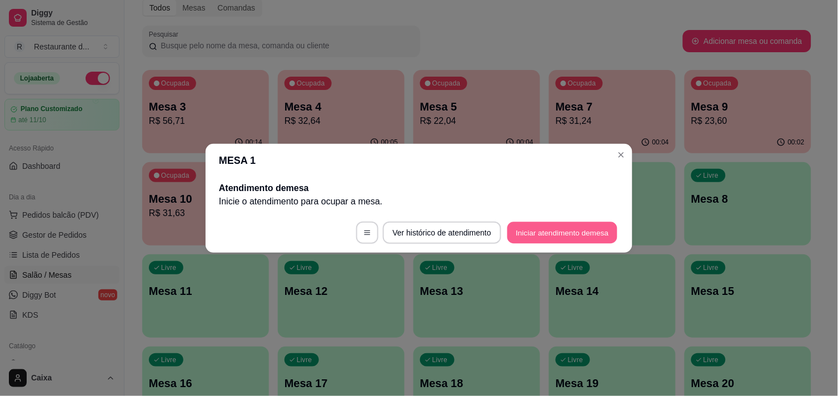
click at [537, 225] on button "Iniciar atendimento de mesa" at bounding box center [562, 233] width 110 height 22
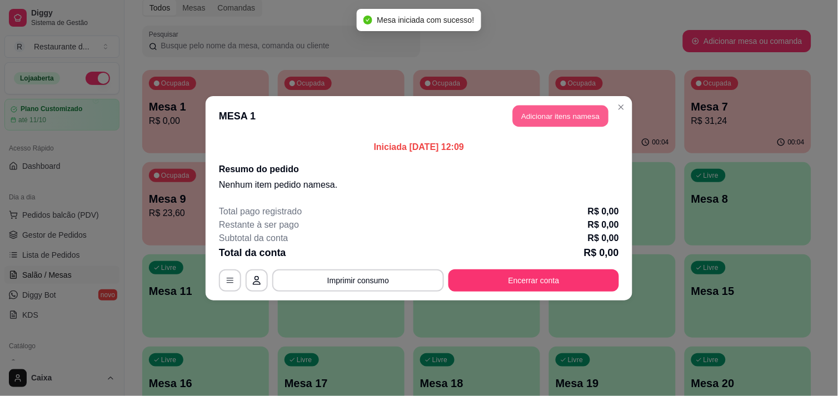
click at [545, 108] on button "Adicionar itens na mesa" at bounding box center [561, 116] width 96 height 22
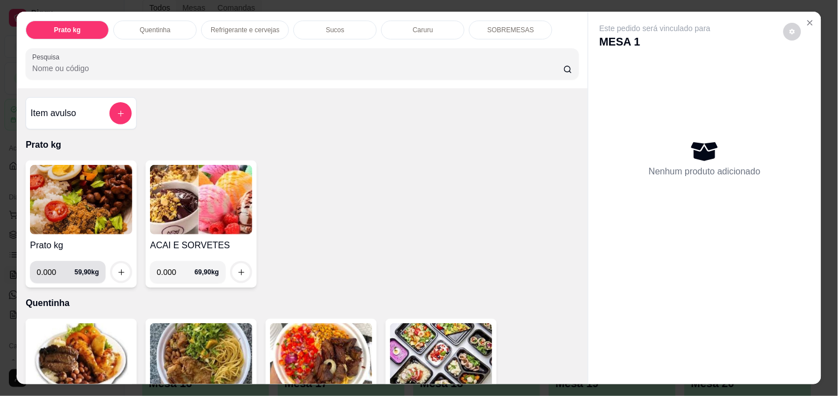
click at [54, 269] on input "0.000" at bounding box center [56, 272] width 38 height 22
type input "0.600"
click at [113, 264] on button "increase-product-quantity" at bounding box center [121, 272] width 17 height 17
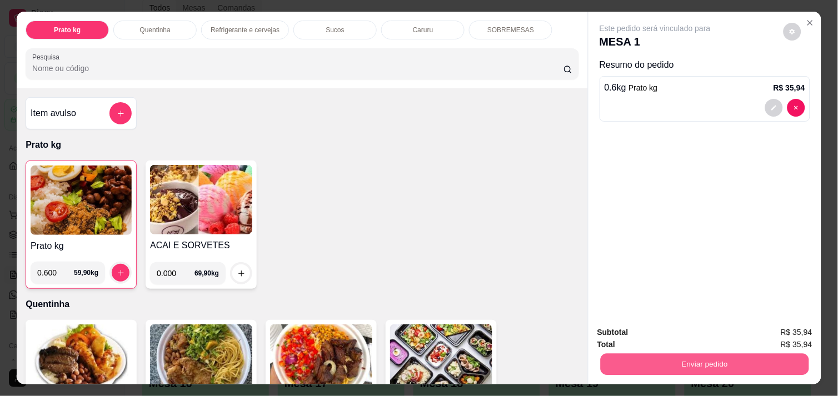
click at [634, 354] on button "Enviar pedido" at bounding box center [704, 364] width 208 height 22
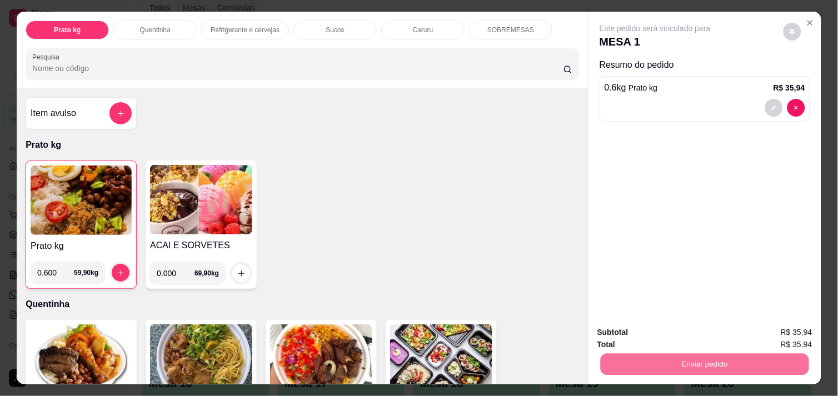
click at [636, 336] on button "Não registrar e enviar pedido" at bounding box center [668, 332] width 112 height 21
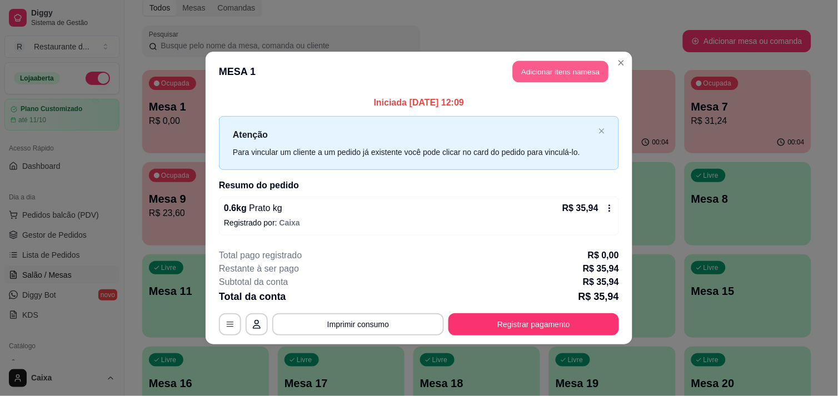
click at [540, 71] on button "Adicionar itens na mesa" at bounding box center [561, 72] width 96 height 22
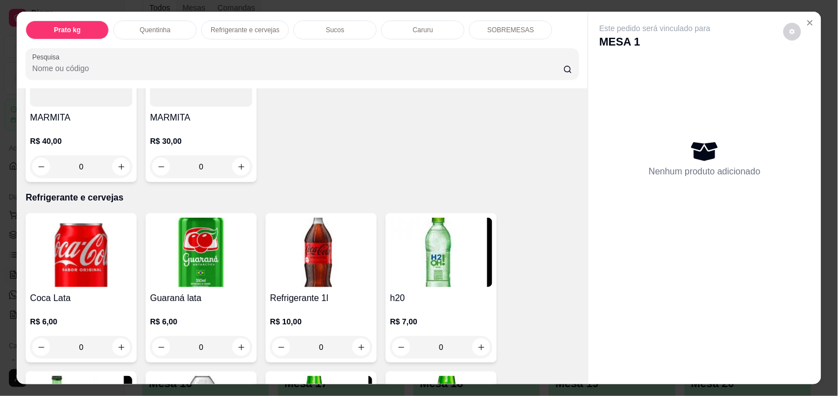
scroll to position [469, 0]
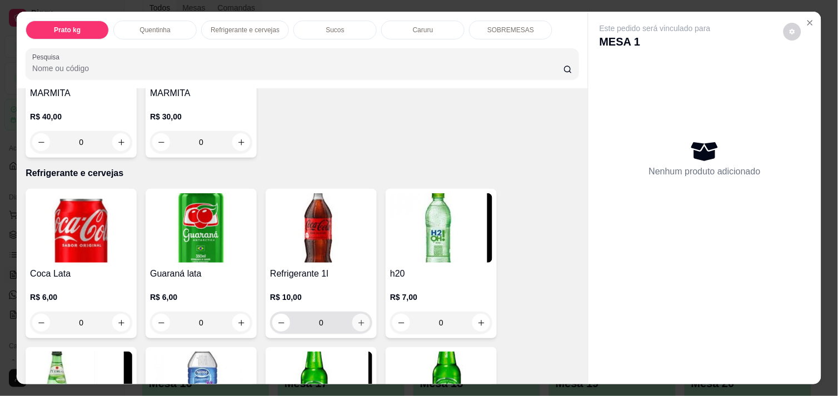
click at [357, 319] on icon "increase-product-quantity" at bounding box center [361, 323] width 8 height 8
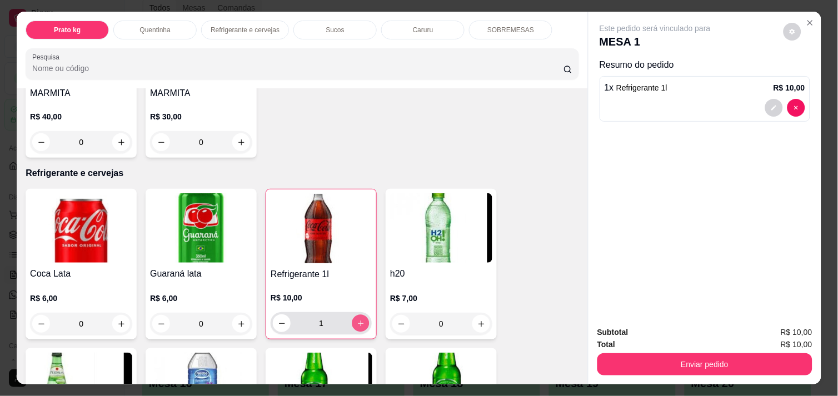
click at [357, 319] on icon "increase-product-quantity" at bounding box center [361, 323] width 8 height 8
type input "2"
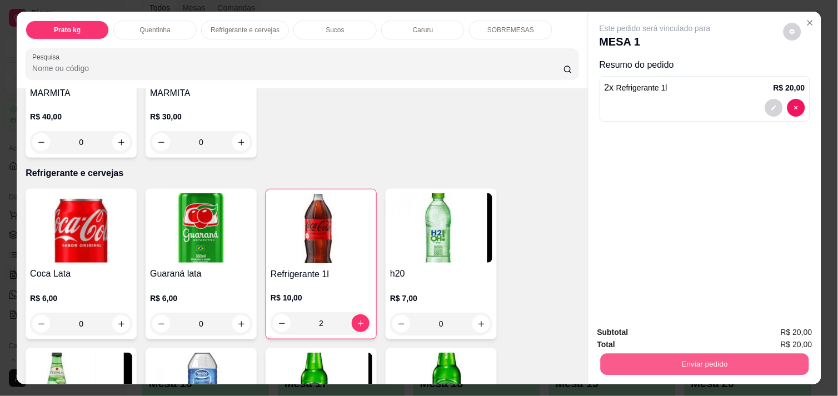
click at [659, 357] on button "Enviar pedido" at bounding box center [704, 364] width 208 height 22
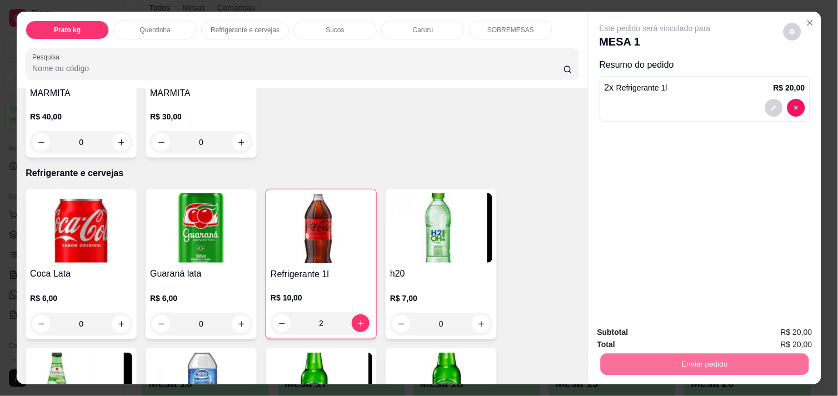
click at [657, 335] on button "Não registrar e enviar pedido" at bounding box center [668, 332] width 112 height 21
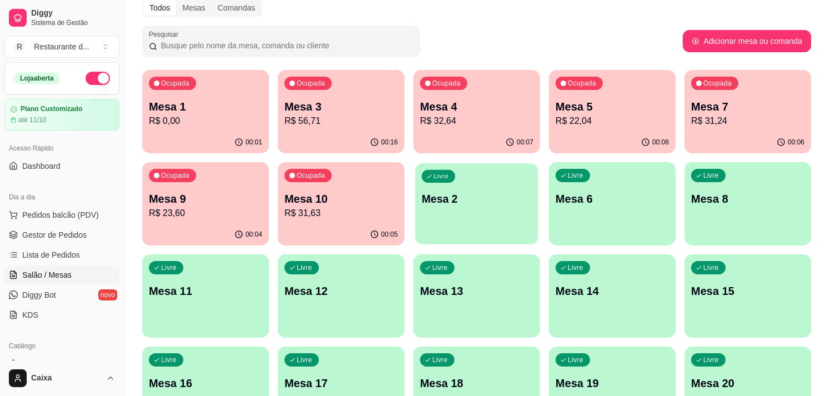
click at [489, 187] on div "Livre Mesa 2" at bounding box center [476, 197] width 123 height 68
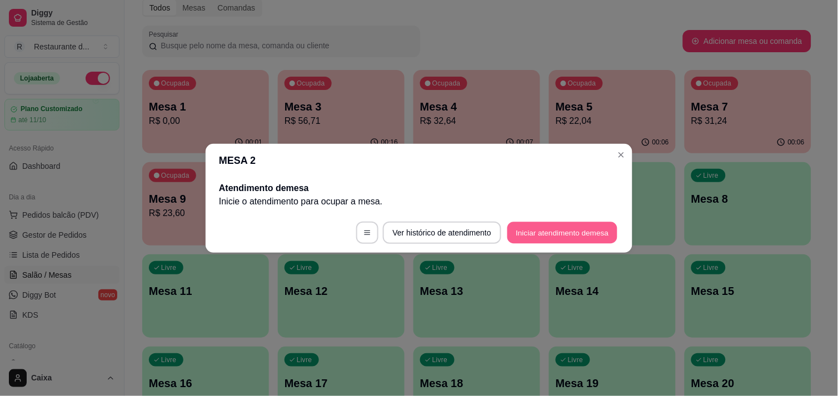
click at [576, 235] on button "Iniciar atendimento de mesa" at bounding box center [562, 233] width 110 height 22
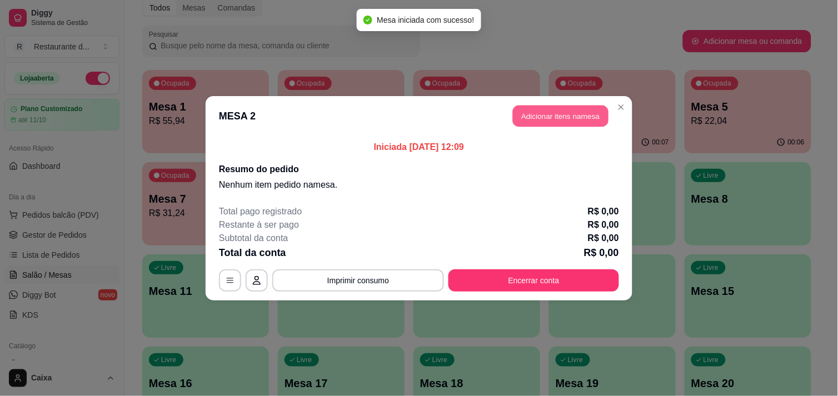
click at [584, 112] on button "Adicionar itens na mesa" at bounding box center [561, 116] width 96 height 22
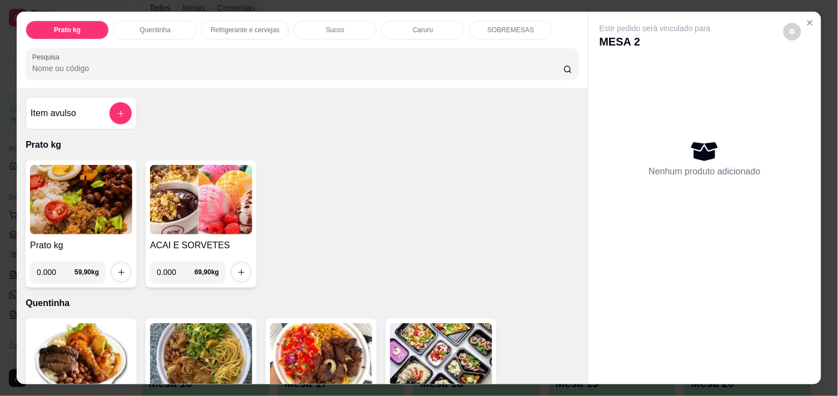
click at [54, 267] on input "0.000" at bounding box center [56, 272] width 38 height 22
type input "0.254"
click at [117, 269] on icon "increase-product-quantity" at bounding box center [121, 272] width 8 height 8
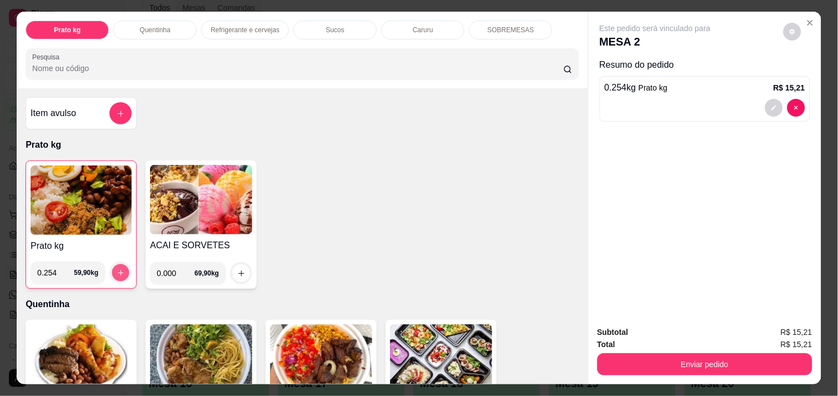
click at [117, 269] on icon "increase-product-quantity" at bounding box center [121, 273] width 8 height 8
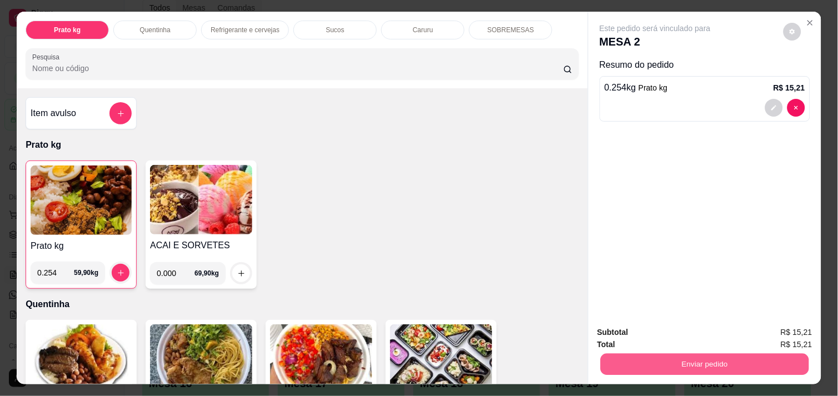
click at [726, 357] on button "Enviar pedido" at bounding box center [704, 364] width 208 height 22
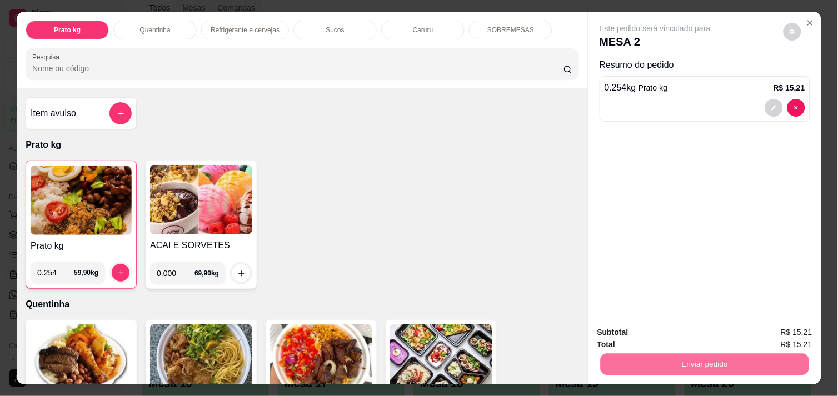
click at [687, 330] on button "Não registrar e enviar pedido" at bounding box center [668, 332] width 112 height 21
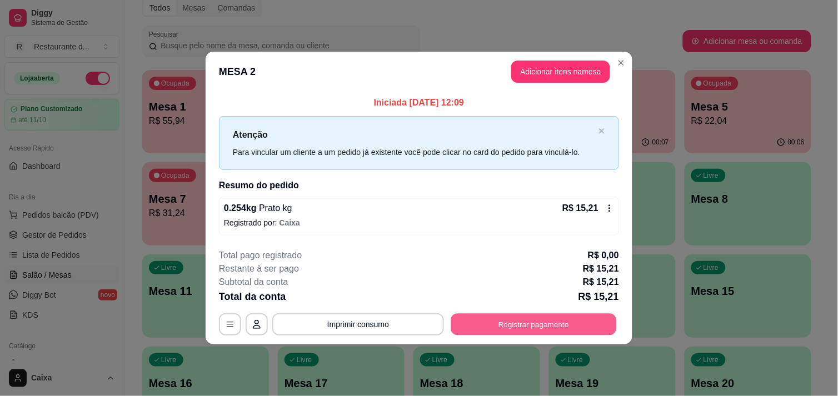
click at [539, 325] on button "Registrar pagamento" at bounding box center [534, 325] width 166 height 22
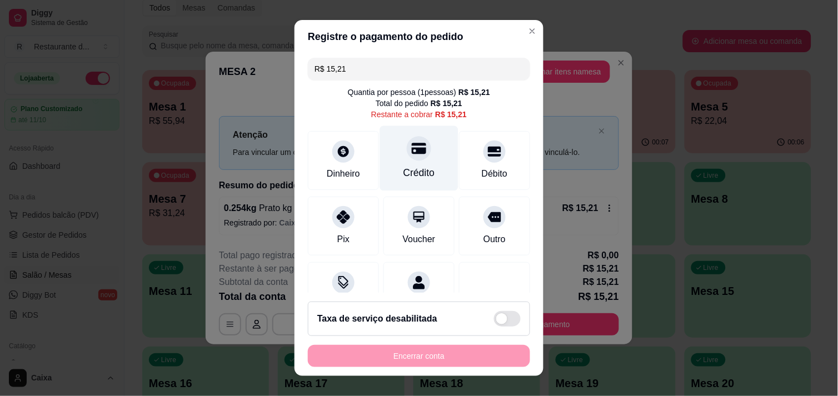
click at [403, 167] on div "Crédito" at bounding box center [419, 173] width 32 height 14
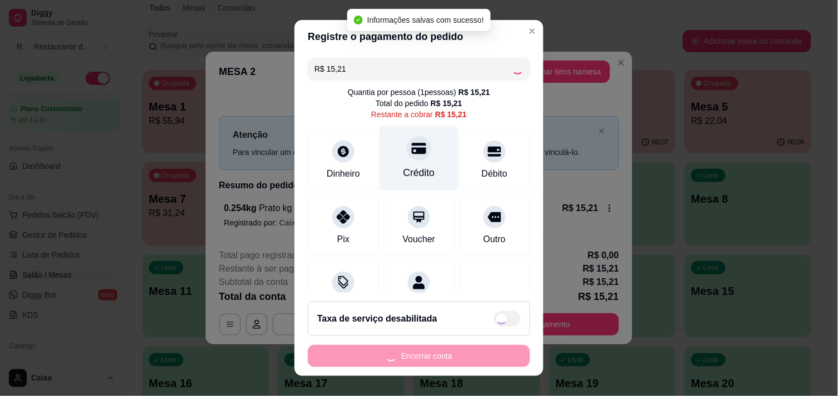
type input "R$ 0,00"
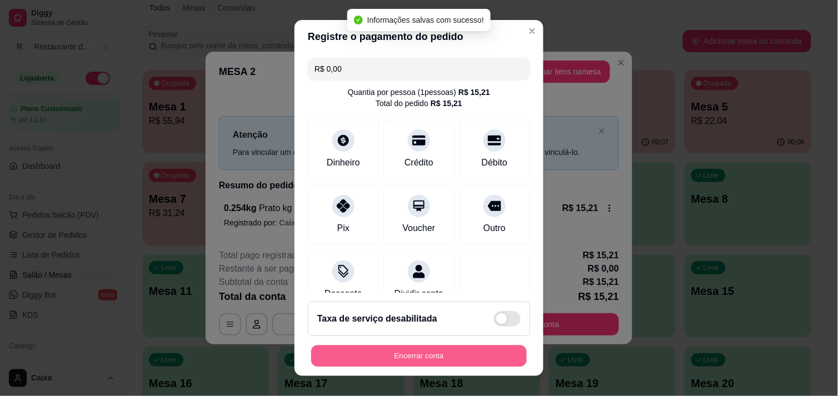
click at [395, 348] on button "Encerrar conta" at bounding box center [419, 356] width 216 height 22
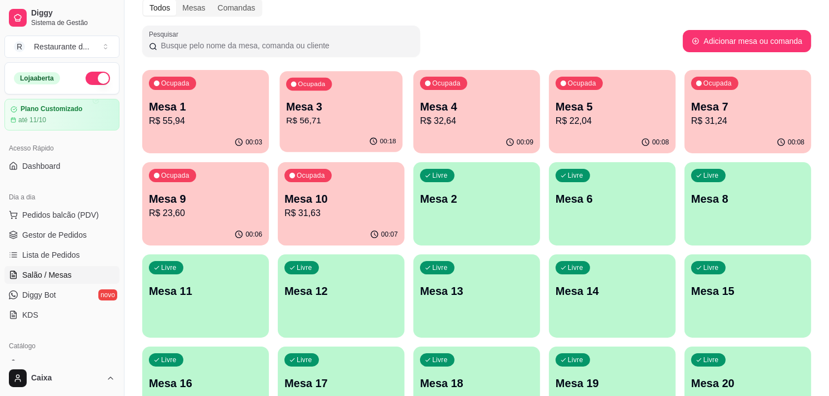
click at [341, 117] on p "R$ 56,71" at bounding box center [341, 120] width 110 height 13
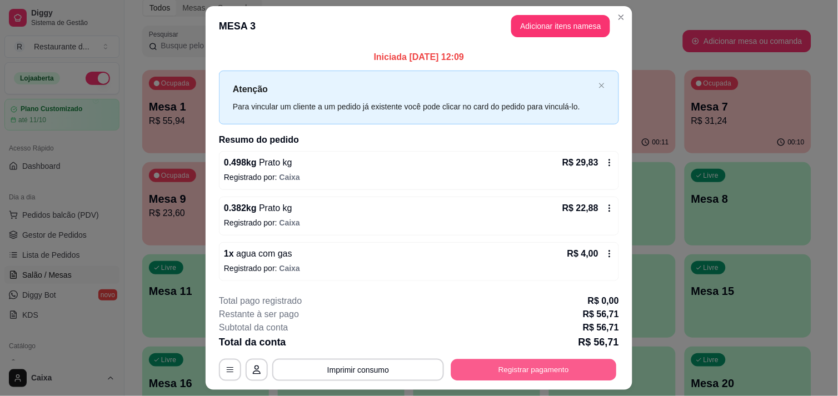
click at [514, 374] on button "Registrar pagamento" at bounding box center [534, 370] width 166 height 22
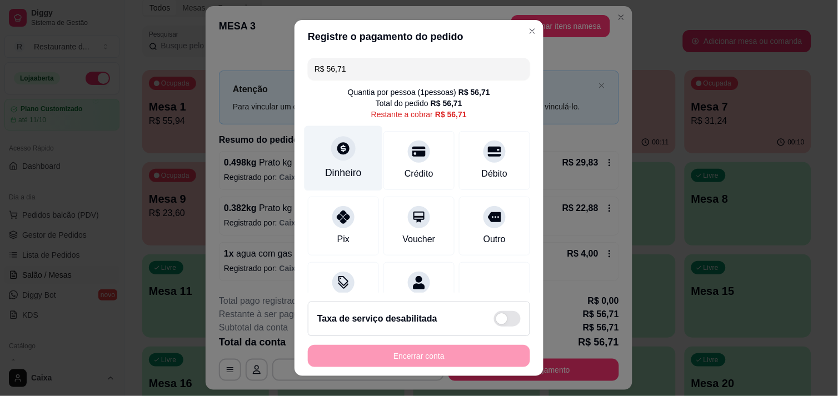
click at [355, 167] on div "Dinheiro" at bounding box center [343, 158] width 78 height 65
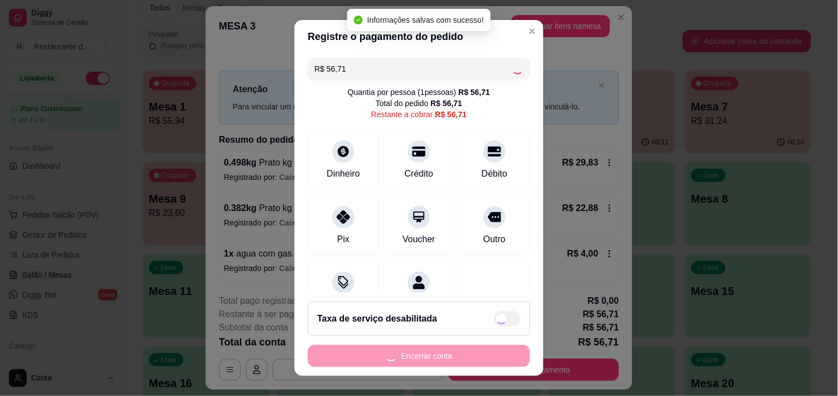
type input "R$ 0,00"
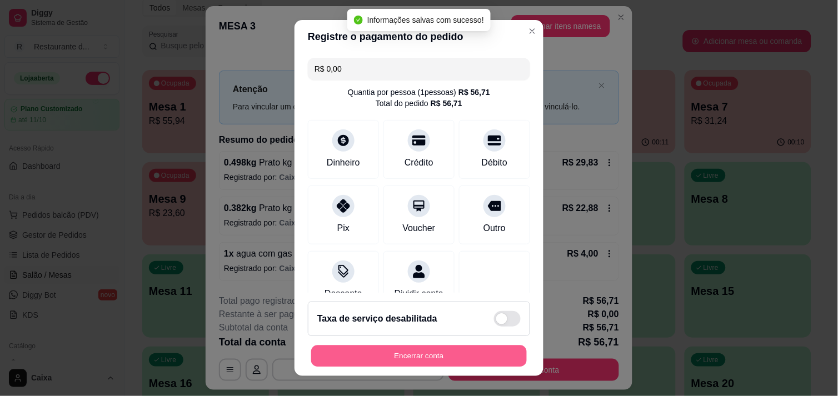
click at [447, 358] on button "Encerrar conta" at bounding box center [419, 356] width 216 height 22
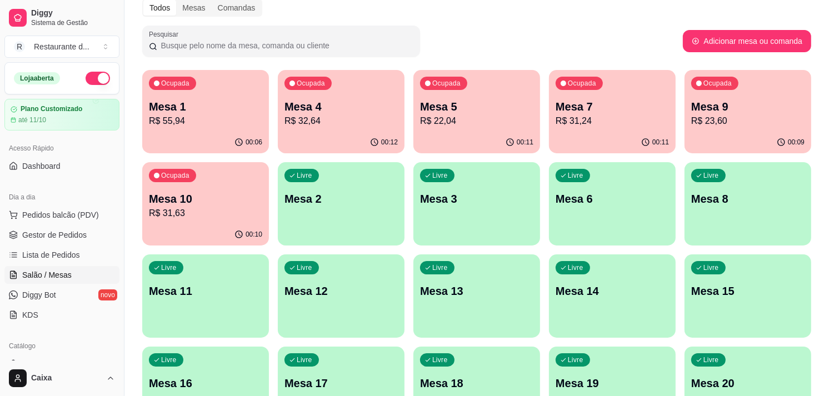
click at [363, 221] on div "Livre Mesa 2" at bounding box center [341, 197] width 127 height 70
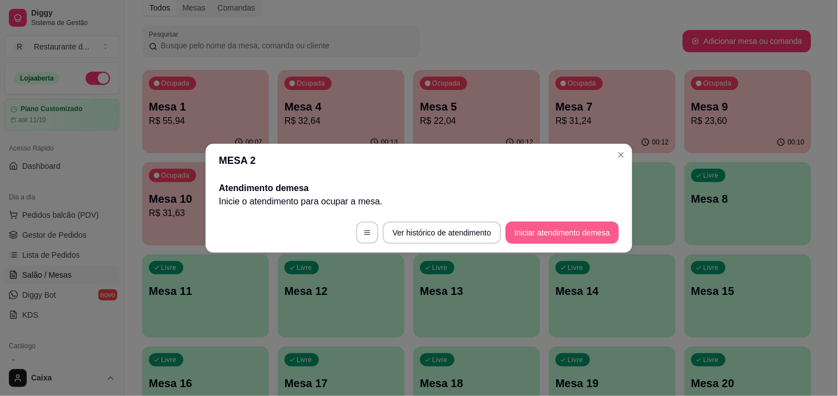
click at [557, 239] on button "Iniciar atendimento de mesa" at bounding box center [561, 233] width 113 height 22
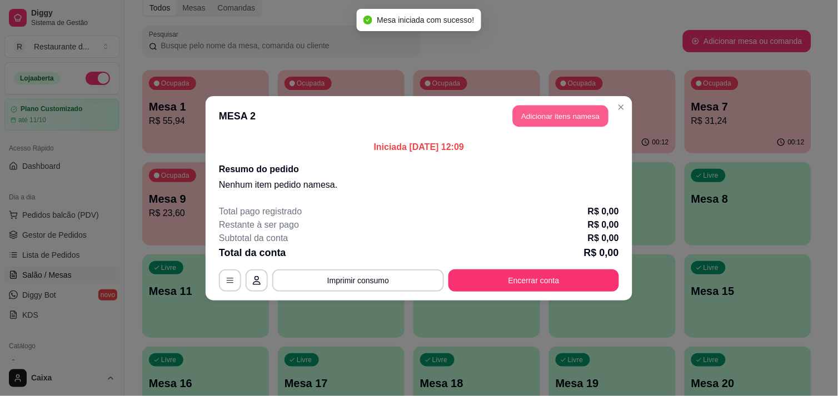
click at [564, 114] on button "Adicionar itens na mesa" at bounding box center [561, 116] width 96 height 22
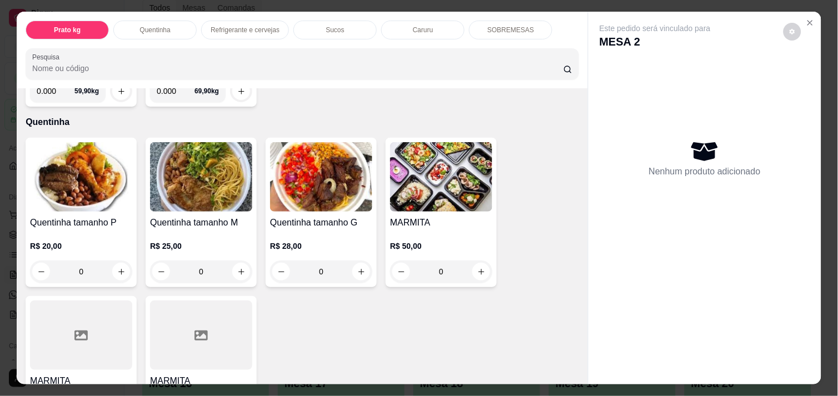
scroll to position [222, 0]
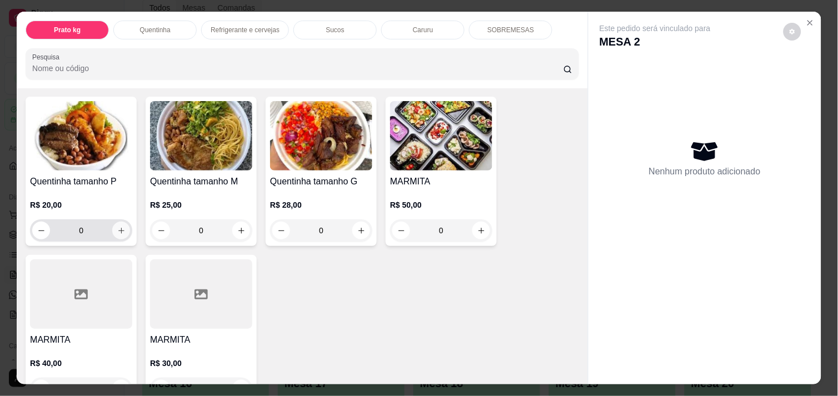
click at [118, 228] on icon "increase-product-quantity" at bounding box center [121, 231] width 8 height 8
type input "1"
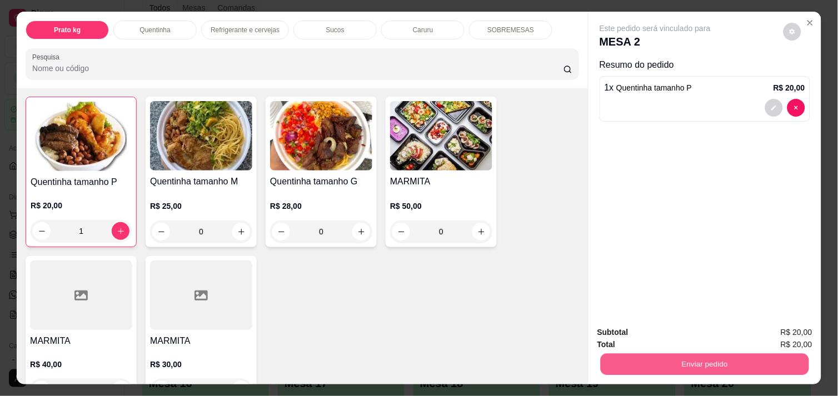
click at [686, 358] on button "Enviar pedido" at bounding box center [704, 364] width 208 height 22
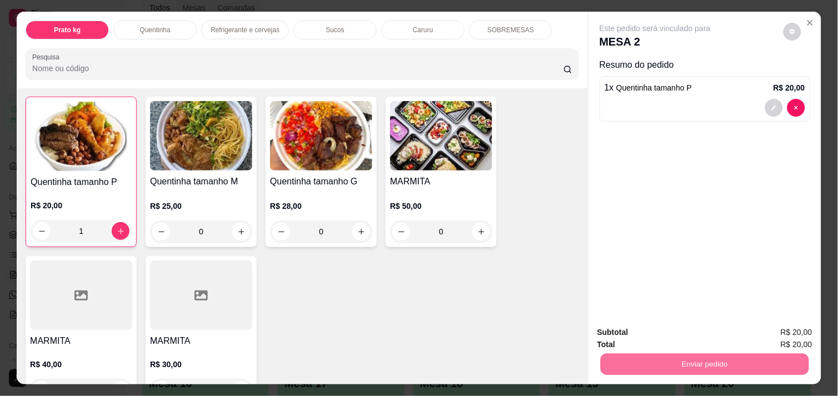
click at [664, 334] on button "Não registrar e enviar pedido" at bounding box center [668, 332] width 112 height 21
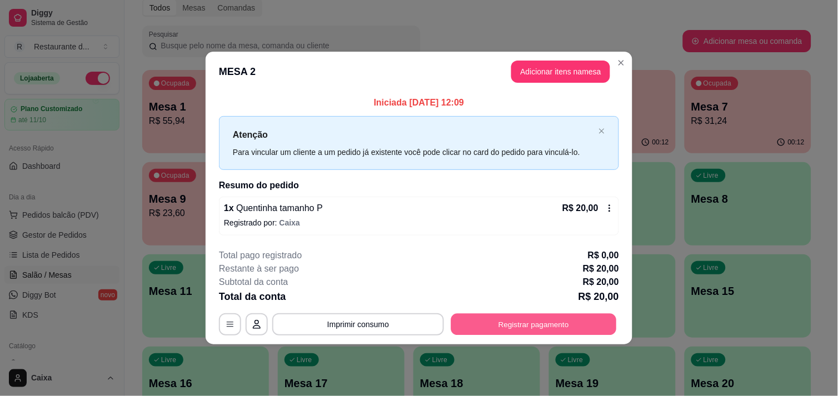
click at [535, 320] on button "Registrar pagamento" at bounding box center [534, 325] width 166 height 22
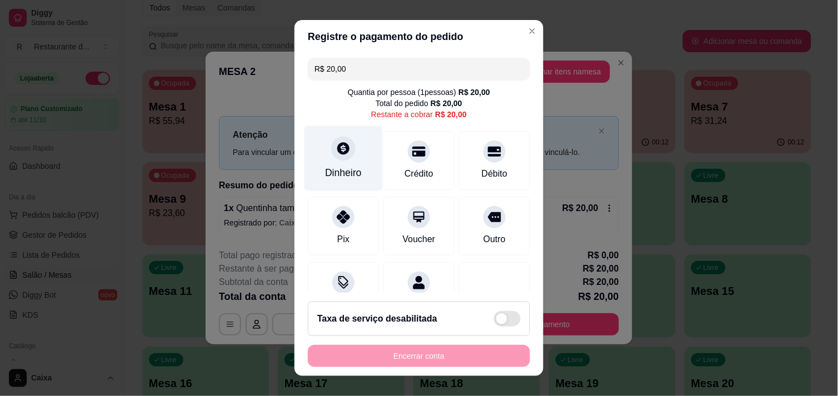
click at [340, 160] on div "Dinheiro" at bounding box center [343, 158] width 78 height 65
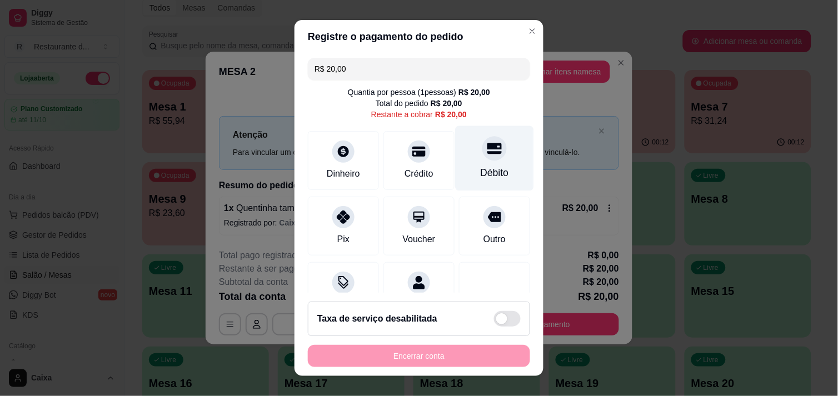
click at [482, 159] on div at bounding box center [494, 148] width 24 height 24
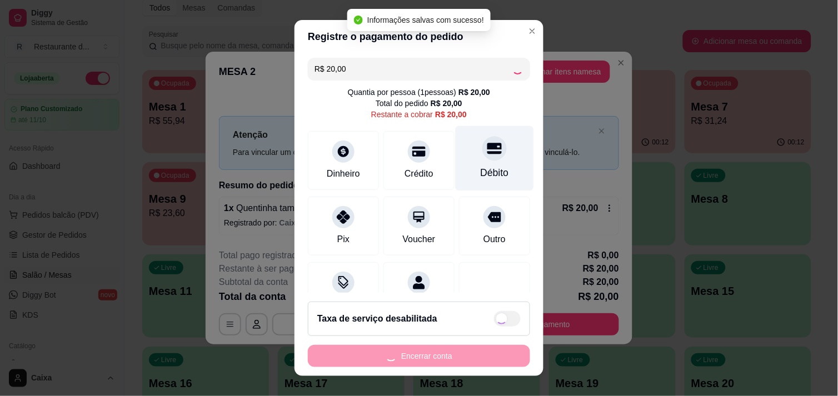
type input "R$ 0,00"
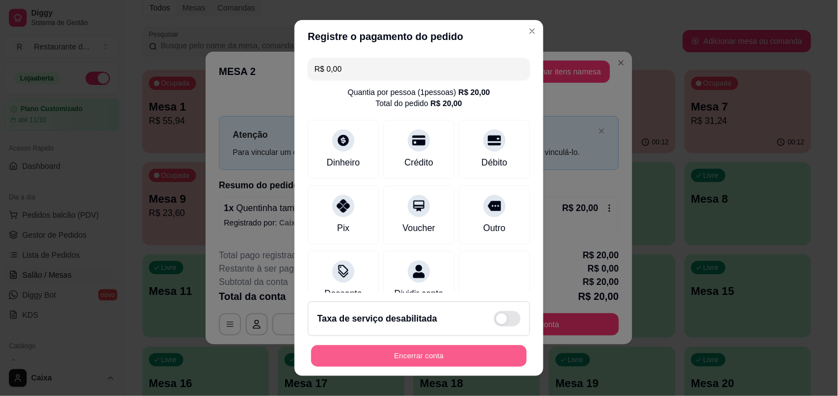
click at [409, 346] on button "Encerrar conta" at bounding box center [419, 356] width 216 height 22
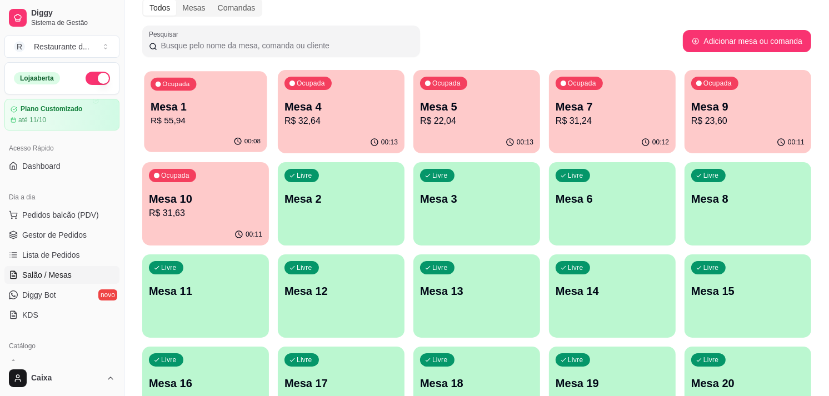
click at [194, 87] on div "Ocupada" at bounding box center [174, 84] width 46 height 13
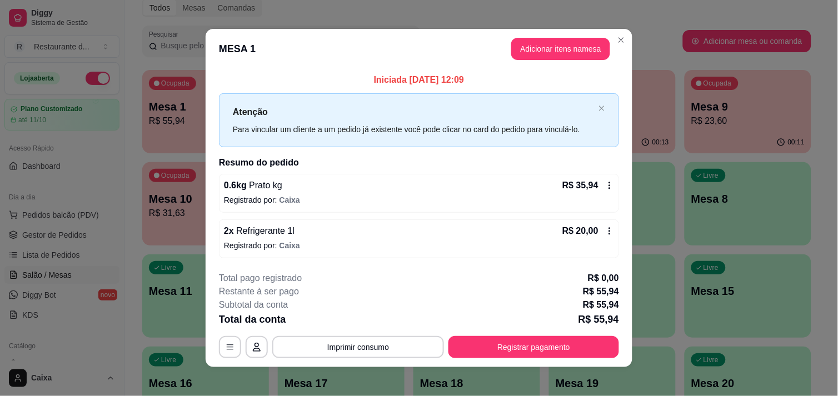
click at [605, 232] on icon at bounding box center [609, 231] width 9 height 9
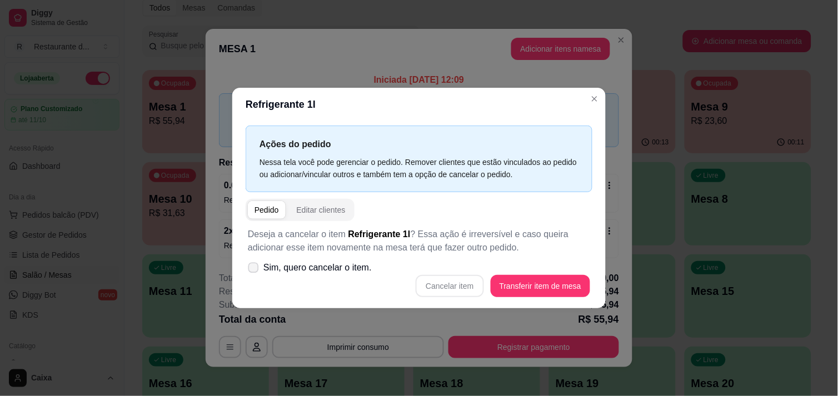
click at [258, 268] on span at bounding box center [253, 267] width 11 height 11
click at [254, 269] on input "Sim, quero cancelar o item." at bounding box center [250, 272] width 7 height 7
checkbox input "true"
click at [463, 288] on button "Cancelar item" at bounding box center [450, 286] width 66 height 22
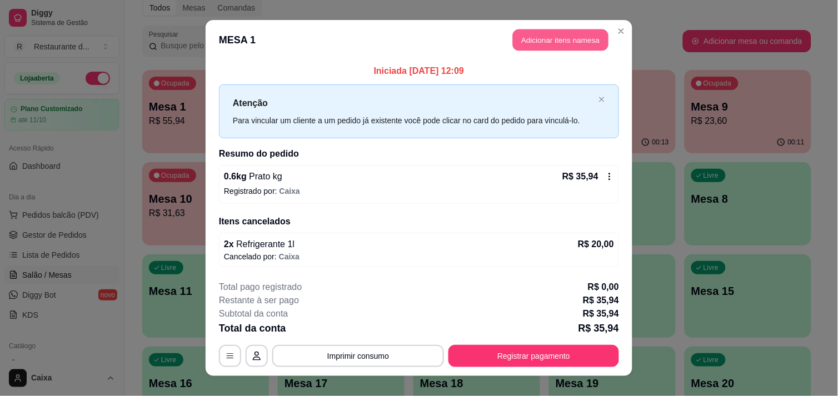
click at [541, 31] on button "Adicionar itens na mesa" at bounding box center [561, 40] width 96 height 22
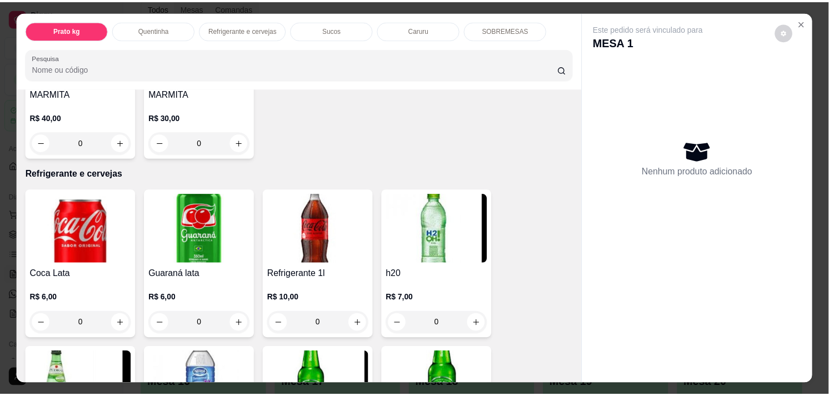
scroll to position [469, 0]
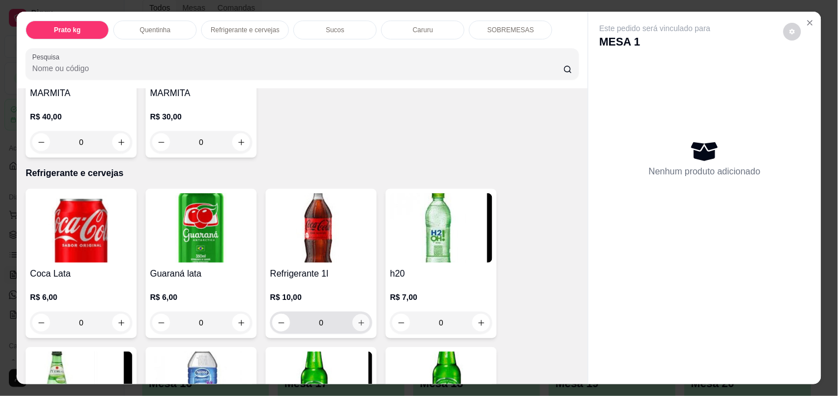
click at [358, 321] on icon "increase-product-quantity" at bounding box center [361, 323] width 8 height 8
type input "1"
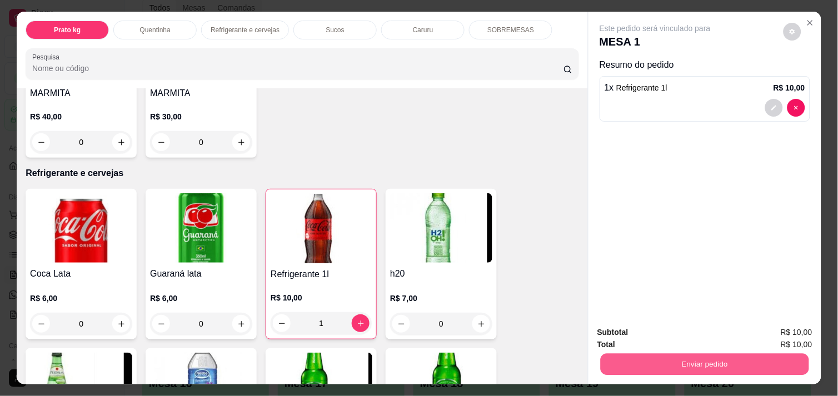
click at [642, 364] on button "Enviar pedido" at bounding box center [704, 364] width 208 height 22
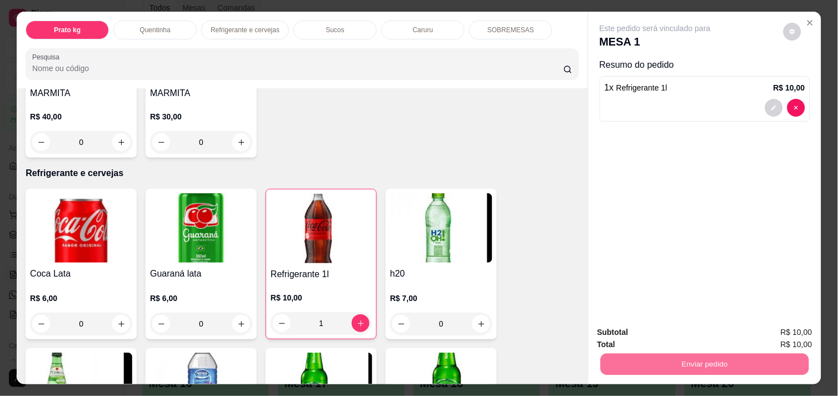
click at [639, 335] on button "Não registrar e enviar pedido" at bounding box center [668, 332] width 116 height 21
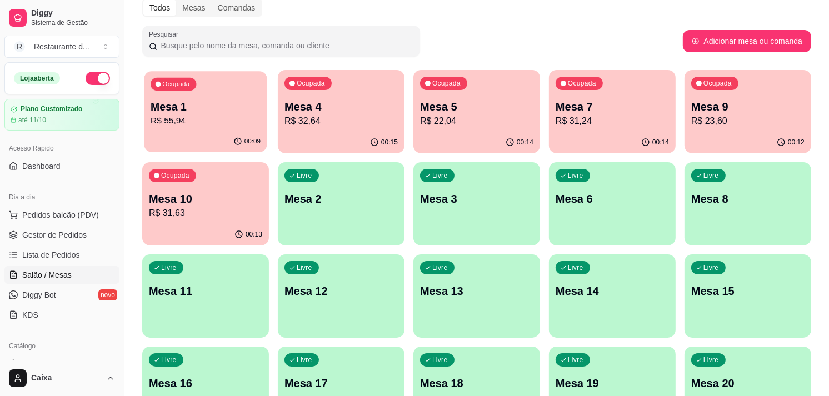
click at [183, 84] on p "Ocupada" at bounding box center [175, 84] width 27 height 9
click at [358, 133] on div "00:16" at bounding box center [340, 141] width 123 height 21
click at [472, 101] on p "Mesa 5" at bounding box center [477, 106] width 110 height 15
click at [615, 121] on p "R$ 31,24" at bounding box center [611, 120] width 113 height 13
click at [736, 101] on p "Mesa 9" at bounding box center [747, 107] width 113 height 16
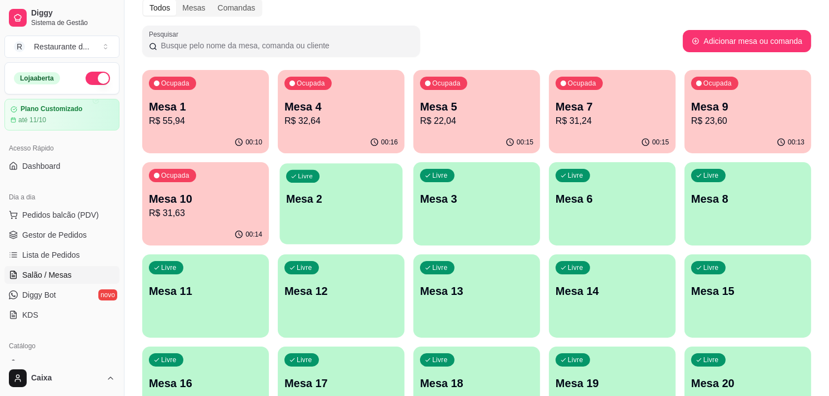
click at [350, 218] on div "Livre Mesa 2" at bounding box center [340, 197] width 123 height 68
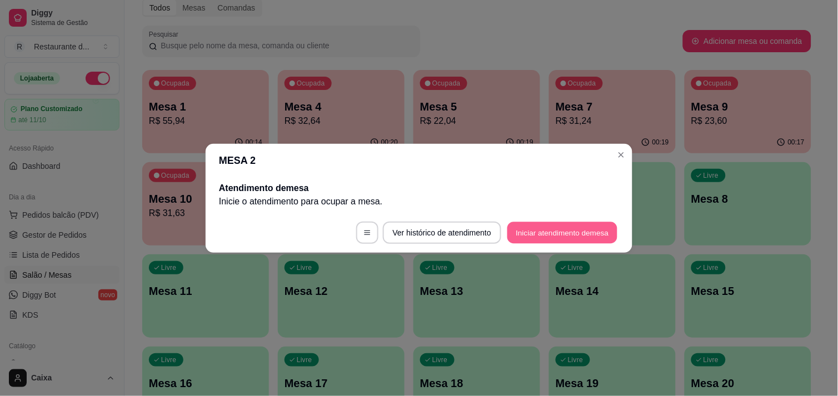
click at [527, 228] on button "Iniciar atendimento de mesa" at bounding box center [562, 233] width 110 height 22
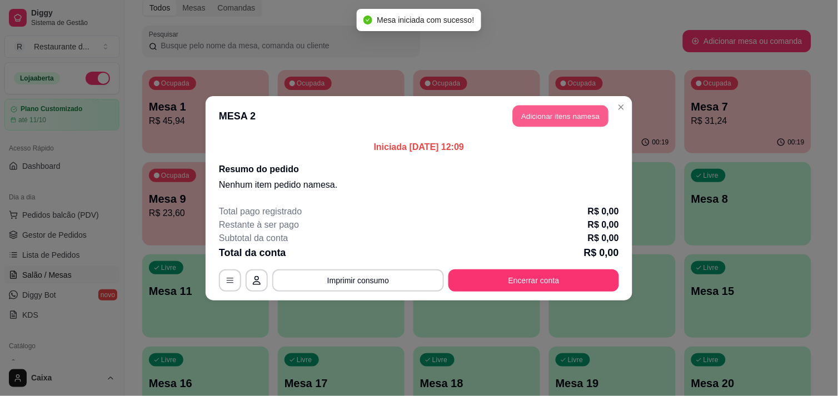
click at [552, 115] on button "Adicionar itens na mesa" at bounding box center [561, 116] width 96 height 22
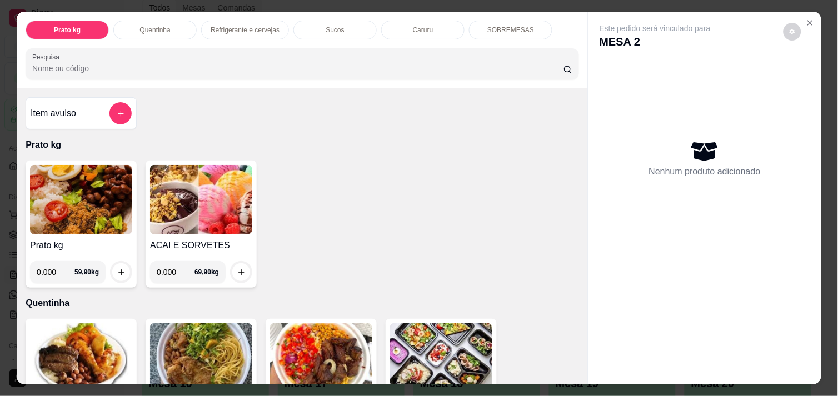
click at [56, 267] on input "0.000" at bounding box center [56, 272] width 38 height 22
type input "0.310"
click at [117, 268] on icon "increase-product-quantity" at bounding box center [121, 272] width 8 height 8
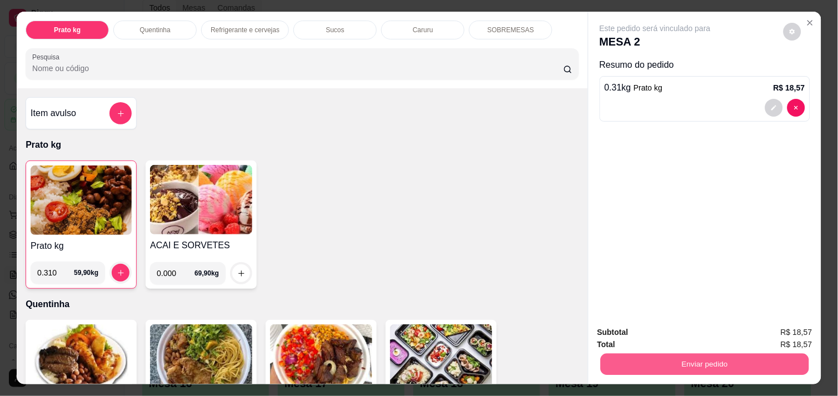
click at [696, 354] on button "Enviar pedido" at bounding box center [704, 364] width 208 height 22
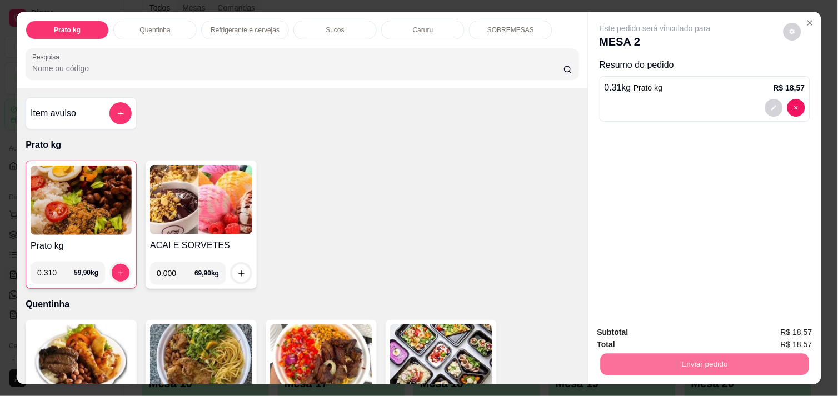
click at [670, 329] on button "Não registrar e enviar pedido" at bounding box center [668, 332] width 112 height 21
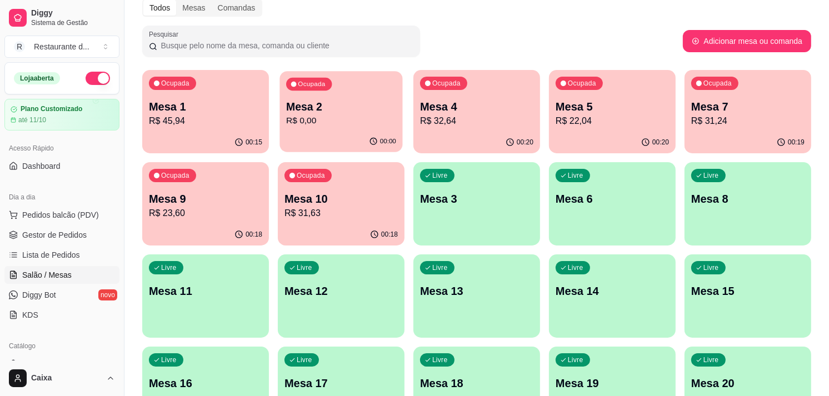
click at [340, 107] on p "Mesa 2" at bounding box center [341, 106] width 110 height 15
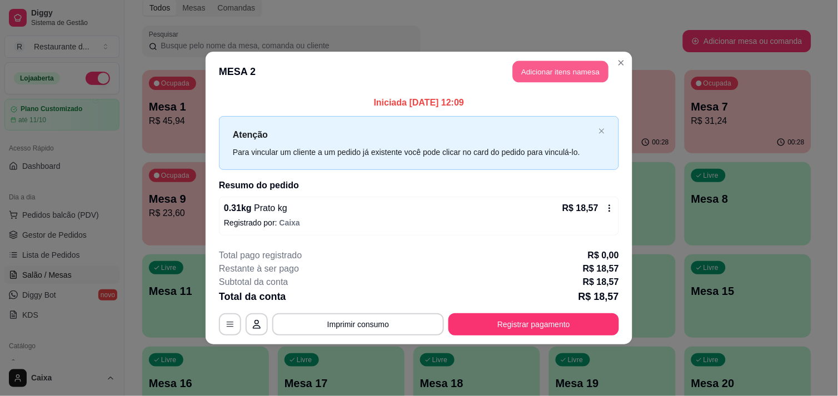
click at [554, 74] on button "Adicionar itens na mesa" at bounding box center [561, 72] width 96 height 22
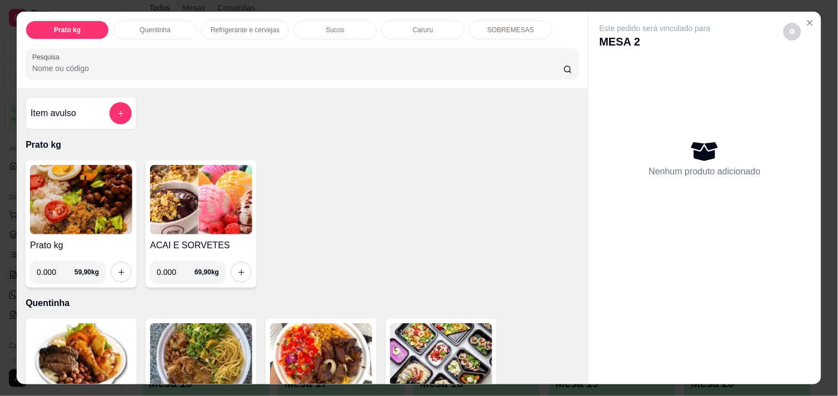
click at [52, 265] on input "0.000" at bounding box center [56, 272] width 38 height 22
type input "0.278"
click at [117, 269] on icon "increase-product-quantity" at bounding box center [121, 272] width 8 height 8
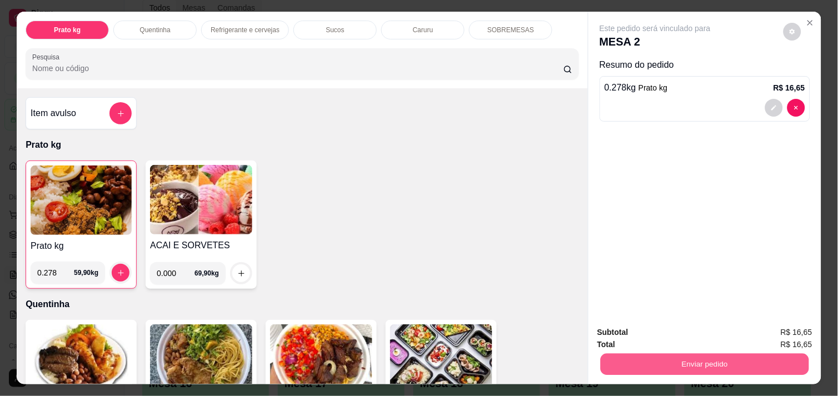
click at [657, 359] on button "Enviar pedido" at bounding box center [704, 364] width 208 height 22
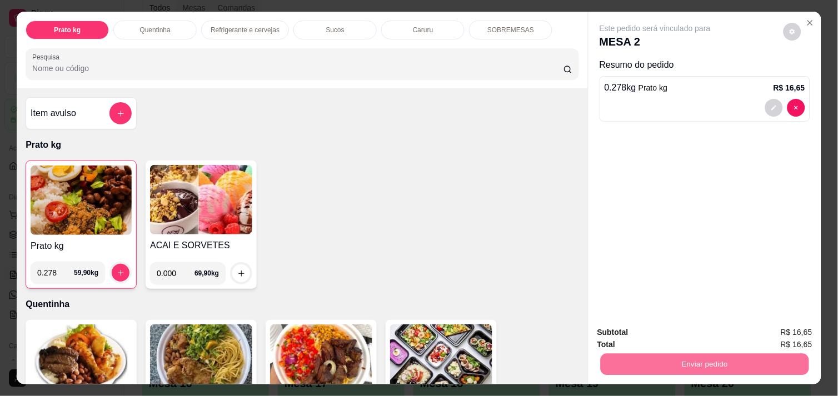
click at [674, 336] on button "Não registrar e enviar pedido" at bounding box center [668, 332] width 112 height 21
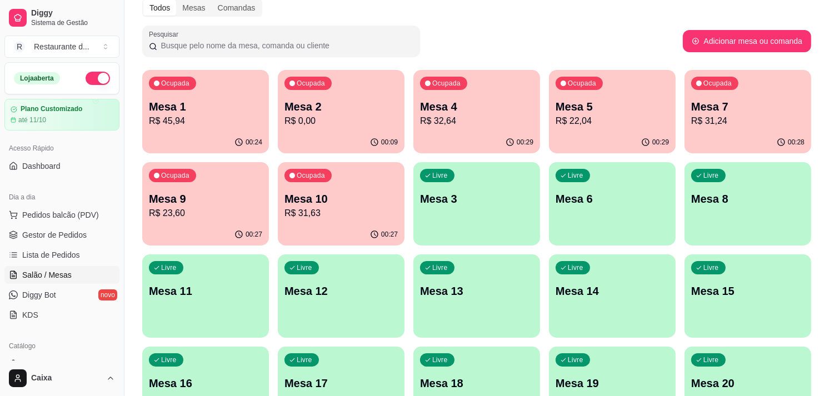
click at [363, 113] on p "Mesa 2" at bounding box center [340, 107] width 113 height 16
click at [221, 121] on p "R$ 45,94" at bounding box center [206, 120] width 110 height 13
click at [353, 148] on div "00:11" at bounding box center [340, 141] width 123 height 21
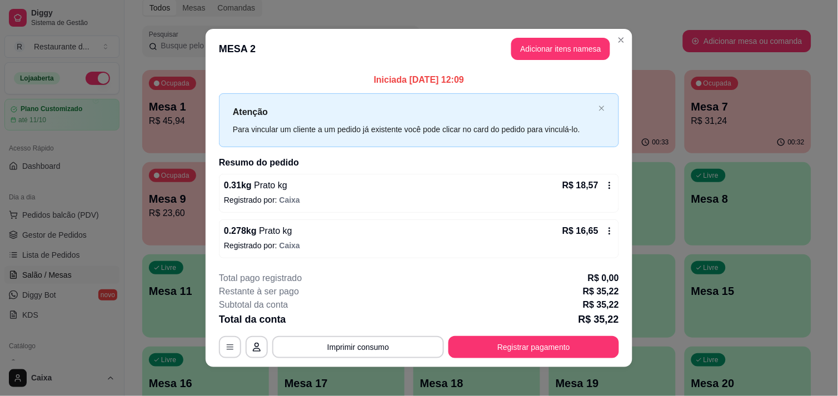
click at [609, 183] on icon at bounding box center [610, 185] width 2 height 7
click at [553, 352] on button "Registrar pagamento" at bounding box center [534, 348] width 166 height 22
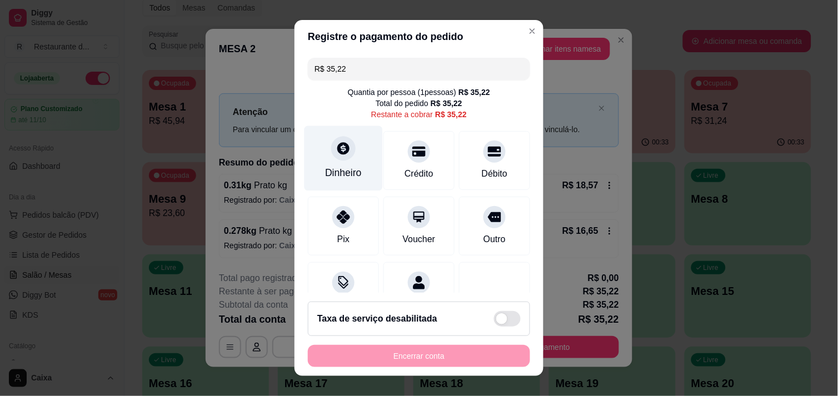
click at [342, 153] on icon at bounding box center [343, 148] width 14 height 14
click at [348, 70] on input "R$ 35,22" at bounding box center [418, 69] width 209 height 22
click at [337, 153] on icon at bounding box center [343, 148] width 12 height 12
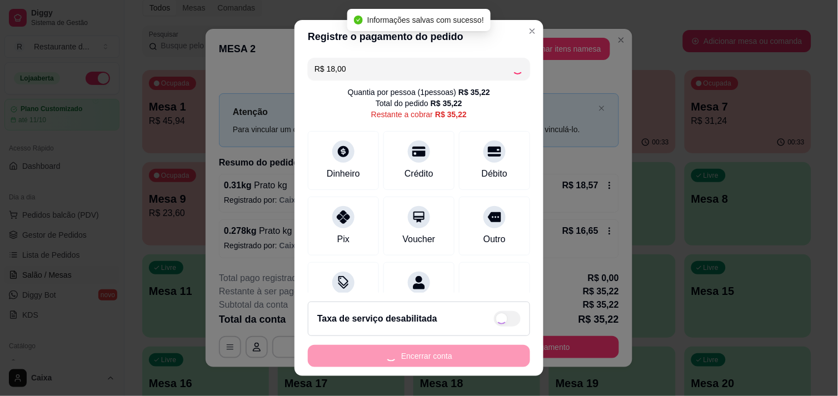
type input "R$ 17,22"
click at [451, 354] on div "Encerrar conta" at bounding box center [419, 356] width 222 height 22
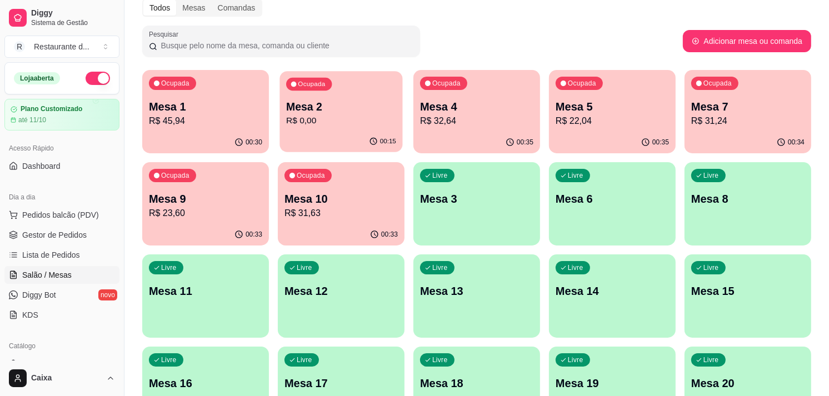
click at [374, 119] on p "R$ 0,00" at bounding box center [341, 120] width 110 height 13
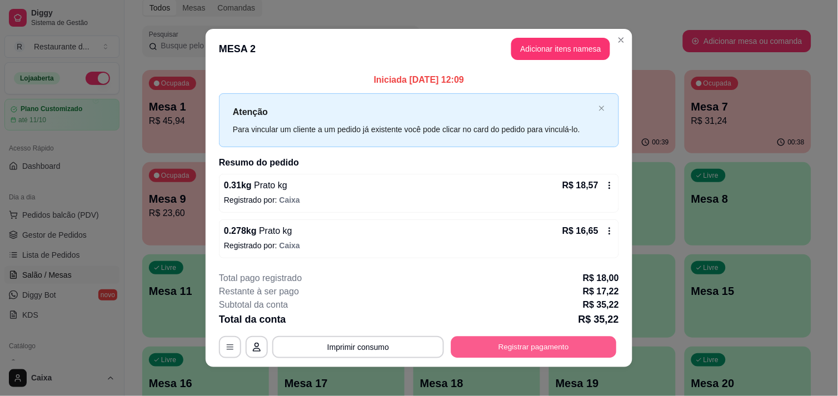
click at [526, 344] on button "Registrar pagamento" at bounding box center [534, 348] width 166 height 22
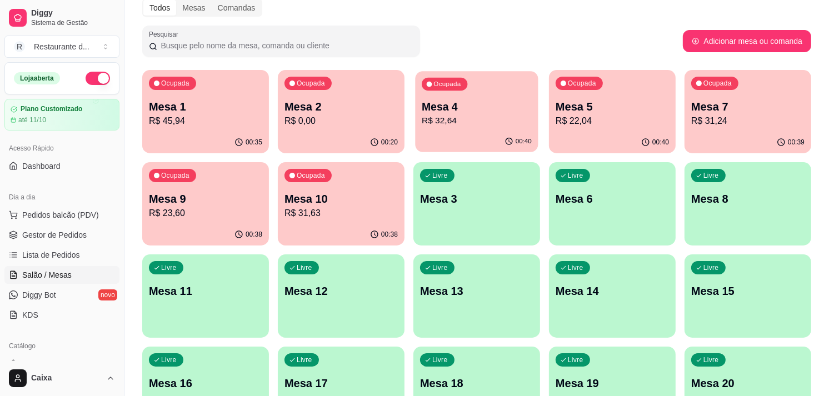
click at [462, 114] on p "R$ 32,64" at bounding box center [477, 120] width 110 height 13
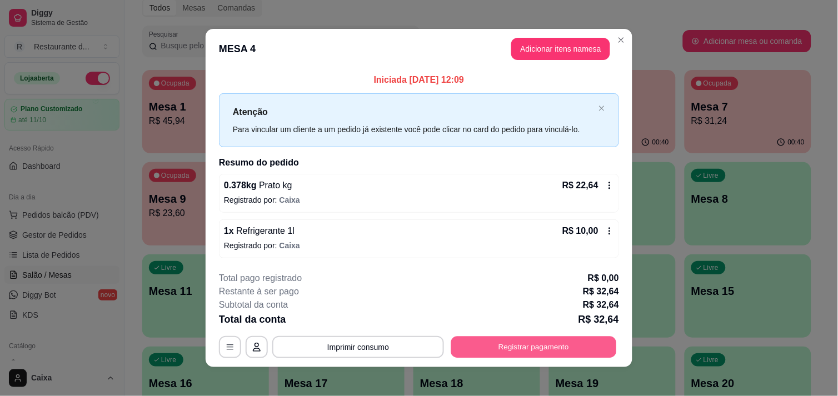
click at [511, 348] on button "Registrar pagamento" at bounding box center [534, 348] width 166 height 22
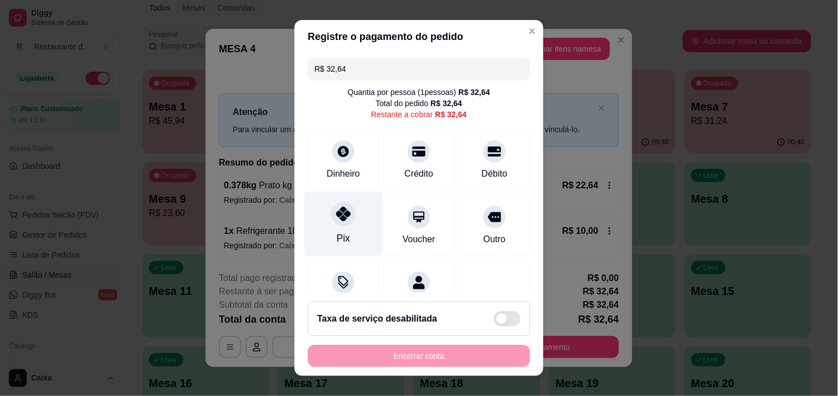
click at [341, 214] on icon at bounding box center [343, 214] width 14 height 14
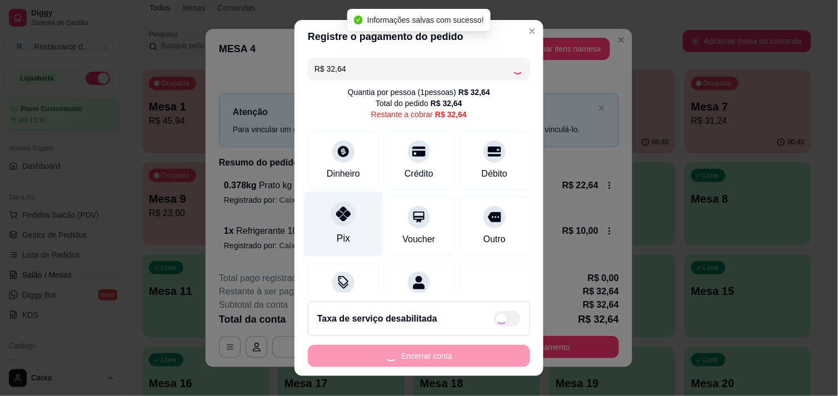
type input "R$ 0,00"
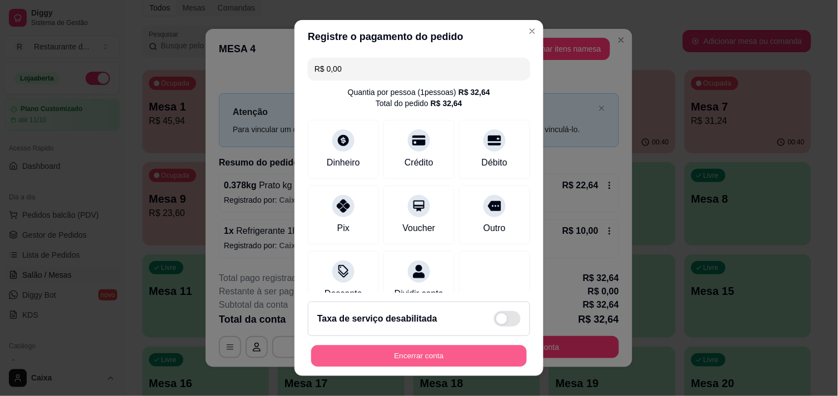
click at [435, 354] on button "Encerrar conta" at bounding box center [419, 356] width 216 height 22
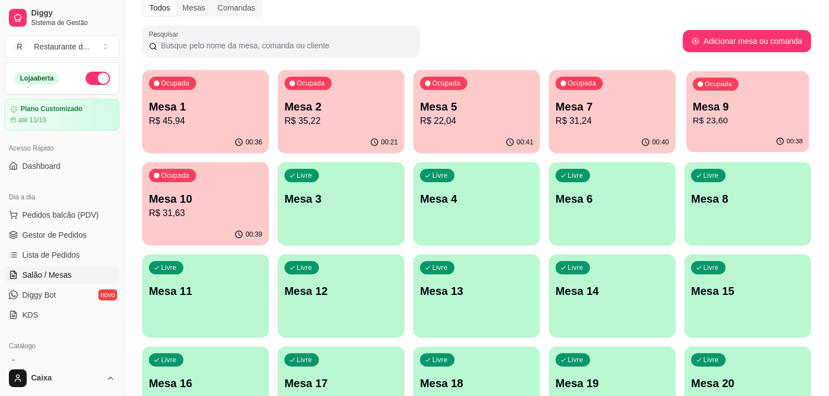
click at [728, 139] on div "00:38" at bounding box center [747, 141] width 123 height 21
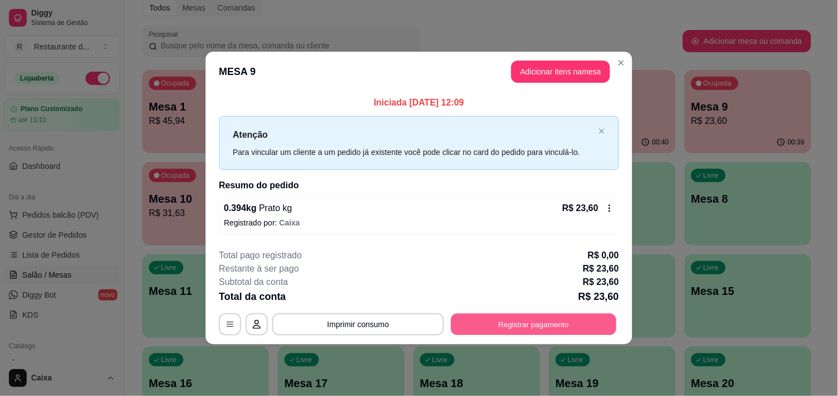
click at [533, 325] on button "Registrar pagamento" at bounding box center [534, 325] width 166 height 22
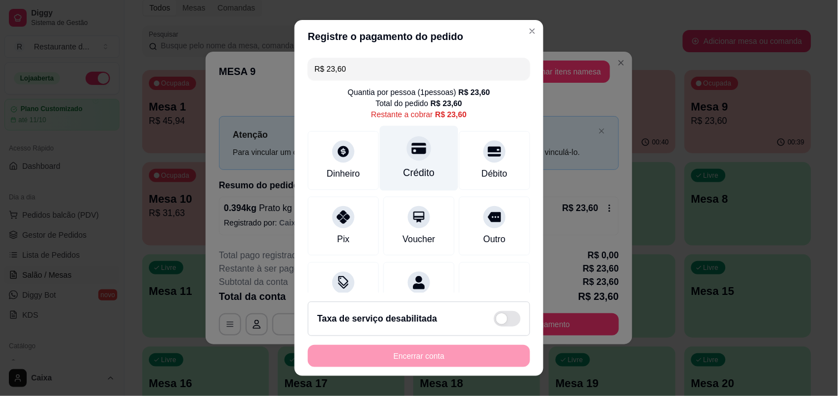
click at [412, 153] on icon at bounding box center [419, 148] width 14 height 11
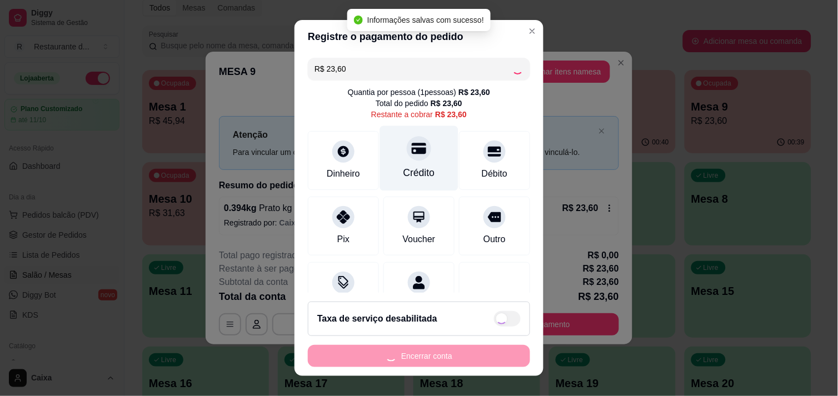
type input "R$ 0,00"
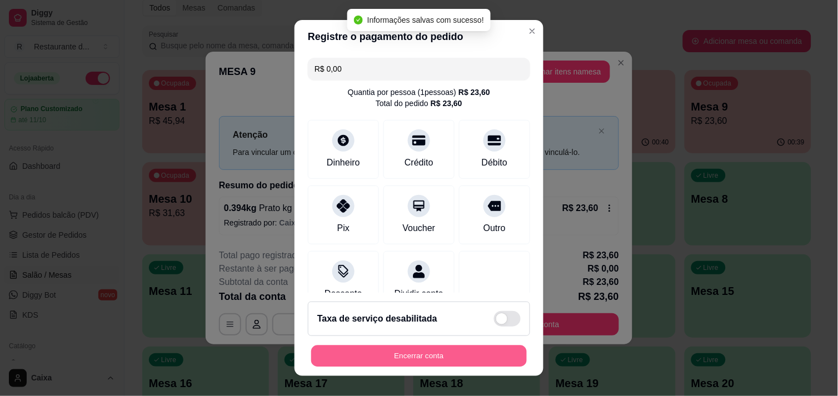
click at [429, 347] on button "Encerrar conta" at bounding box center [419, 356] width 216 height 22
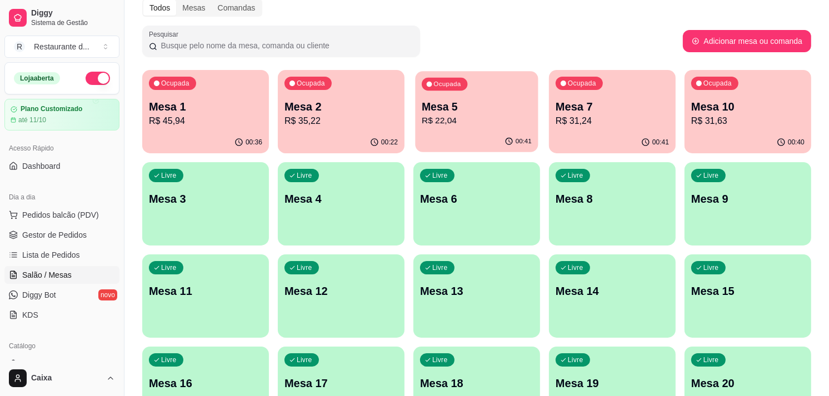
click at [484, 132] on div "00:41" at bounding box center [476, 141] width 123 height 21
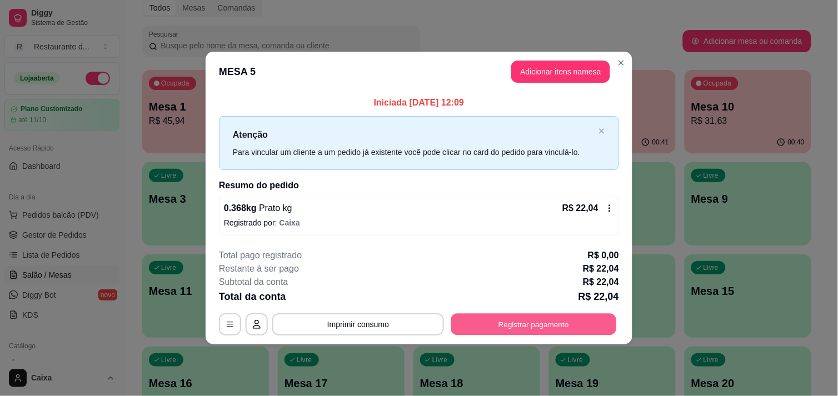
click at [530, 329] on button "Registrar pagamento" at bounding box center [534, 325] width 166 height 22
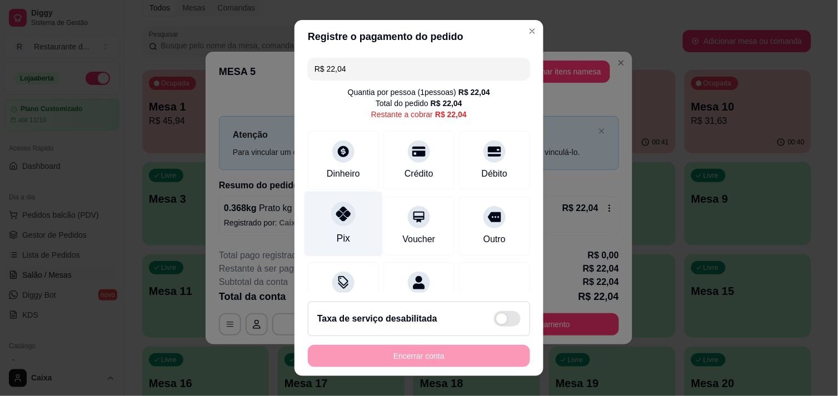
click at [338, 229] on div "Pix" at bounding box center [343, 223] width 78 height 65
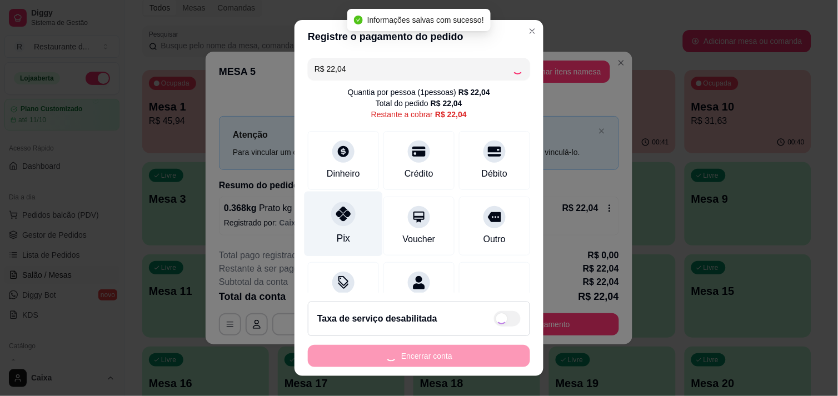
type input "R$ 0,00"
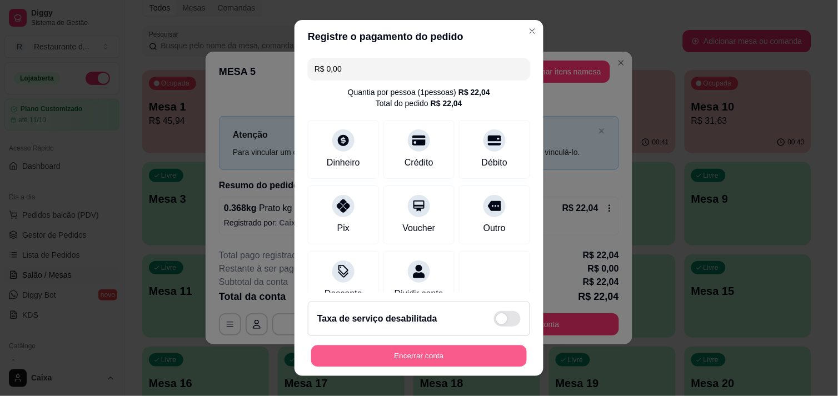
click at [373, 357] on button "Encerrar conta" at bounding box center [419, 356] width 216 height 22
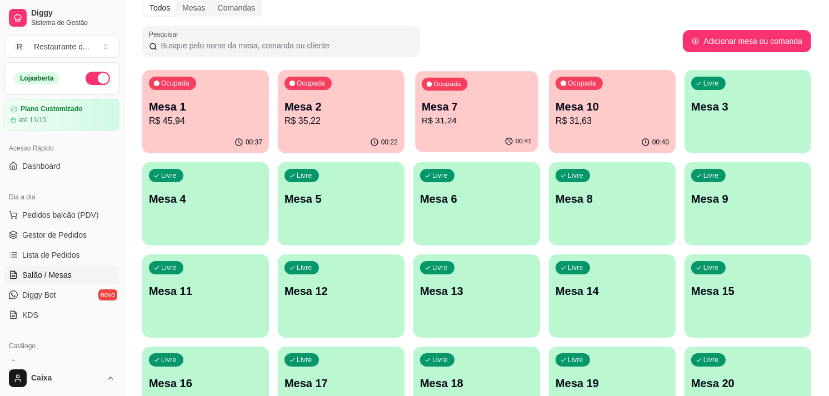
click at [490, 115] on p "R$ 31,24" at bounding box center [477, 120] width 110 height 13
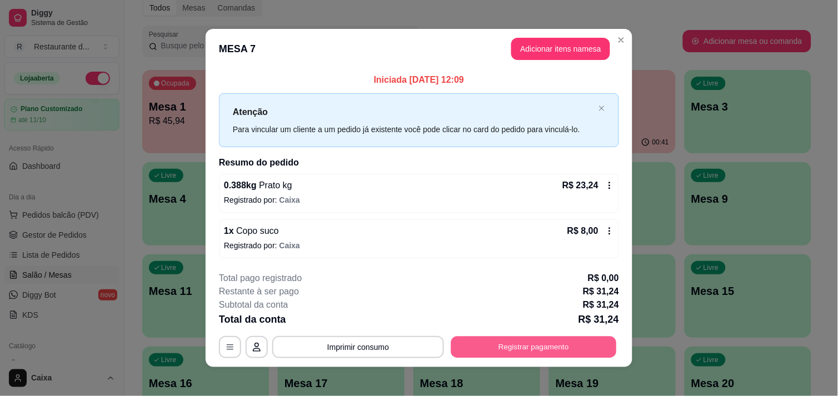
click at [512, 337] on button "Registrar pagamento" at bounding box center [534, 348] width 166 height 22
click at [528, 341] on button "Registrar pagamento" at bounding box center [534, 348] width 166 height 22
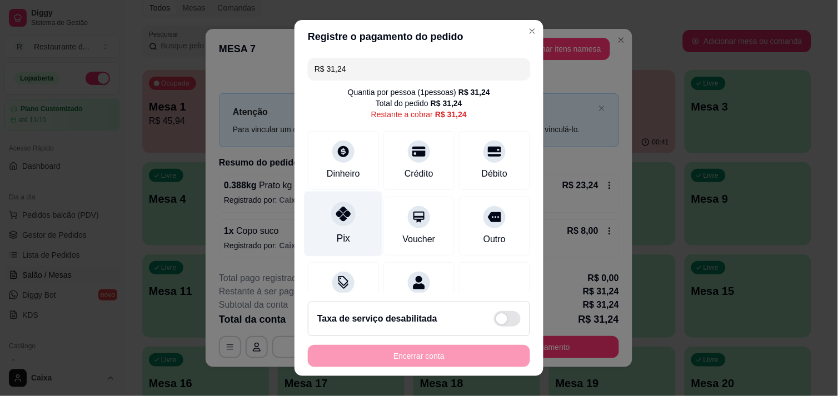
click at [340, 217] on icon at bounding box center [343, 214] width 14 height 14
type input "R$ 0,00"
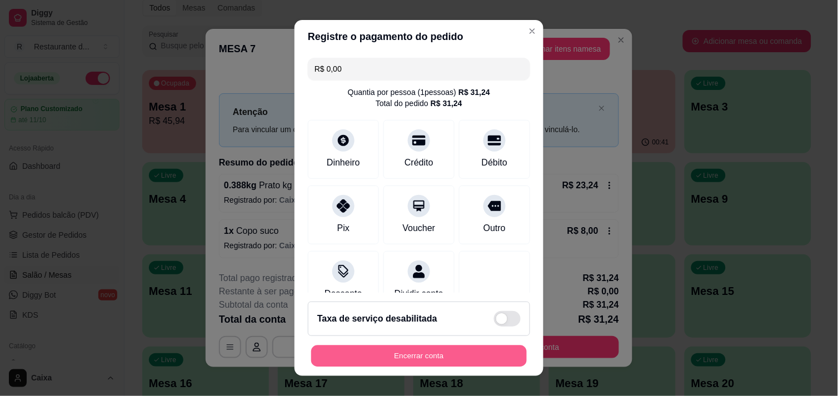
click at [419, 352] on button "Encerrar conta" at bounding box center [419, 356] width 216 height 22
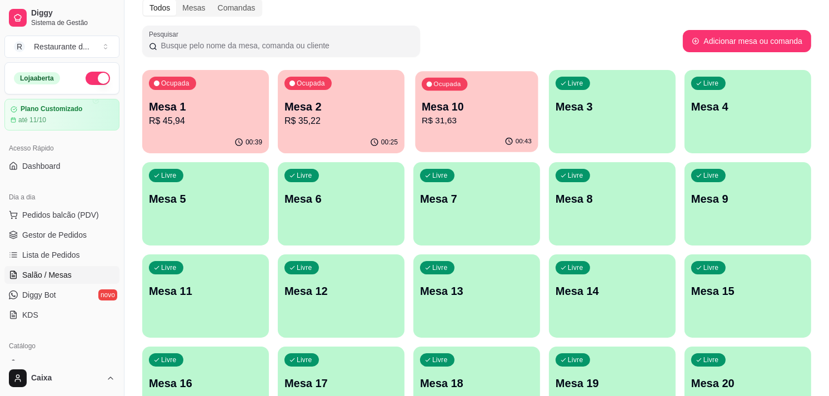
click at [493, 128] on div "Ocupada Mesa 10 R$ 31,63" at bounding box center [476, 101] width 123 height 60
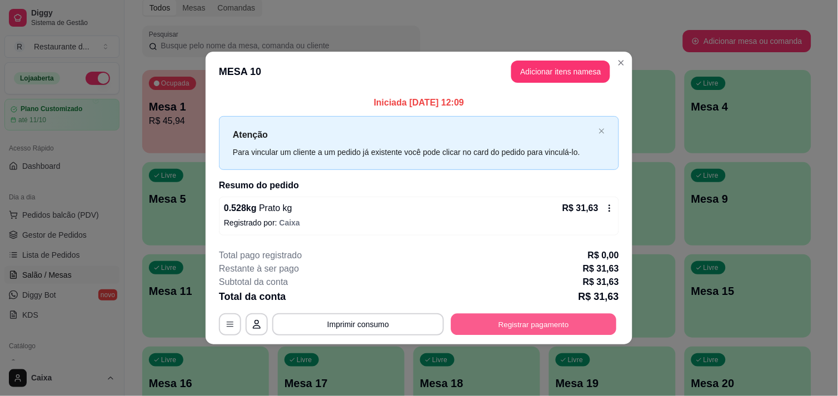
click at [548, 315] on button "Registrar pagamento" at bounding box center [534, 325] width 166 height 22
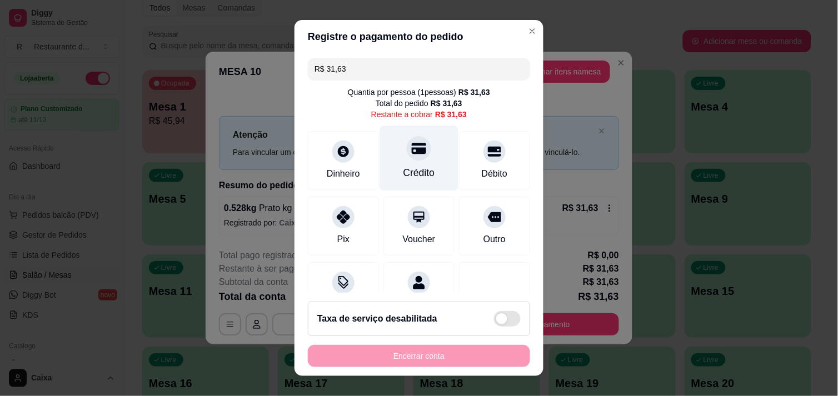
click at [398, 164] on div "Crédito" at bounding box center [419, 158] width 78 height 65
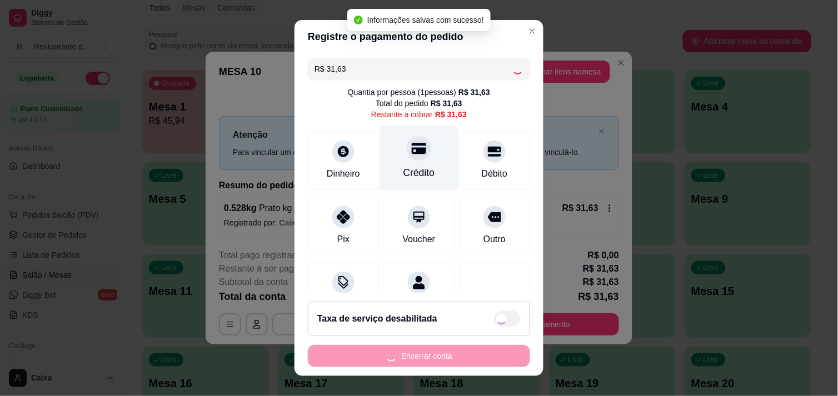
type input "R$ 0,00"
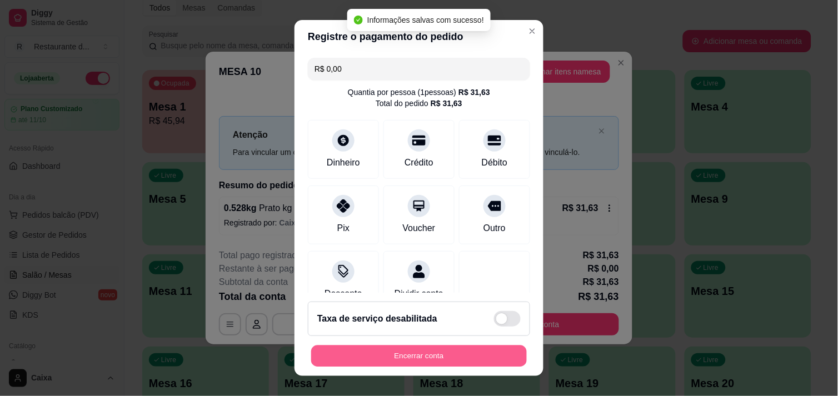
click at [371, 347] on button "Encerrar conta" at bounding box center [419, 356] width 216 height 22
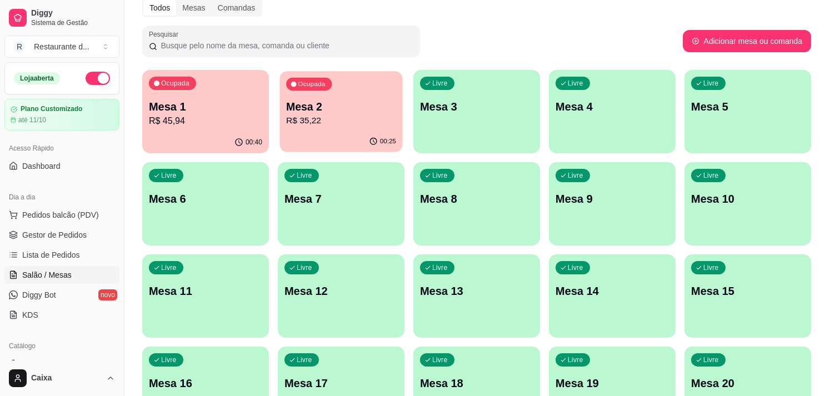
click at [301, 93] on div "Ocupada Mesa 2 R$ 35,22" at bounding box center [340, 101] width 123 height 60
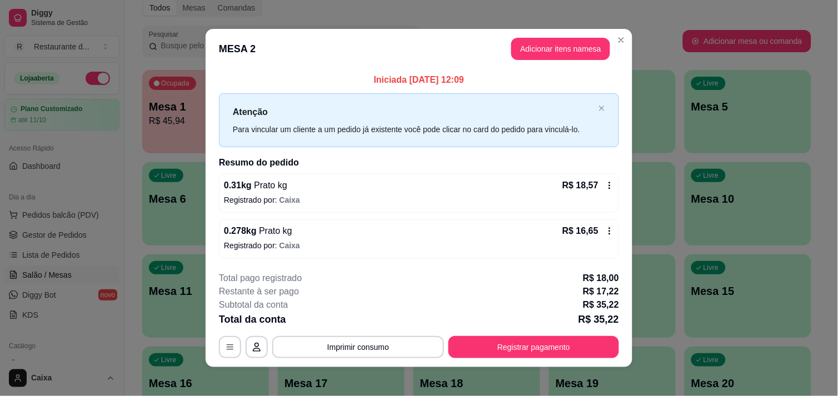
click at [542, 62] on header "MESA 2 Adicionar itens na mesa" at bounding box center [419, 49] width 427 height 40
click at [544, 47] on button "Adicionar itens na mesa" at bounding box center [561, 49] width 96 height 22
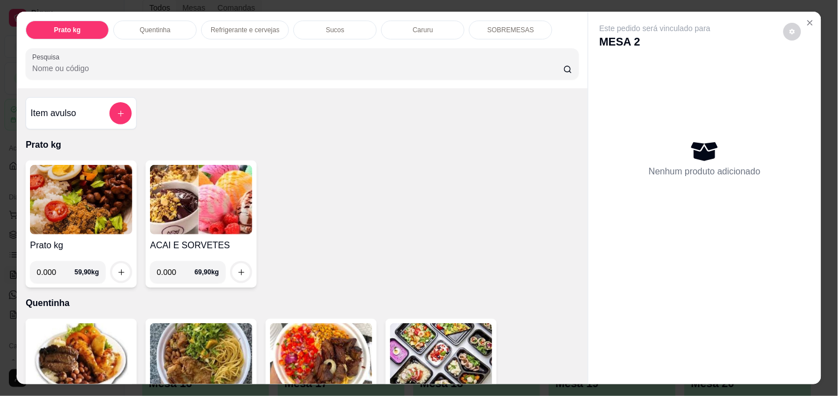
click at [174, 263] on input "0.000" at bounding box center [176, 272] width 38 height 22
type input "0.136"
click at [237, 269] on icon "increase-product-quantity" at bounding box center [241, 272] width 8 height 8
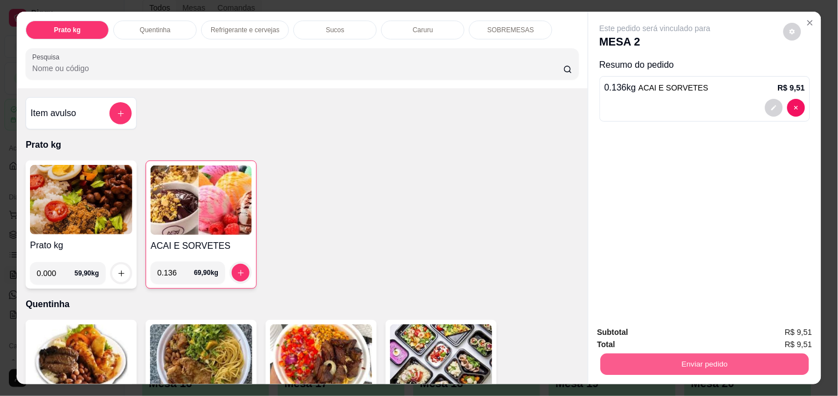
click at [667, 360] on button "Enviar pedido" at bounding box center [704, 364] width 208 height 22
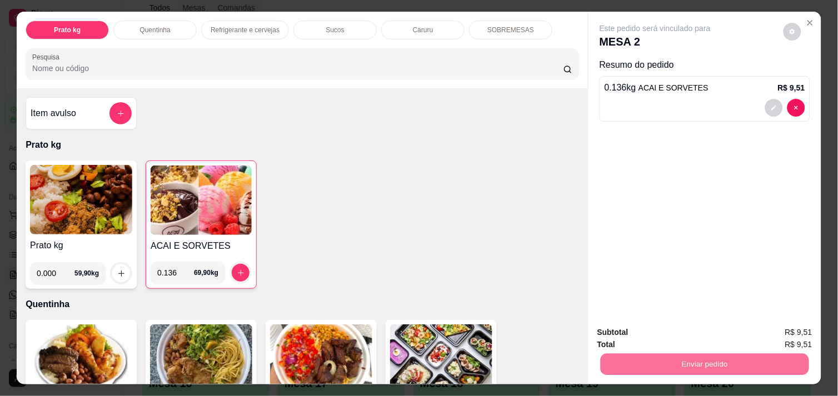
click at [648, 334] on button "Não registrar e enviar pedido" at bounding box center [668, 332] width 112 height 21
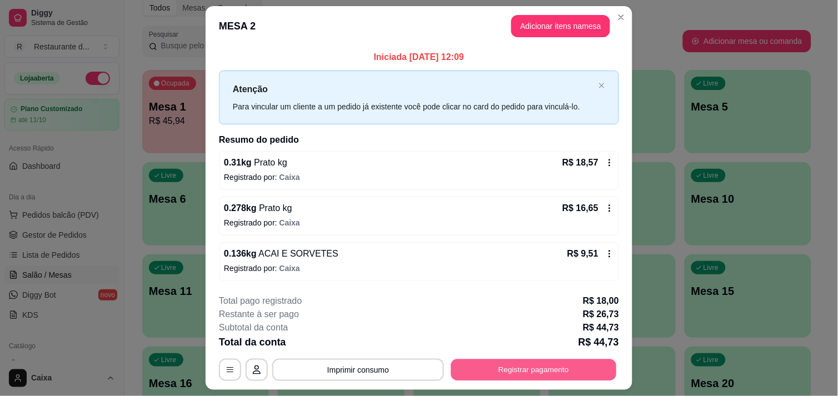
click at [551, 372] on button "Registrar pagamento" at bounding box center [534, 370] width 166 height 22
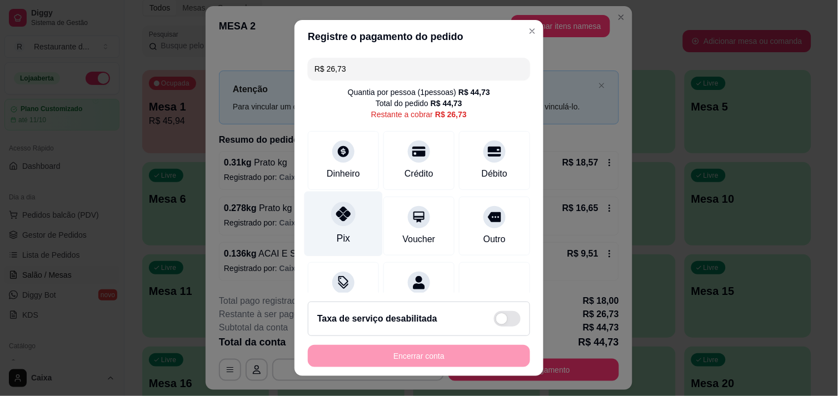
click at [331, 221] on div at bounding box center [343, 214] width 24 height 24
type input "R$ 0,00"
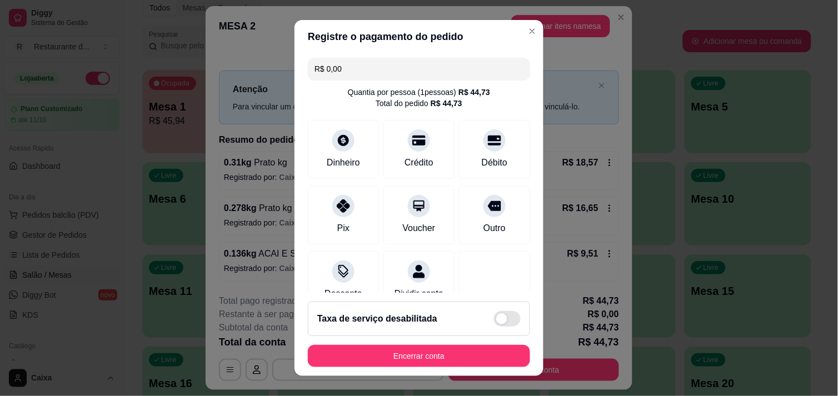
click at [439, 370] on footer "Taxa de serviço desabilitada Encerrar conta" at bounding box center [418, 334] width 249 height 83
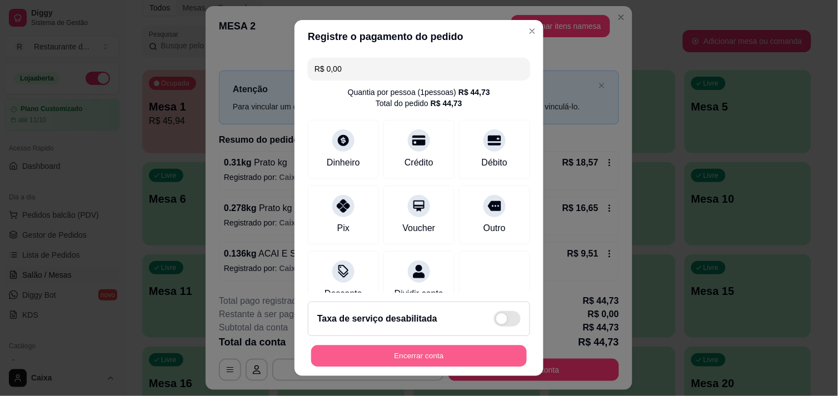
click at [393, 352] on button "Encerrar conta" at bounding box center [419, 356] width 216 height 22
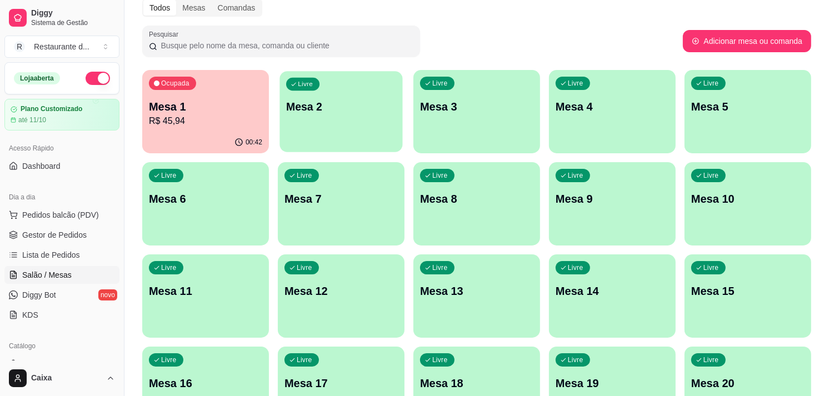
click at [303, 122] on div "Livre Mesa 2" at bounding box center [340, 105] width 123 height 68
click at [163, 120] on p "R$ 45,94" at bounding box center [206, 120] width 110 height 13
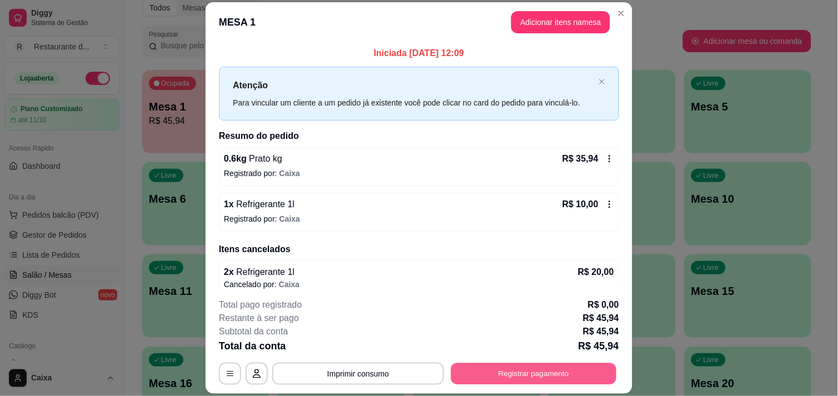
click at [553, 365] on button "Registrar pagamento" at bounding box center [534, 374] width 166 height 22
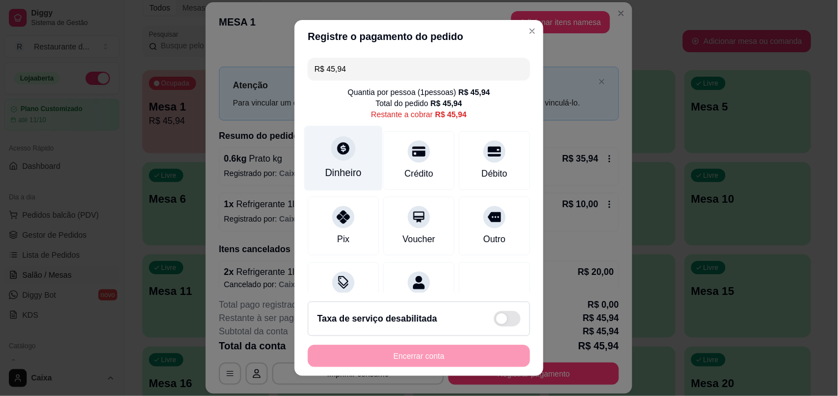
click at [348, 148] on div at bounding box center [343, 148] width 24 height 24
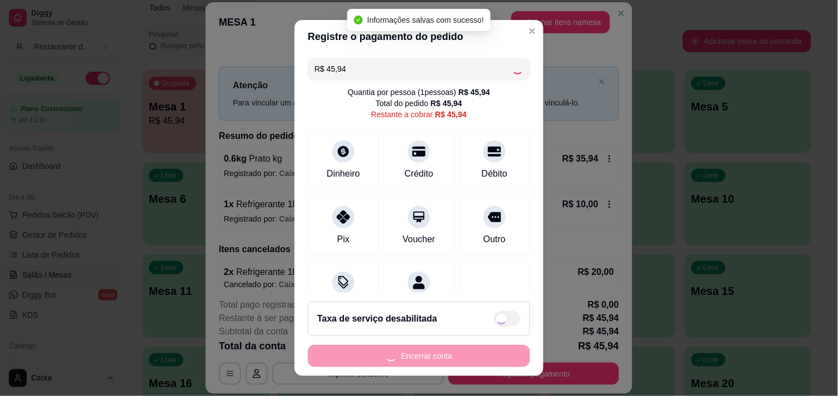
type input "R$ 0,00"
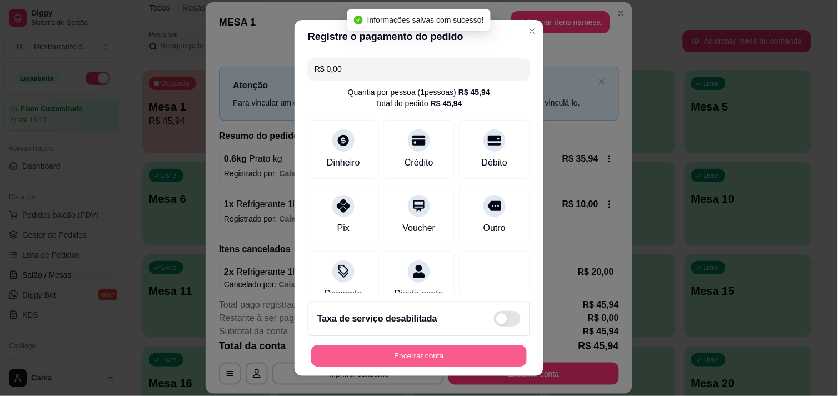
click at [412, 349] on button "Encerrar conta" at bounding box center [419, 356] width 216 height 22
